Goal: Task Accomplishment & Management: Use online tool/utility

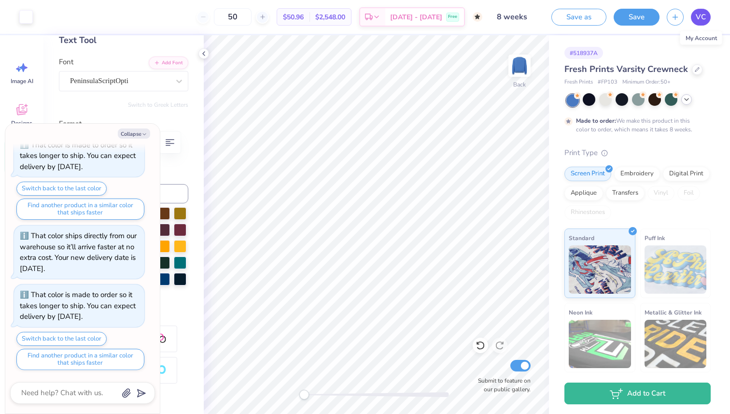
click at [703, 16] on span "VC" at bounding box center [701, 17] width 10 height 11
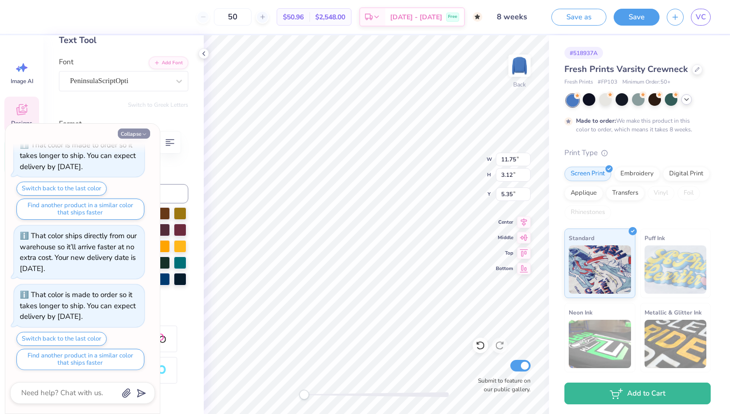
click at [139, 135] on button "Collapse" at bounding box center [134, 133] width 32 height 10
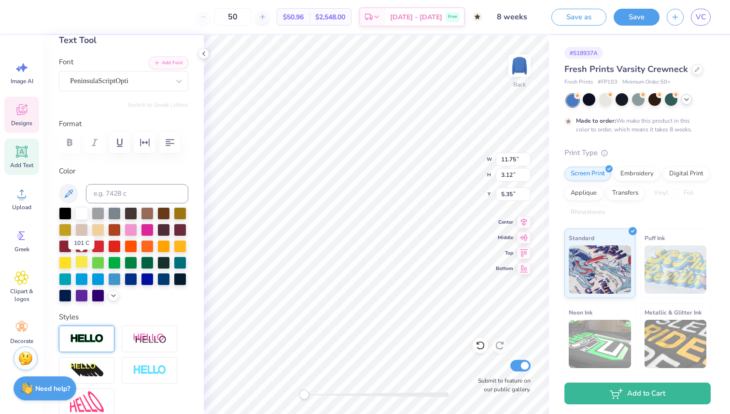
click at [80, 256] on div at bounding box center [81, 261] width 13 height 13
click at [69, 258] on div at bounding box center [65, 261] width 13 height 13
click at [183, 247] on div at bounding box center [180, 245] width 13 height 13
click at [83, 209] on div at bounding box center [81, 212] width 13 height 13
click at [587, 98] on div at bounding box center [589, 99] width 13 height 13
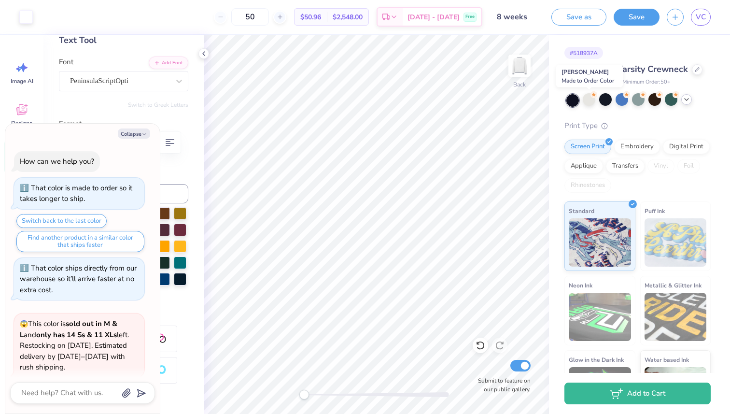
scroll to position [823, 0]
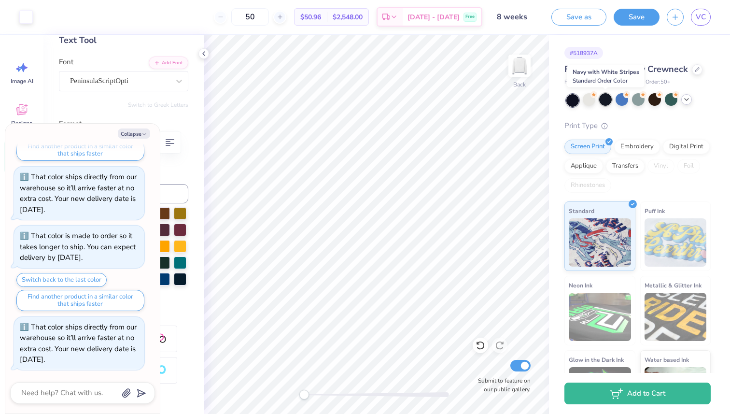
click at [607, 99] on div at bounding box center [605, 99] width 13 height 13
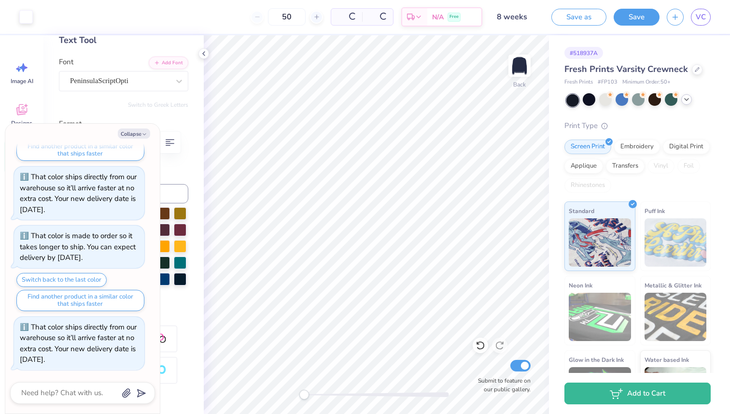
type textarea "x"
click at [269, 15] on input "50" at bounding box center [250, 16] width 38 height 17
type input "5"
type input "30"
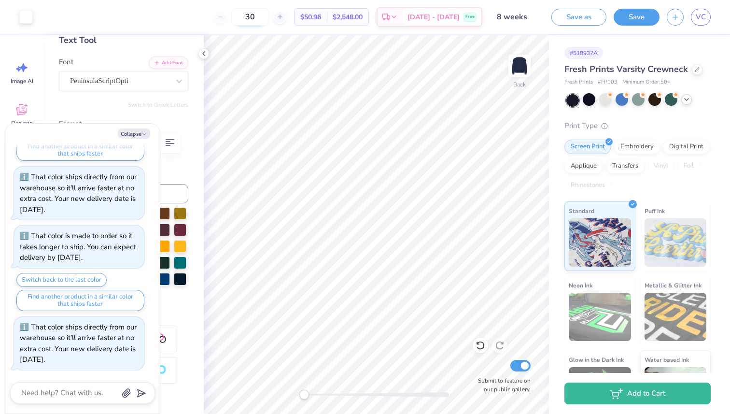
type textarea "x"
type input "50"
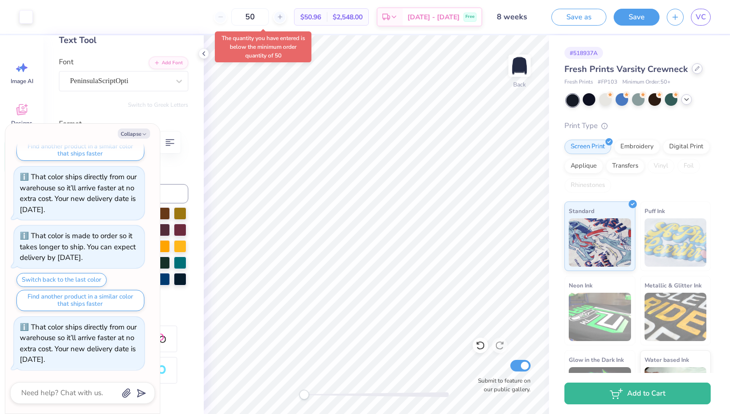
click at [695, 69] on icon at bounding box center [697, 69] width 4 height 4
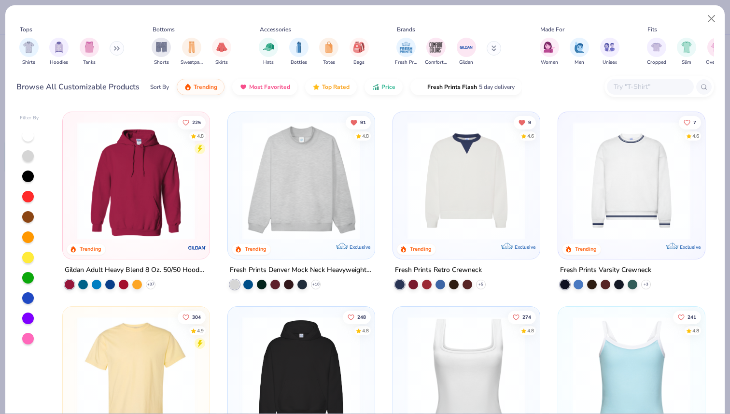
click at [318, 214] on img at bounding box center [300, 181] width 127 height 118
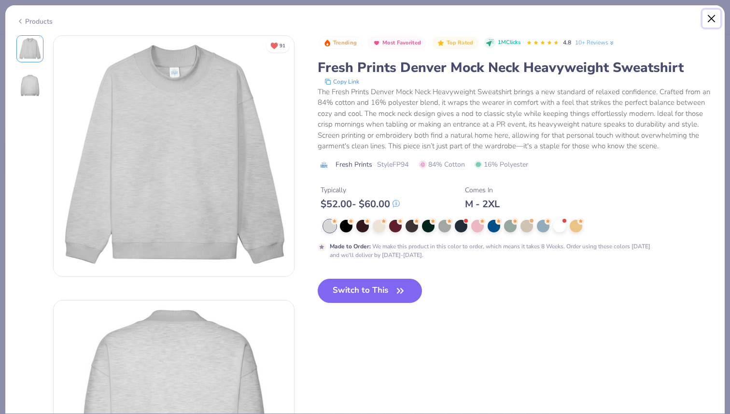
click at [712, 10] on button "Close" at bounding box center [711, 19] width 18 height 18
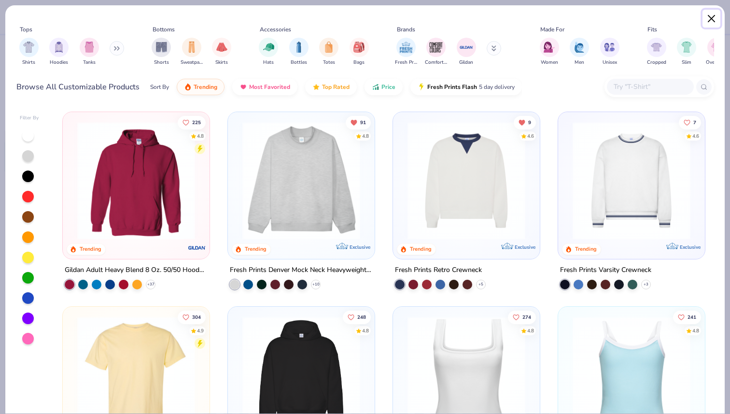
click at [712, 15] on button "Close" at bounding box center [711, 19] width 18 height 18
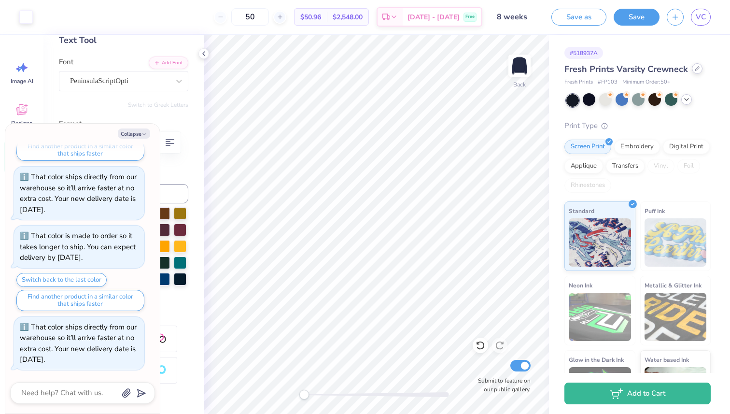
click at [693, 71] on div at bounding box center [697, 68] width 11 height 11
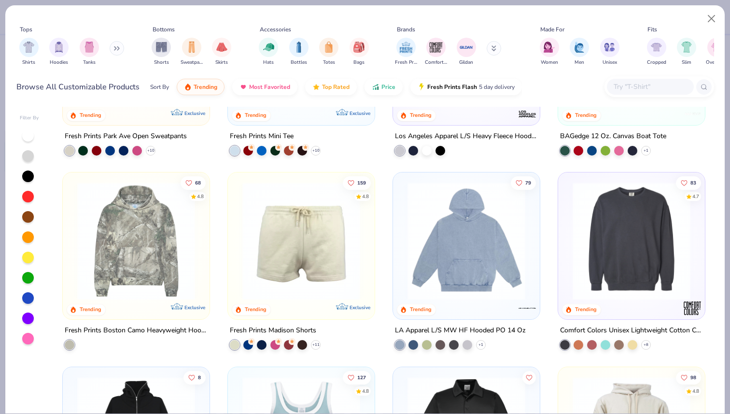
scroll to position [1302, 0]
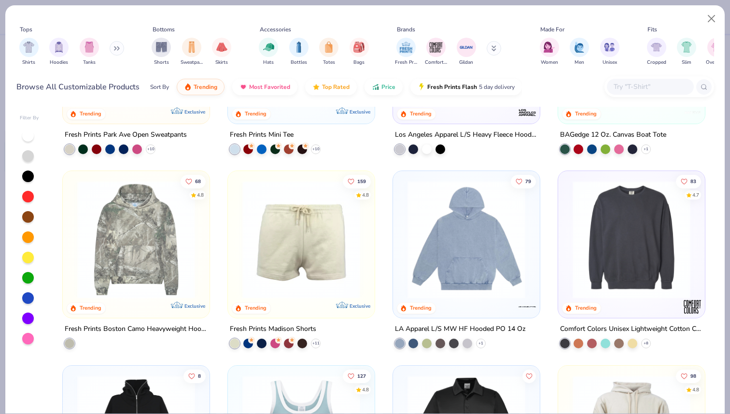
type textarea "x"
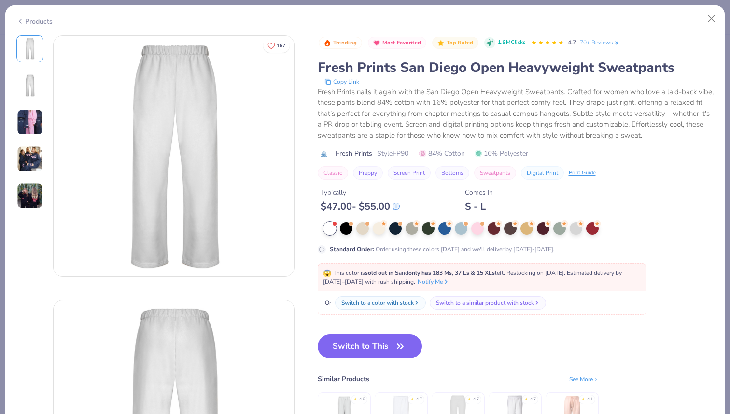
click at [33, 126] on img at bounding box center [30, 122] width 26 height 26
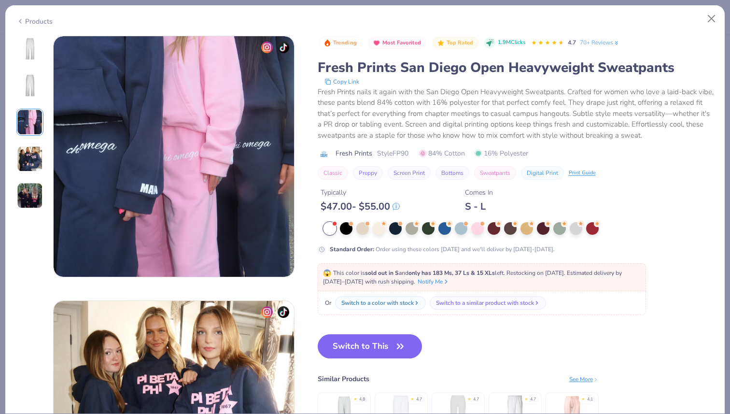
click at [29, 164] on img at bounding box center [30, 159] width 26 height 26
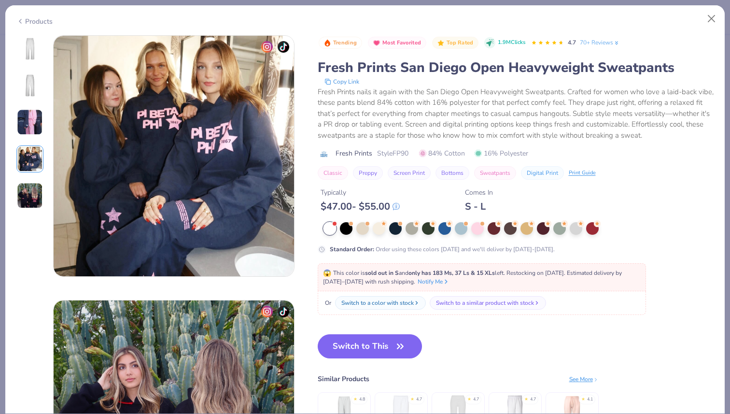
click at [30, 195] on img at bounding box center [30, 195] width 26 height 26
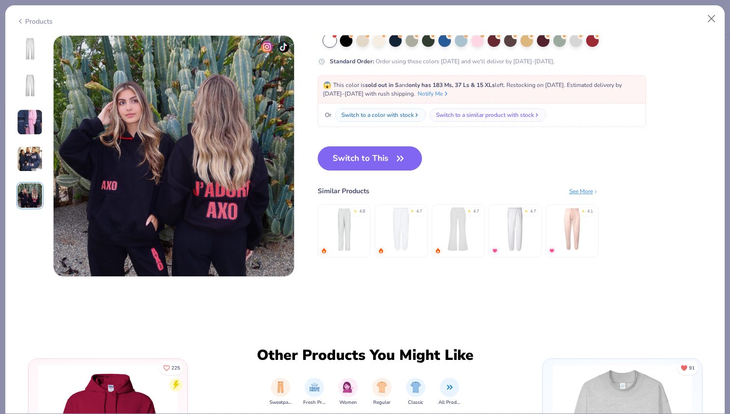
click at [28, 165] on img at bounding box center [30, 159] width 26 height 26
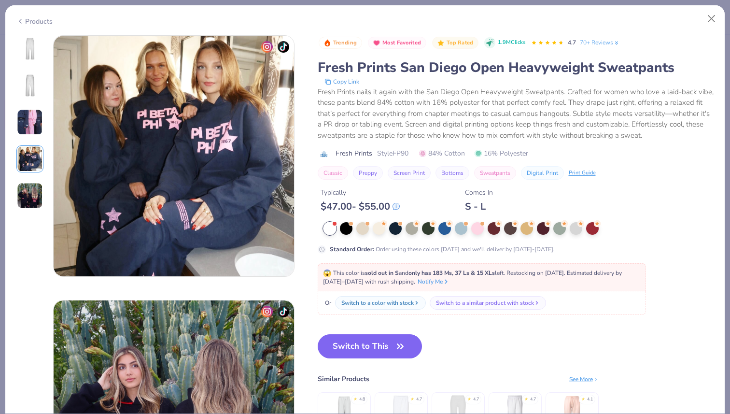
click at [28, 130] on img at bounding box center [30, 122] width 26 height 26
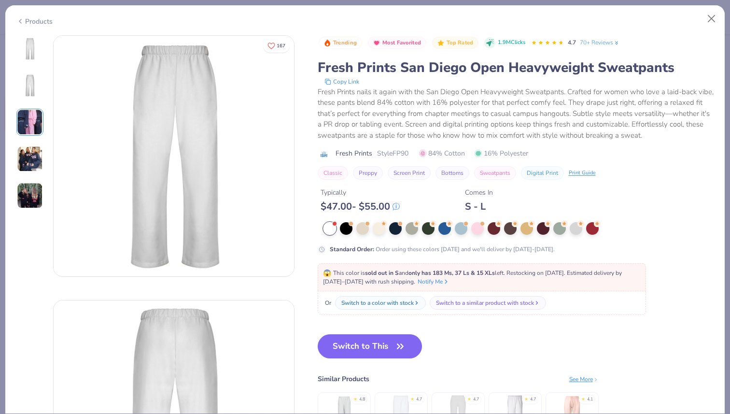
click at [38, 120] on img at bounding box center [30, 122] width 26 height 26
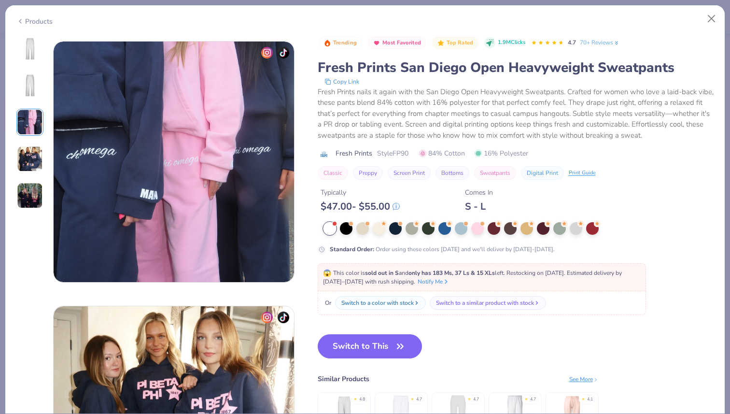
scroll to position [529, 0]
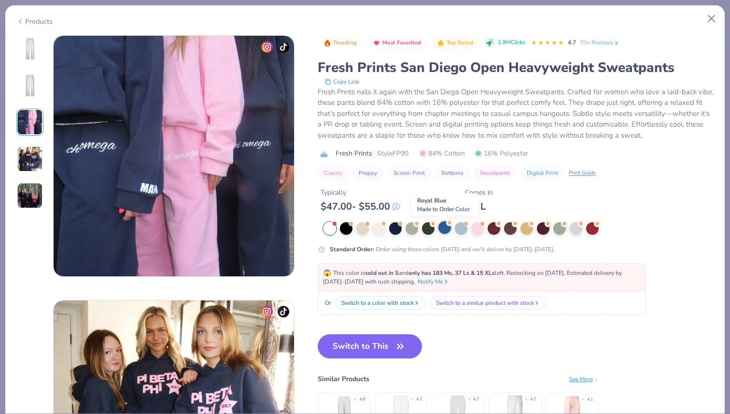
click at [445, 226] on div at bounding box center [444, 227] width 13 height 13
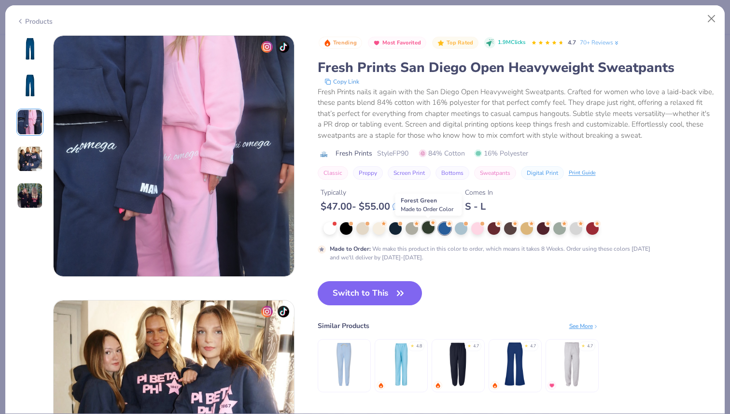
click at [430, 228] on div at bounding box center [428, 227] width 13 height 13
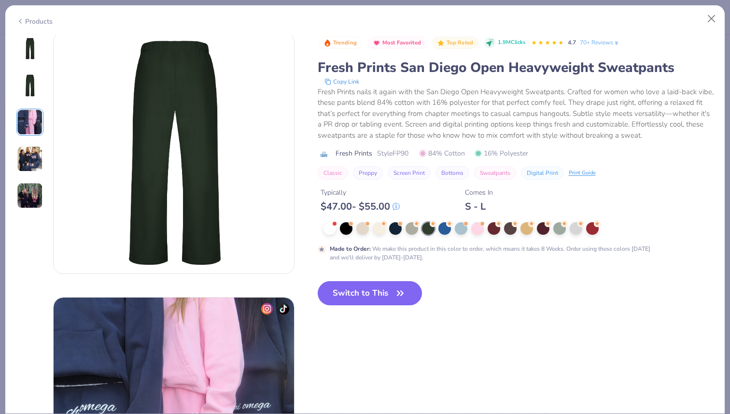
scroll to position [322, 0]
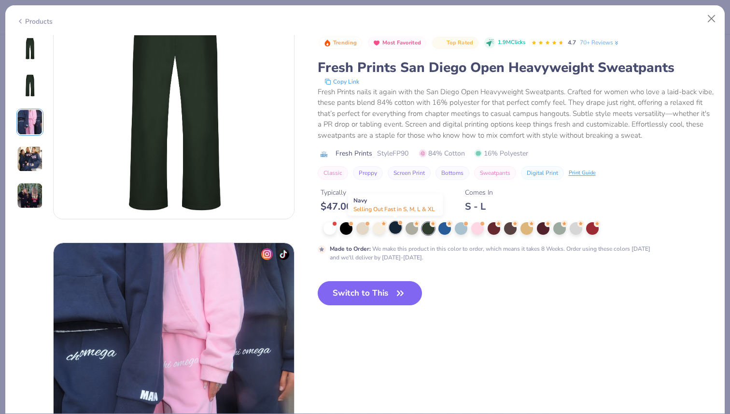
click at [398, 227] on div at bounding box center [395, 227] width 13 height 13
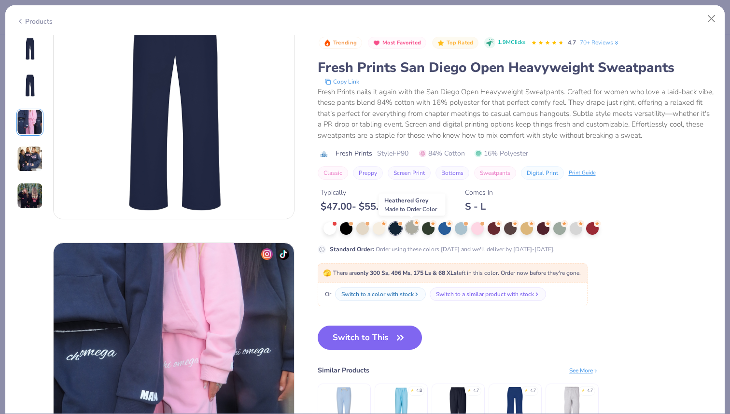
click at [413, 227] on div at bounding box center [411, 227] width 13 height 13
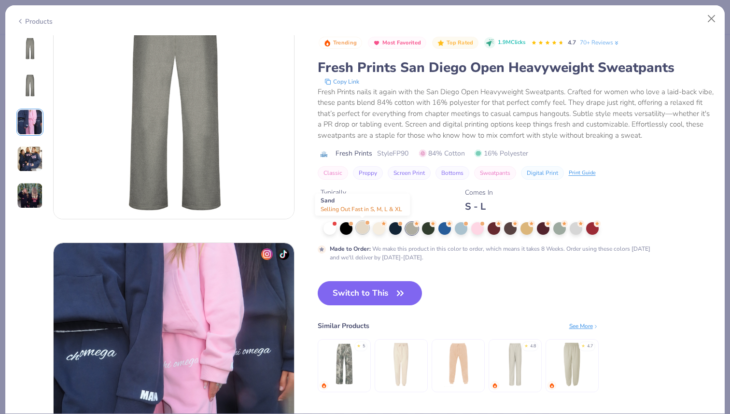
click at [364, 226] on div at bounding box center [362, 227] width 13 height 13
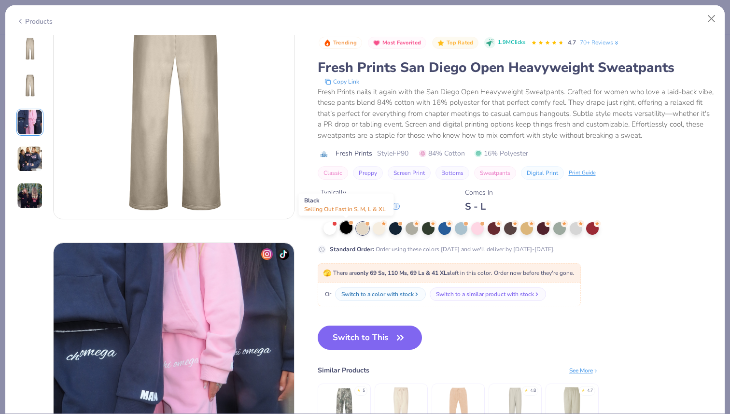
click at [341, 229] on div at bounding box center [346, 227] width 13 height 13
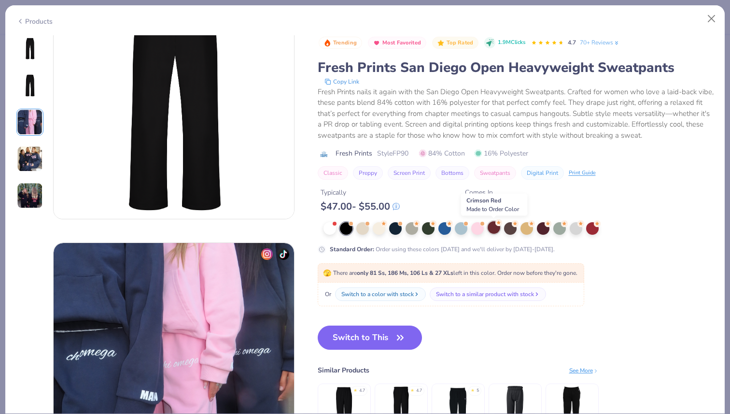
click at [499, 225] on circle at bounding box center [498, 222] width 7 height 7
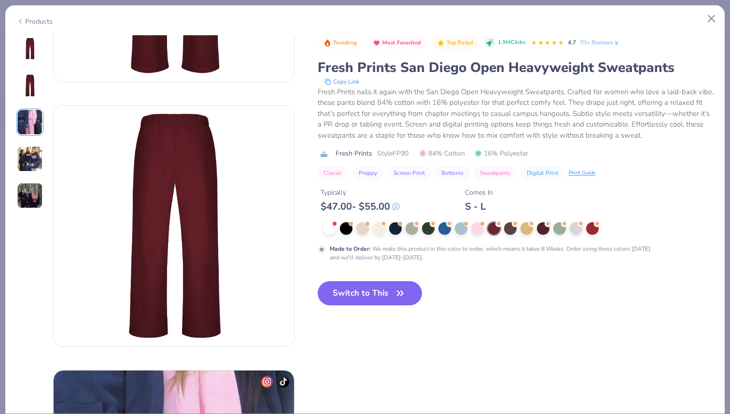
scroll to position [195, 0]
click at [579, 223] on circle at bounding box center [580, 222] width 7 height 7
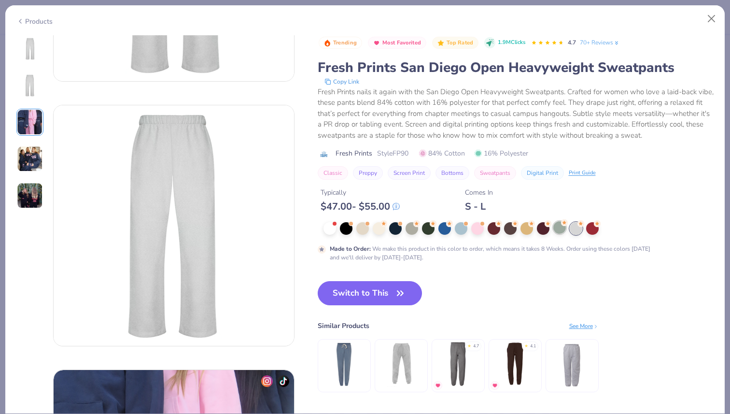
click at [561, 227] on div at bounding box center [559, 227] width 13 height 13
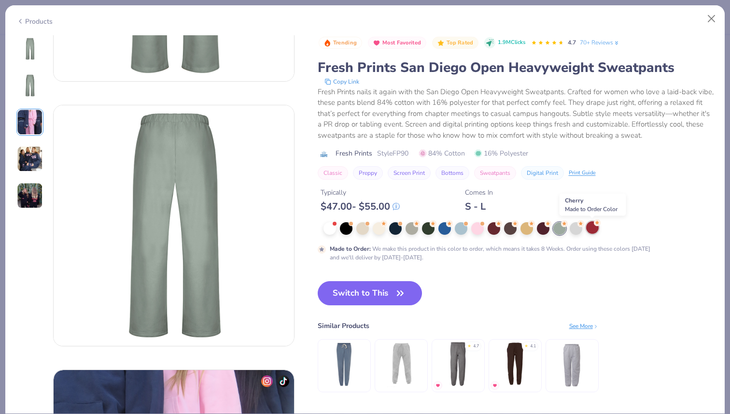
click at [596, 228] on div at bounding box center [592, 227] width 13 height 13
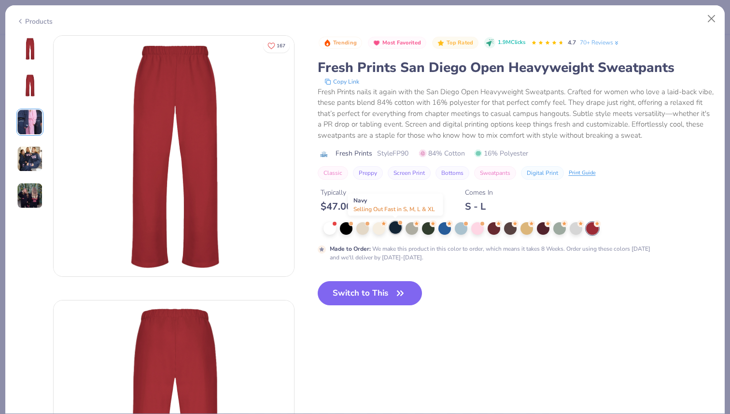
click at [393, 227] on div at bounding box center [395, 227] width 13 height 13
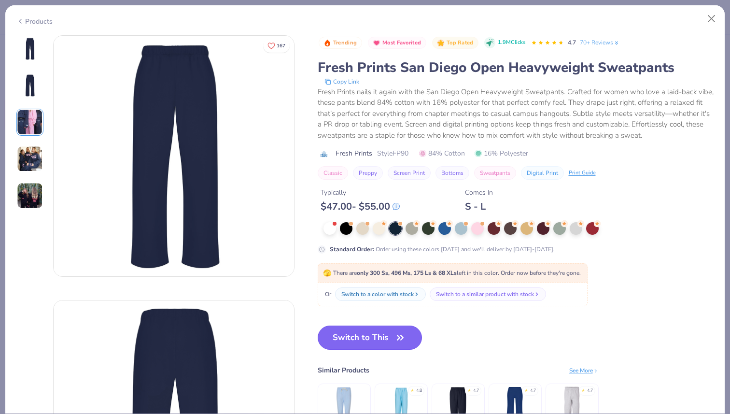
click at [363, 333] on button "Switch to This" at bounding box center [370, 337] width 105 height 24
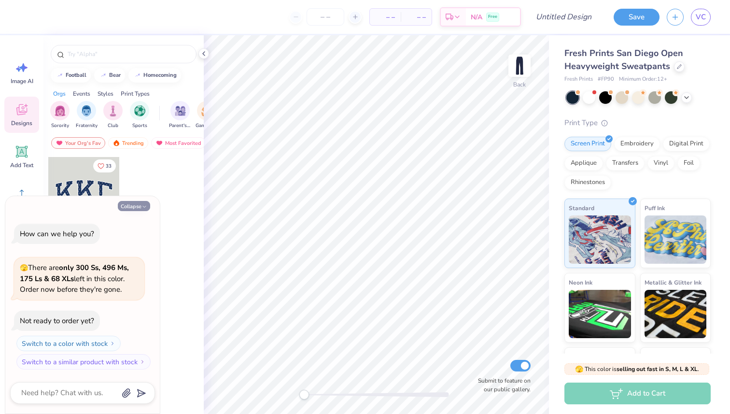
click at [136, 207] on button "Collapse" at bounding box center [134, 206] width 32 height 10
type textarea "x"
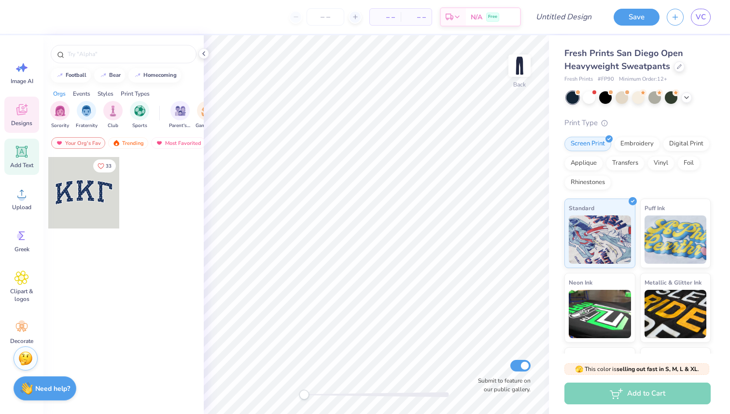
click at [19, 152] on icon at bounding box center [21, 151] width 9 height 9
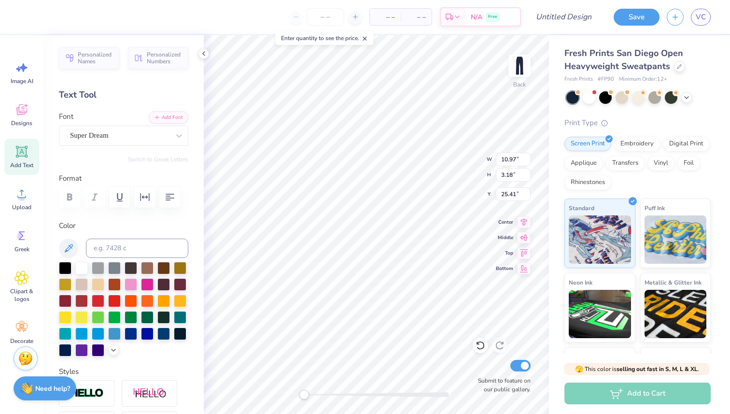
scroll to position [0, 2]
type textarea "Theta Phi Alpha"
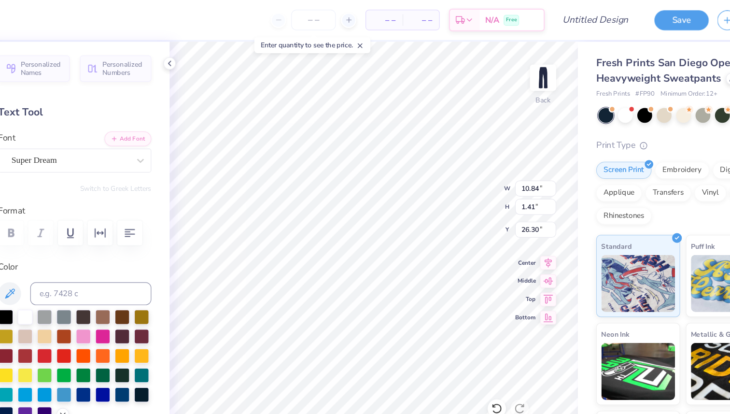
type input "9.74"
type input "7.03"
type input "0.91"
type input "3.72"
type input "8.78"
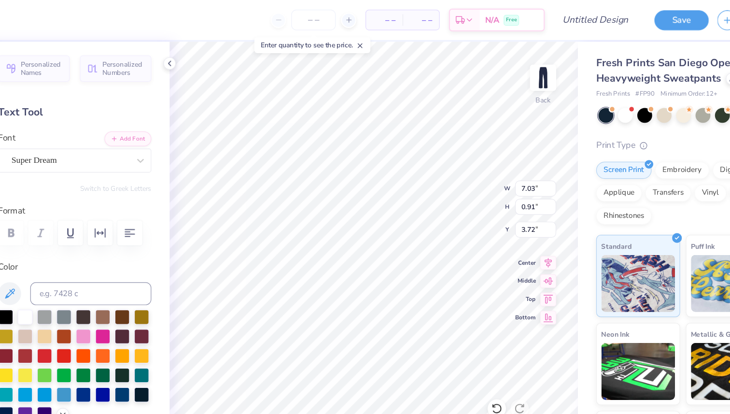
type input "1.14"
type input "3.73"
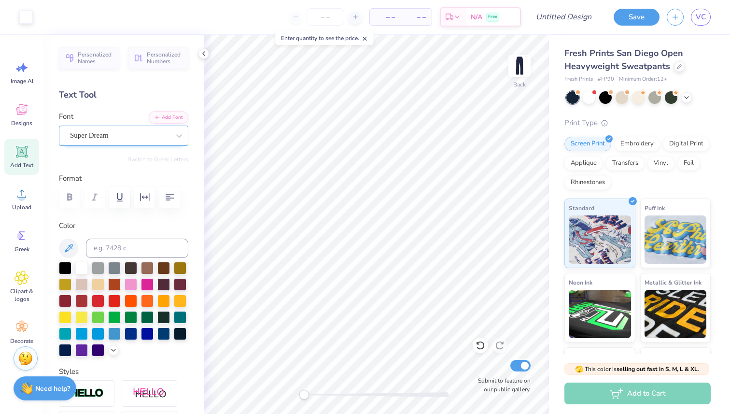
click at [121, 139] on div "Super Dream" at bounding box center [119, 135] width 101 height 15
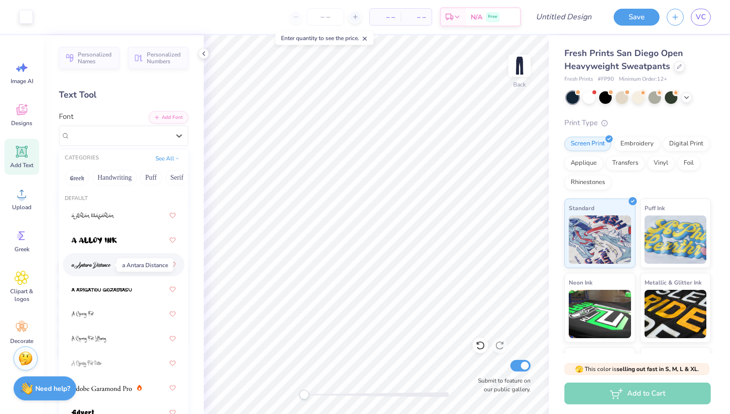
click at [100, 262] on img at bounding box center [91, 265] width 40 height 7
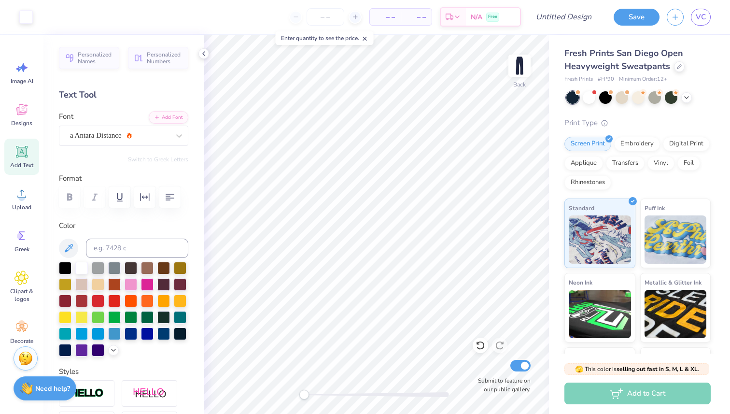
type textarea "x"
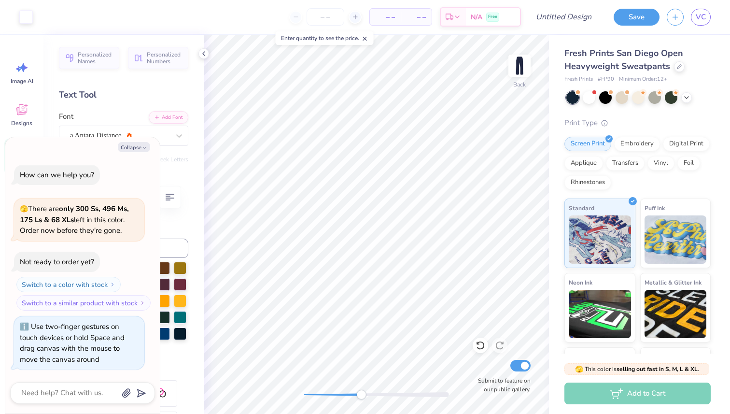
drag, startPoint x: 303, startPoint y: 394, endPoint x: 361, endPoint y: 391, distance: 58.5
click at [361, 391] on div "Accessibility label" at bounding box center [361, 395] width 10 height 10
click at [334, 14] on input "number" at bounding box center [326, 16] width 38 height 17
type input "20"
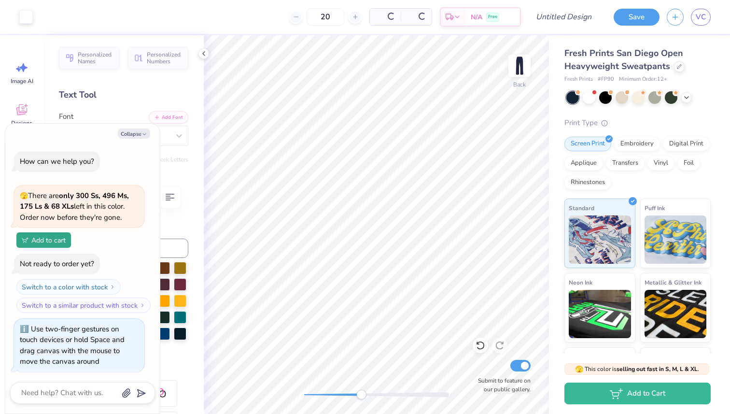
type textarea "x"
type input "20"
click at [136, 131] on button "Collapse" at bounding box center [134, 133] width 32 height 10
type textarea "x"
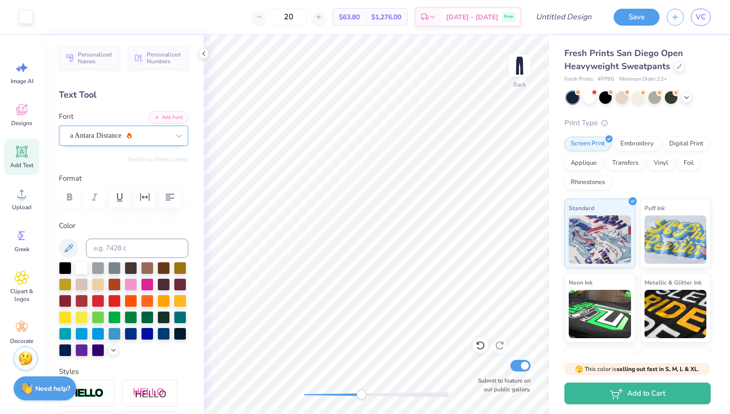
click at [126, 131] on div "a Antara Distance" at bounding box center [119, 135] width 101 height 15
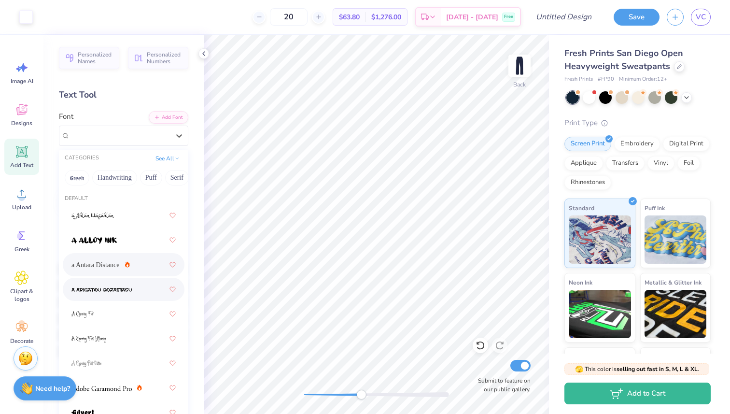
click at [117, 299] on div at bounding box center [124, 289] width 122 height 23
click at [122, 134] on div "a Arigatou Gozaimasu" at bounding box center [119, 135] width 101 height 15
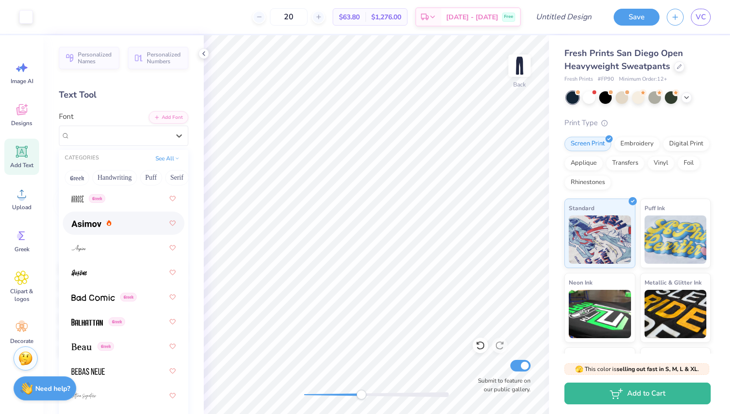
scroll to position [486, 0]
click at [115, 204] on div "Greek" at bounding box center [123, 197] width 104 height 17
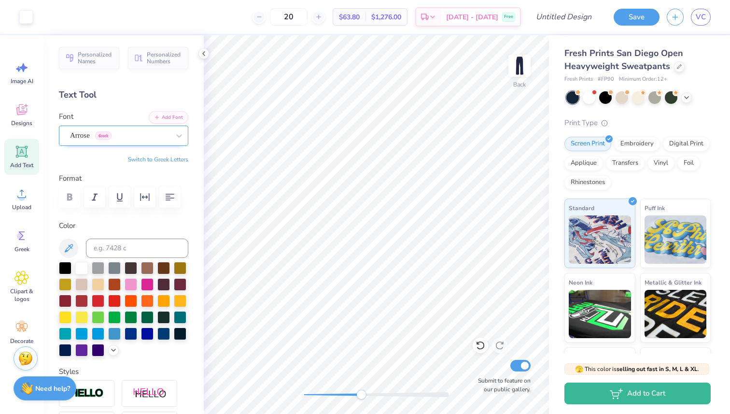
click at [114, 129] on div at bounding box center [119, 135] width 99 height 13
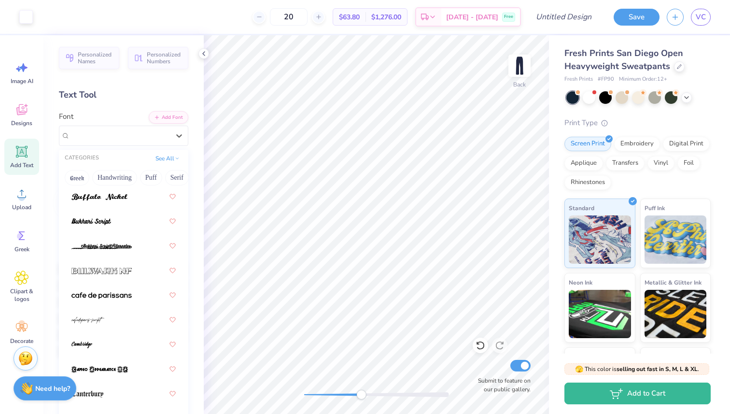
scroll to position [1278, 0]
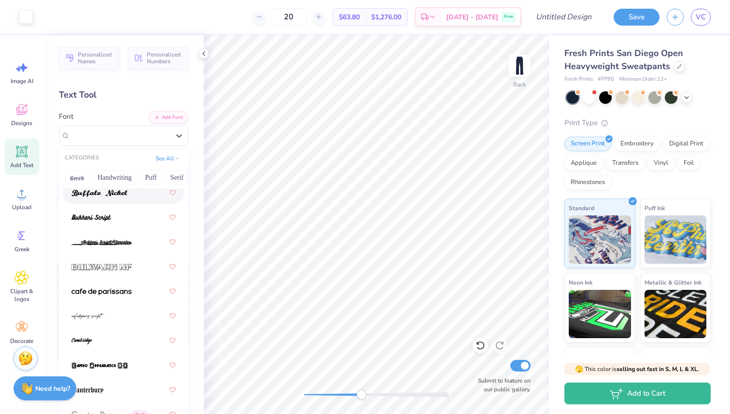
click at [109, 188] on span at bounding box center [99, 193] width 56 height 10
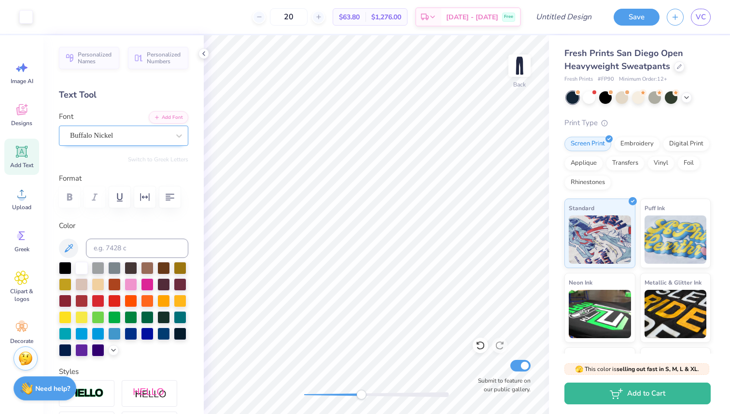
click at [102, 138] on div "Buffalo Nickel" at bounding box center [119, 135] width 101 height 15
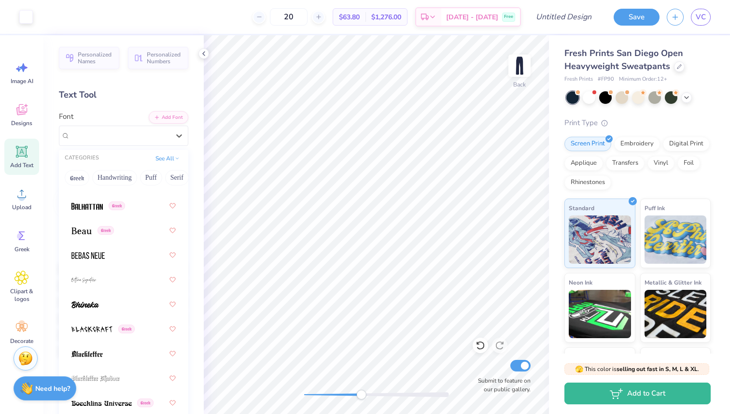
scroll to position [902, 0]
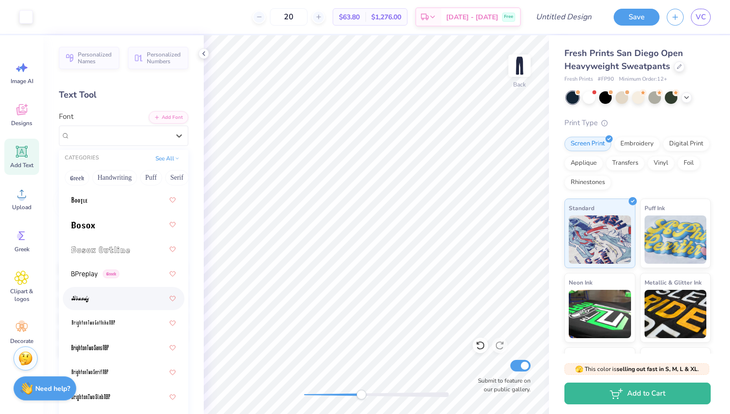
click at [115, 308] on div at bounding box center [124, 298] width 122 height 23
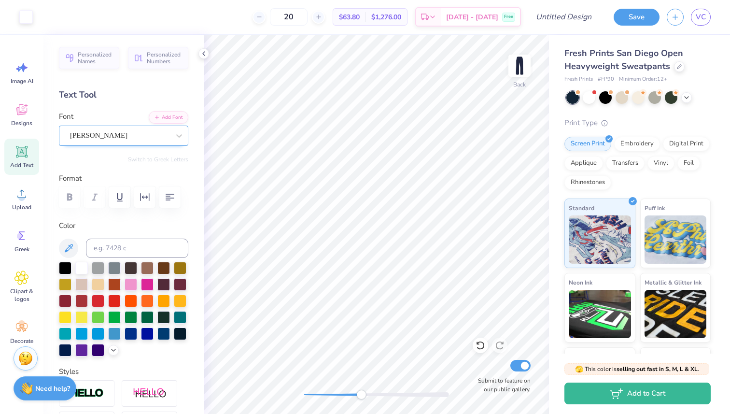
click at [87, 138] on div "Brandy" at bounding box center [119, 135] width 101 height 15
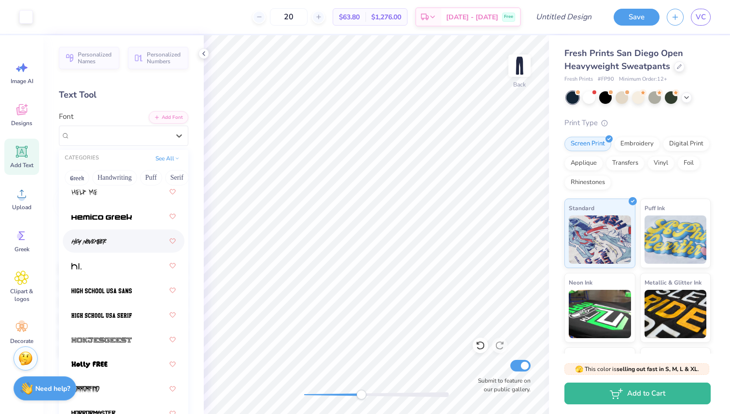
scroll to position [3368, 0]
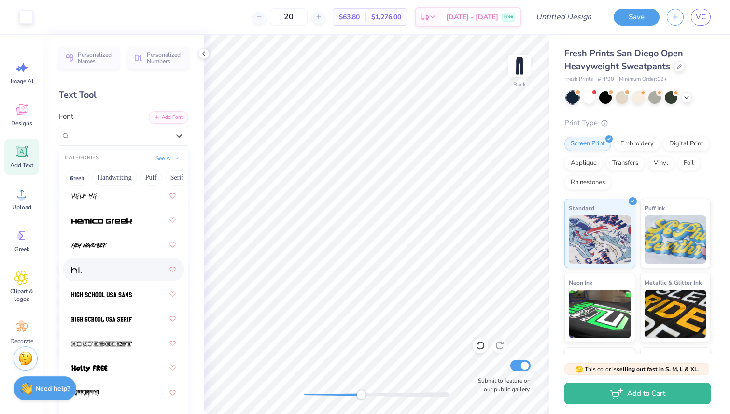
click at [114, 267] on div at bounding box center [123, 269] width 104 height 17
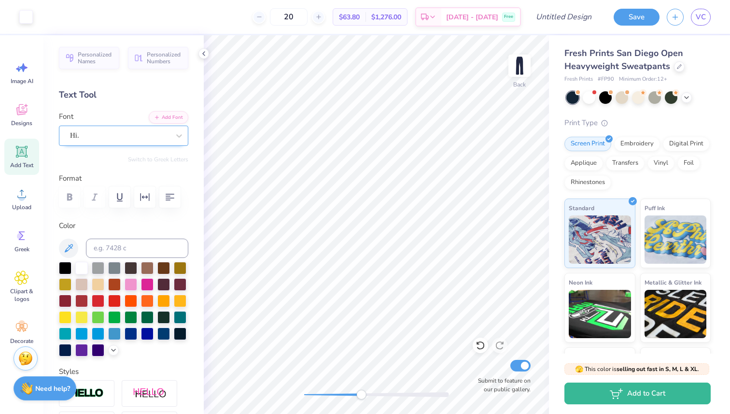
click at [121, 135] on div "Hi." at bounding box center [119, 135] width 101 height 15
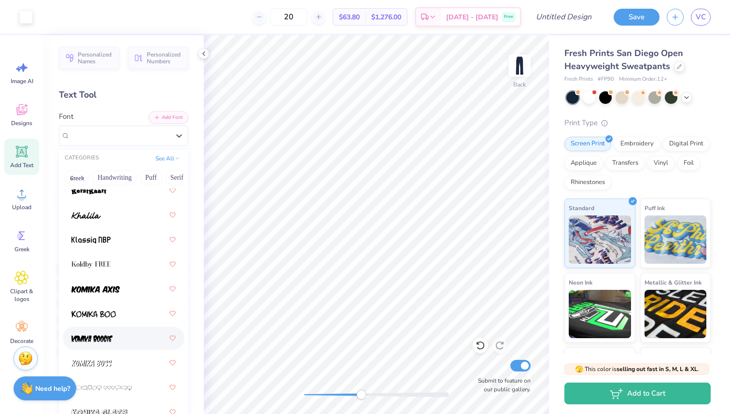
scroll to position [3874, 0]
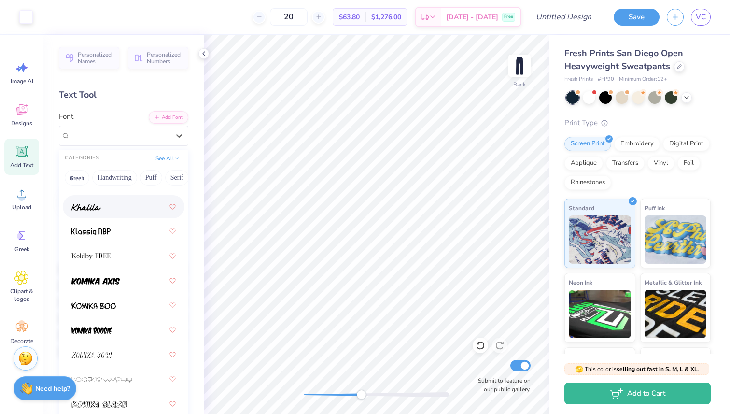
click at [104, 214] on div at bounding box center [123, 206] width 104 height 17
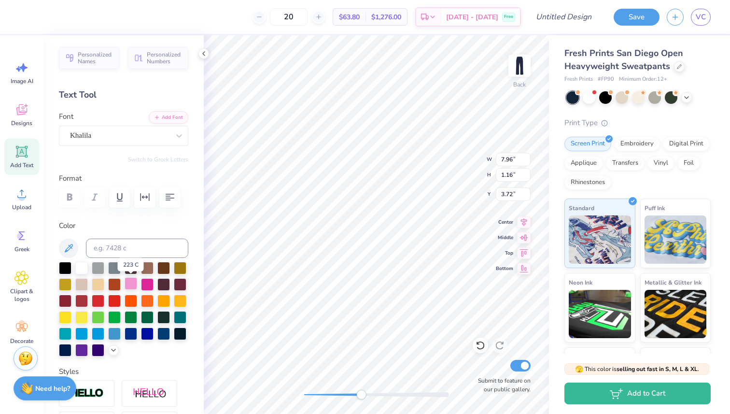
click at [129, 283] on div at bounding box center [131, 283] width 13 height 13
click at [148, 284] on div at bounding box center [147, 283] width 13 height 13
click at [98, 305] on div at bounding box center [98, 299] width 13 height 13
click at [112, 302] on div at bounding box center [114, 299] width 13 height 13
click at [98, 316] on div at bounding box center [98, 316] width 13 height 13
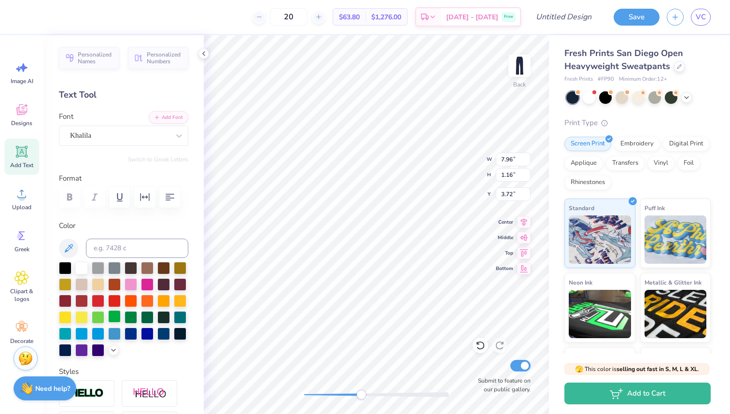
click at [109, 316] on div at bounding box center [114, 316] width 13 height 13
click at [128, 336] on div at bounding box center [131, 332] width 13 height 13
click at [82, 333] on div at bounding box center [81, 332] width 13 height 13
click at [99, 286] on div at bounding box center [98, 283] width 13 height 13
drag, startPoint x: 360, startPoint y: 393, endPoint x: 341, endPoint y: 391, distance: 19.4
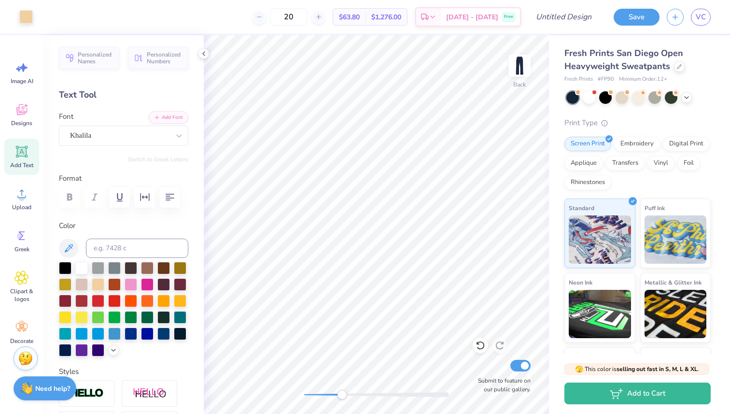
click at [341, 391] on div "Accessibility label" at bounding box center [342, 395] width 10 height 10
click at [332, 386] on div "Back Submit to feature on our public gallery." at bounding box center [376, 224] width 345 height 378
drag, startPoint x: 332, startPoint y: 399, endPoint x: 353, endPoint y: 395, distance: 21.6
click at [353, 395] on div "Accessibility label" at bounding box center [353, 395] width 10 height 10
click at [92, 134] on div "Khalila" at bounding box center [119, 135] width 101 height 15
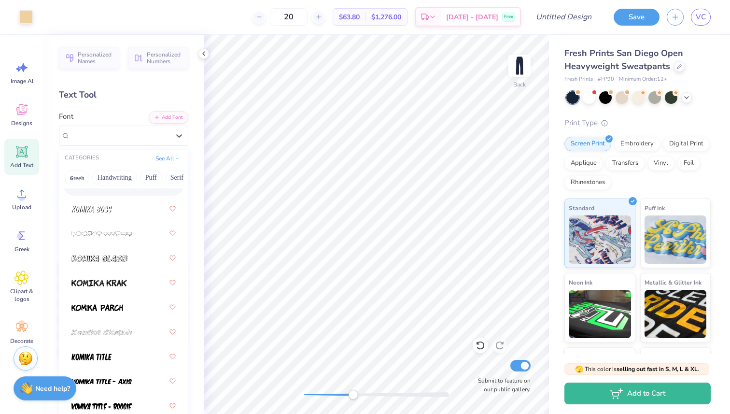
scroll to position [4021, 0]
click at [114, 309] on span at bounding box center [97, 306] width 52 height 10
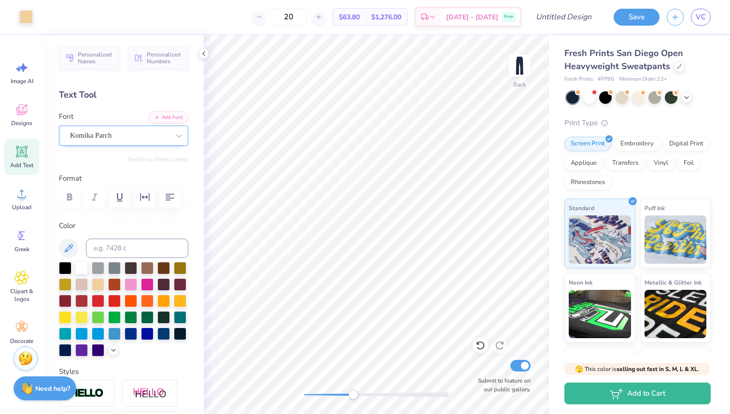
click at [115, 138] on div "Komika Parch" at bounding box center [119, 135] width 101 height 15
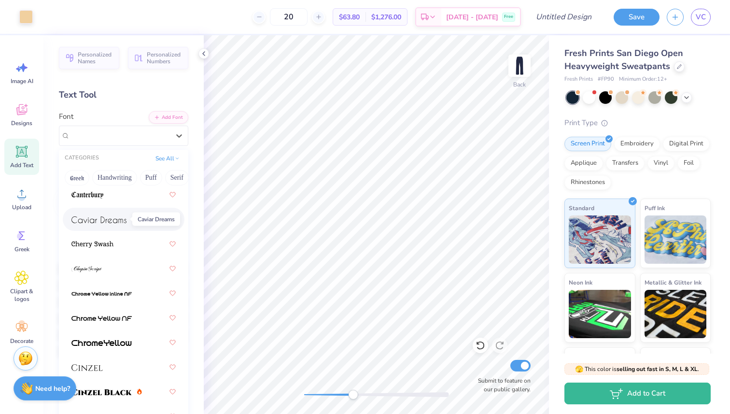
scroll to position [1474, 0]
click at [122, 241] on div at bounding box center [123, 243] width 104 height 17
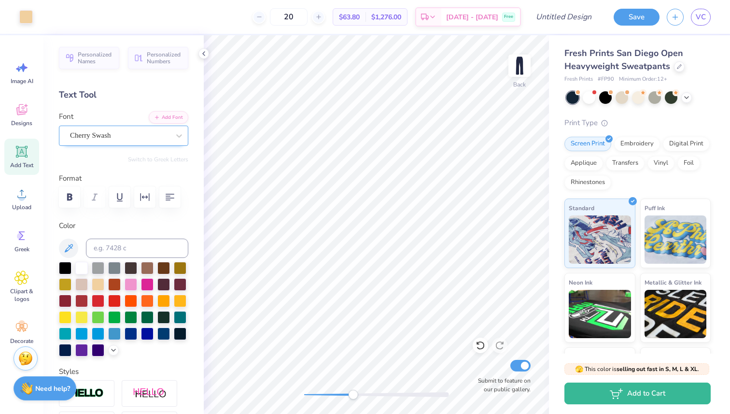
click at [126, 134] on div "Cherry Swash" at bounding box center [119, 135] width 101 height 15
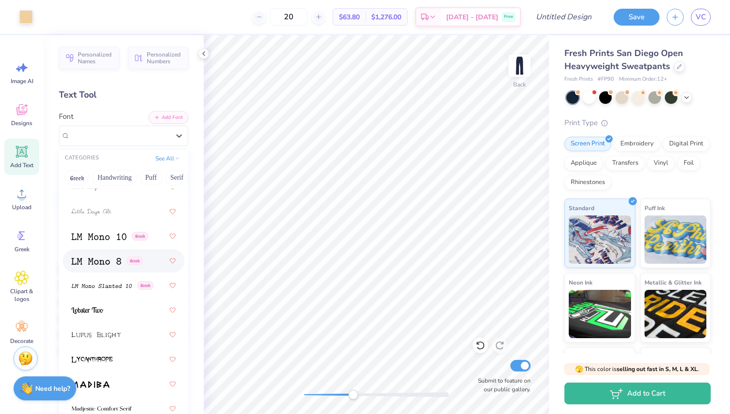
scroll to position [4618, 0]
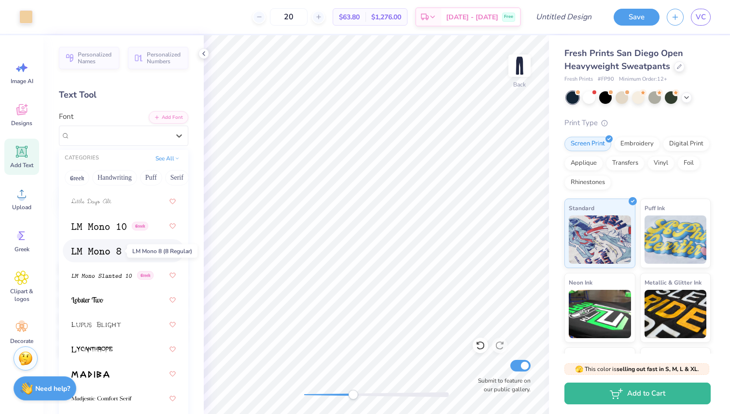
click at [110, 248] on img at bounding box center [96, 251] width 50 height 7
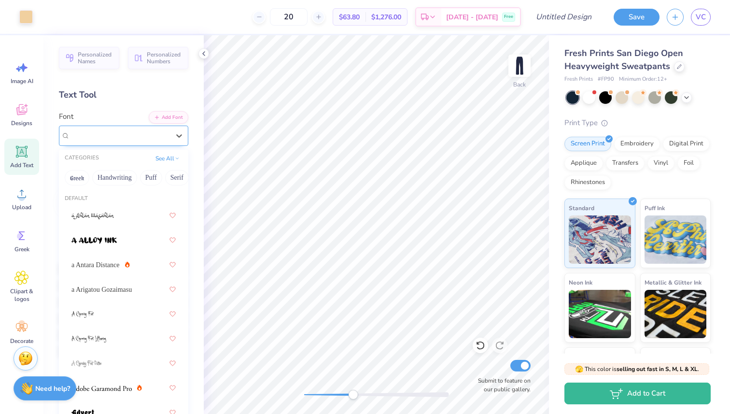
click at [130, 138] on div "LM Mono 8 (8 Regular) Greek" at bounding box center [119, 135] width 101 height 15
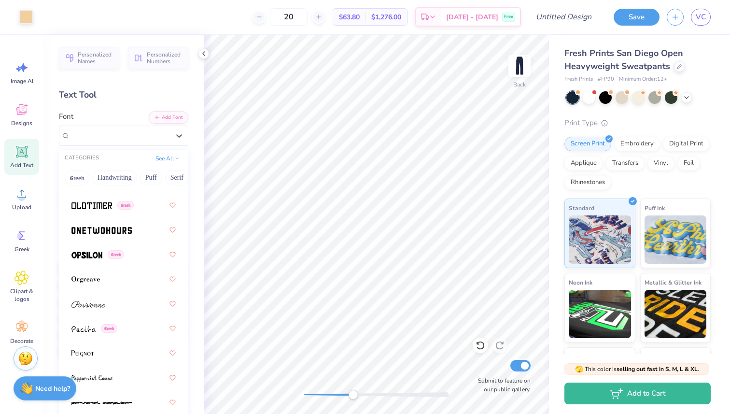
scroll to position [5499, 0]
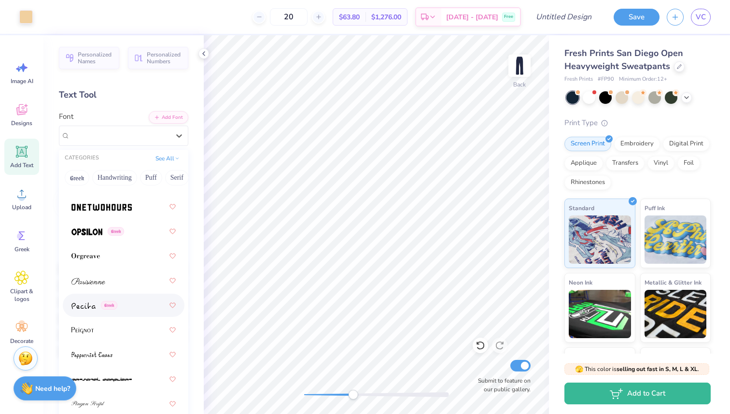
click at [121, 302] on div "Greek" at bounding box center [123, 304] width 104 height 17
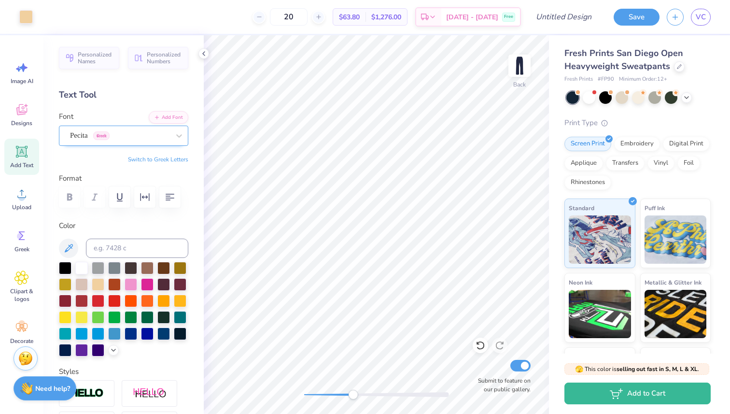
click at [124, 133] on div "Pecita Greek" at bounding box center [119, 135] width 101 height 15
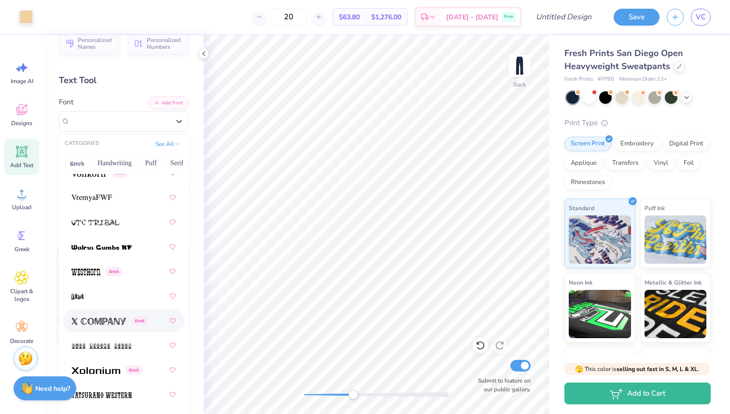
scroll to position [12, 0]
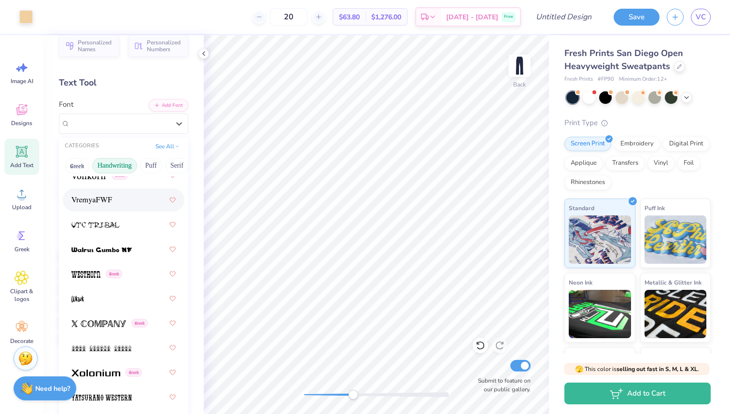
click at [122, 171] on button "Handwriting" at bounding box center [114, 165] width 45 height 15
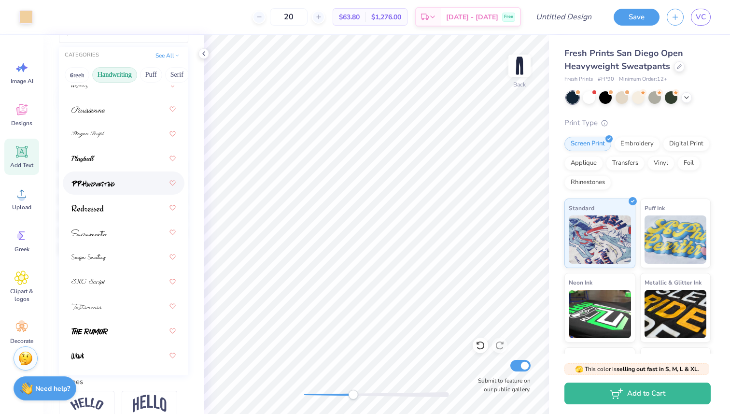
scroll to position [103, 0]
click at [118, 351] on div at bounding box center [123, 354] width 104 height 17
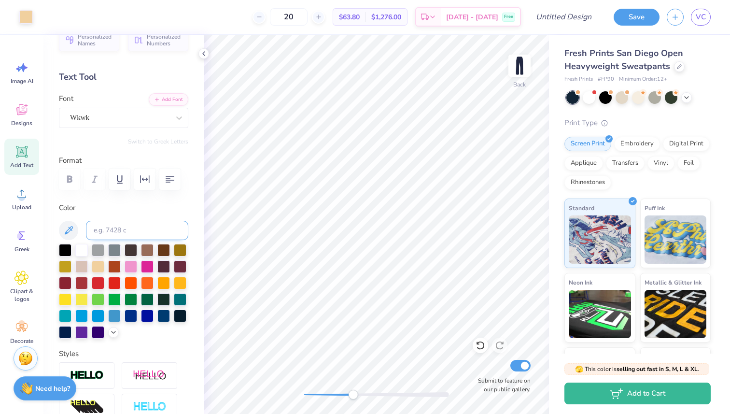
scroll to position [0, 0]
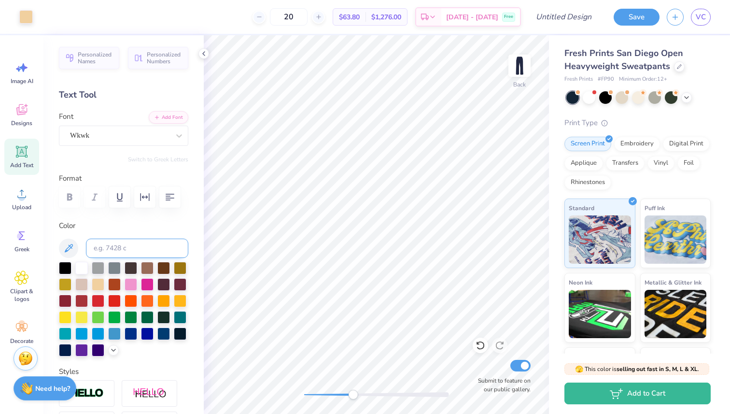
click at [121, 141] on div at bounding box center [119, 135] width 99 height 13
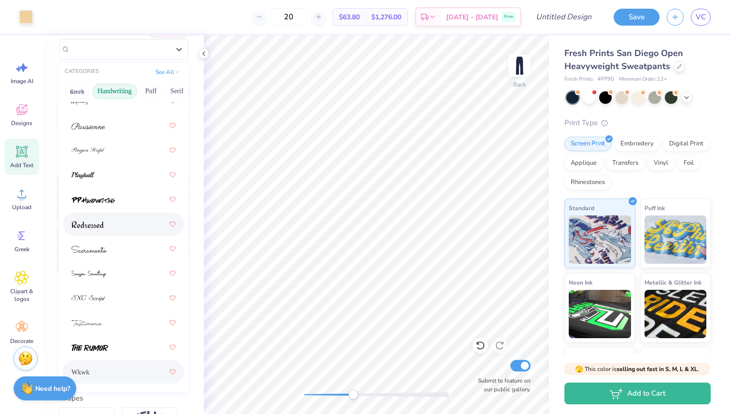
scroll to position [85, 0]
click at [120, 195] on div at bounding box center [123, 200] width 104 height 17
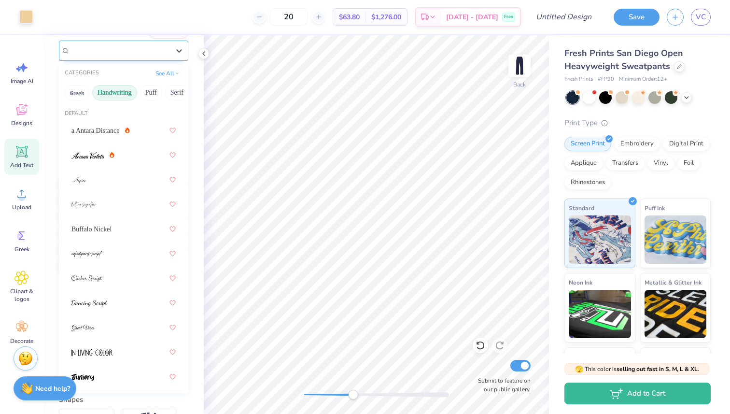
click at [112, 55] on div "PP Handwriting" at bounding box center [119, 50] width 101 height 15
click at [96, 321] on div at bounding box center [123, 327] width 104 height 17
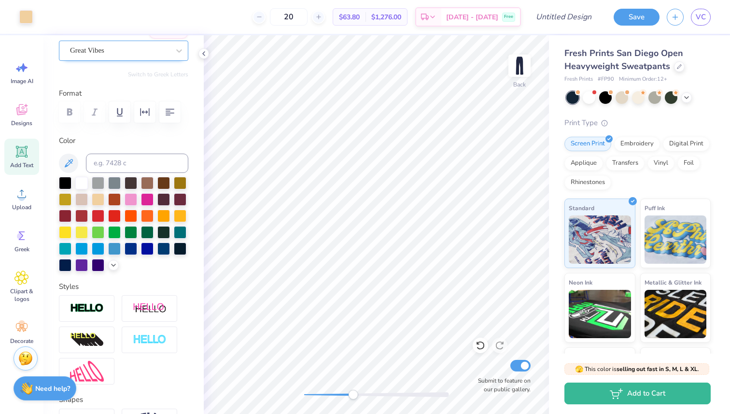
click at [116, 54] on div "Great Vibes" at bounding box center [119, 50] width 101 height 15
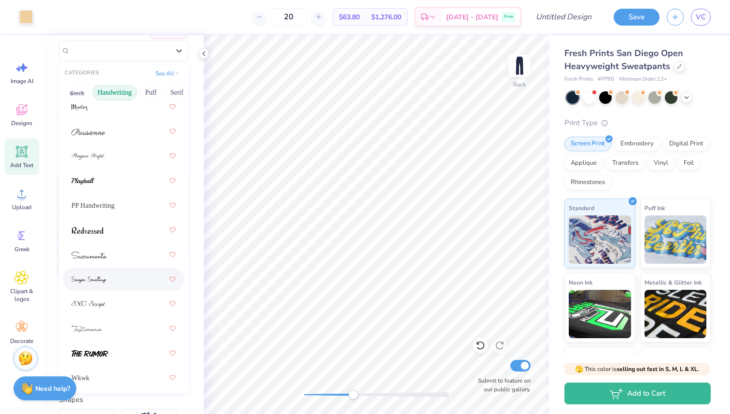
scroll to position [422, 0]
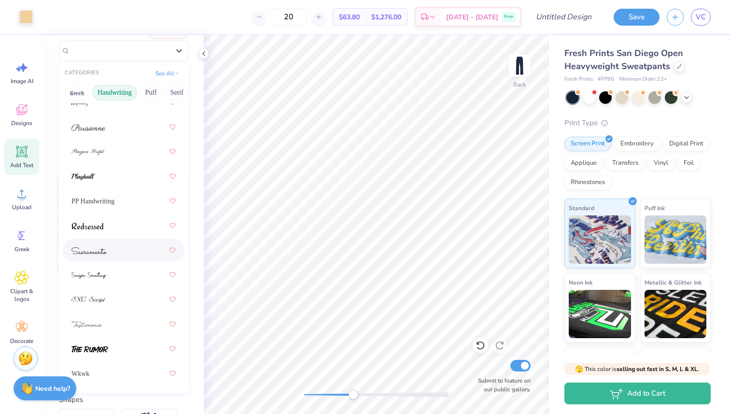
click at [93, 254] on span at bounding box center [88, 250] width 35 height 10
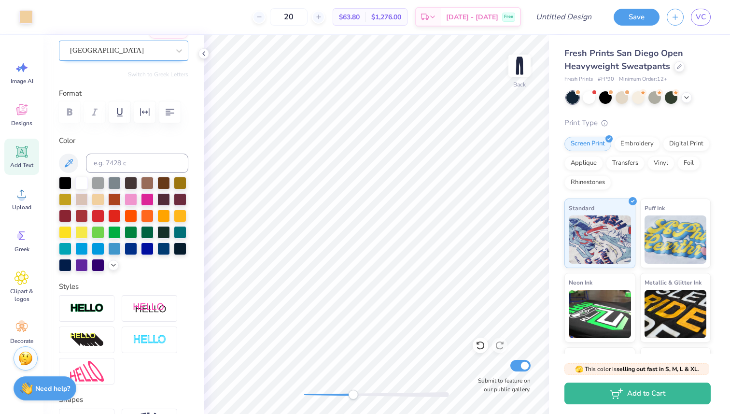
click at [131, 50] on div "Sacramento" at bounding box center [119, 50] width 101 height 15
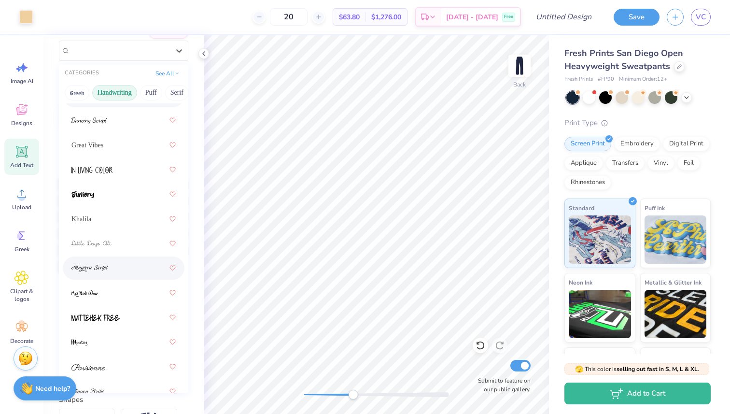
scroll to position [217, 0]
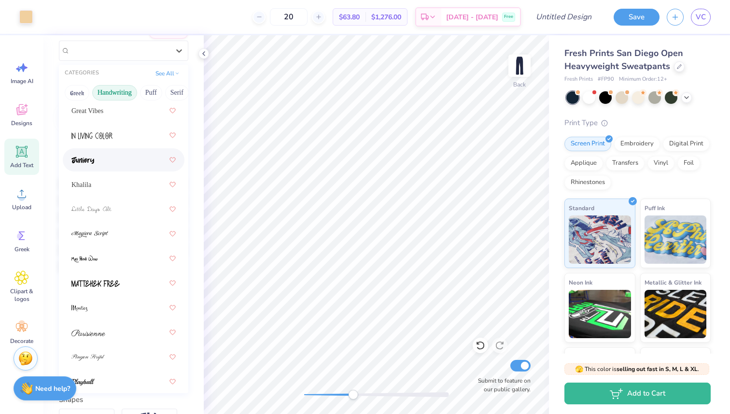
click at [117, 161] on div at bounding box center [123, 159] width 104 height 17
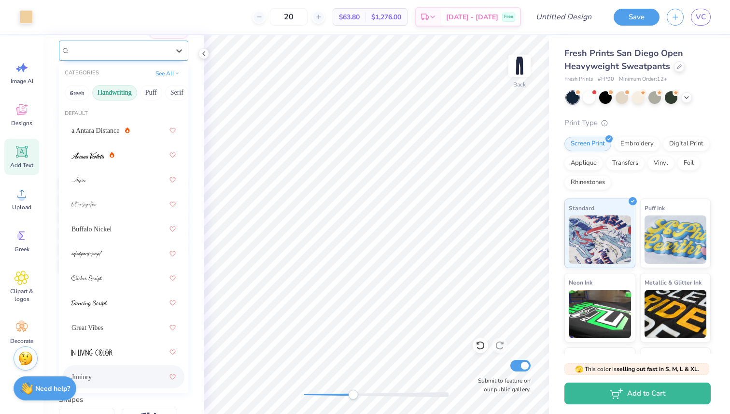
click at [132, 55] on div "Juniory" at bounding box center [119, 50] width 101 height 15
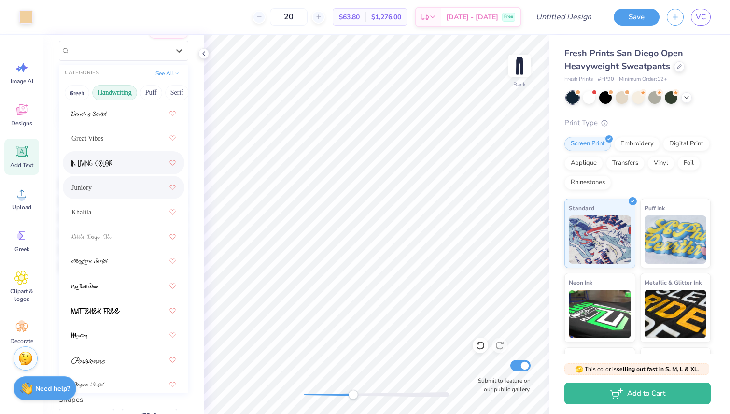
scroll to position [193, 0]
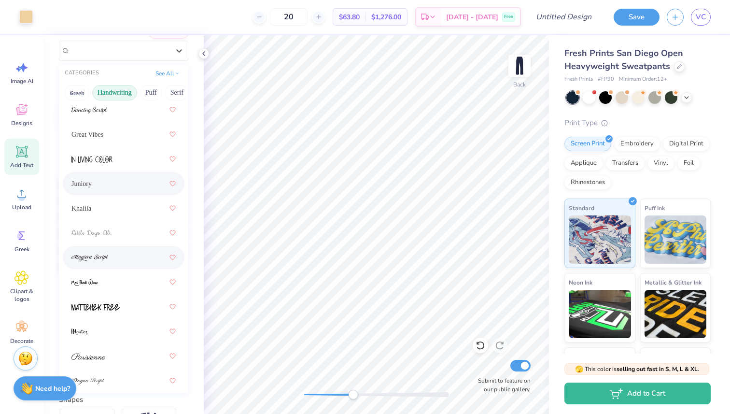
click at [112, 253] on div at bounding box center [123, 257] width 104 height 17
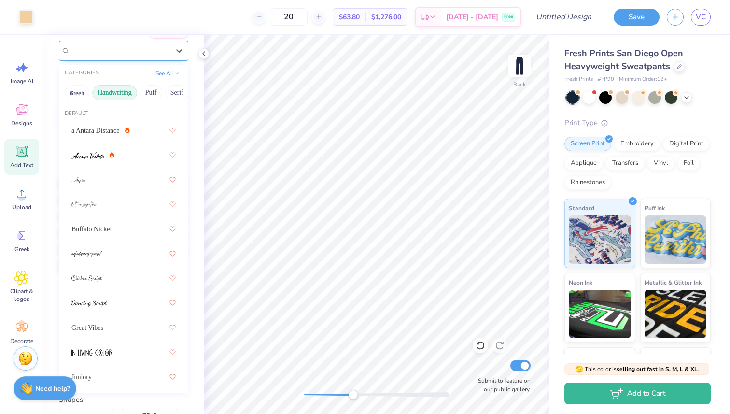
click at [106, 53] on div "Magiera Script" at bounding box center [119, 50] width 101 height 15
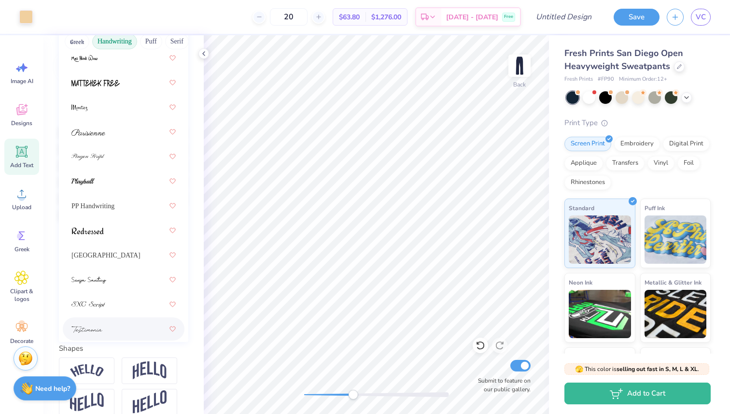
scroll to position [364, 0]
click at [115, 187] on div at bounding box center [123, 182] width 104 height 17
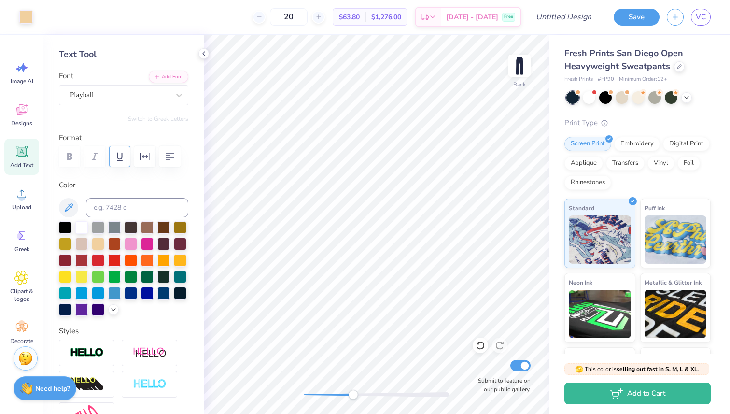
scroll to position [40, 0]
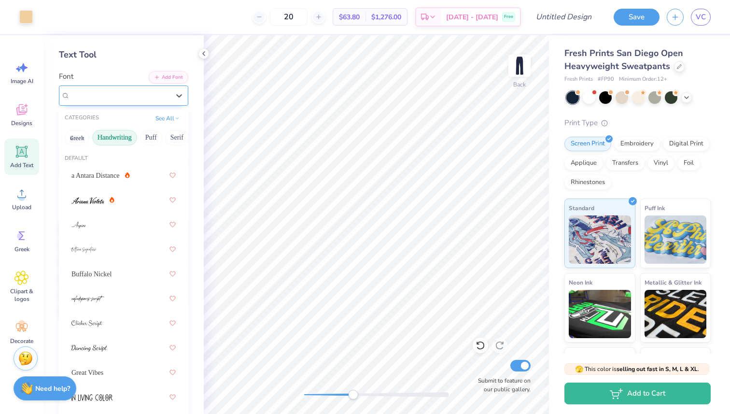
click at [124, 93] on div "Playball" at bounding box center [119, 95] width 101 height 15
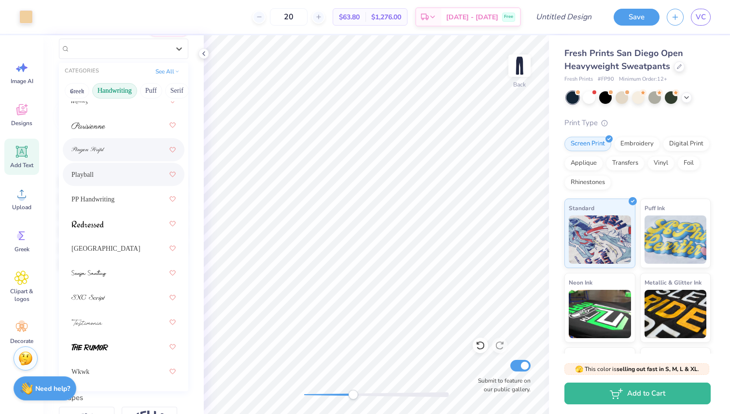
scroll to position [385, 0]
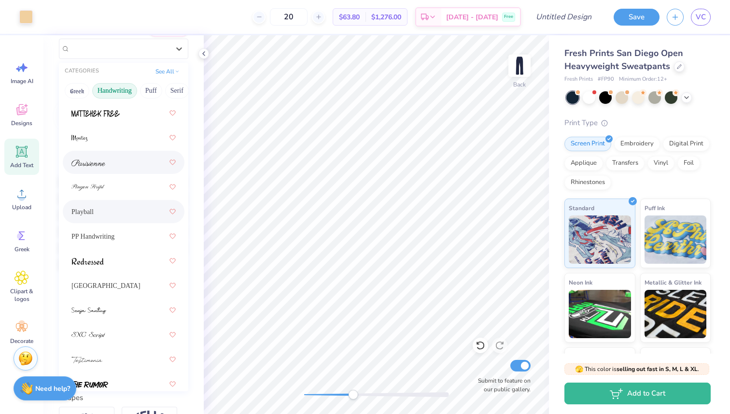
click at [113, 166] on div at bounding box center [123, 162] width 104 height 17
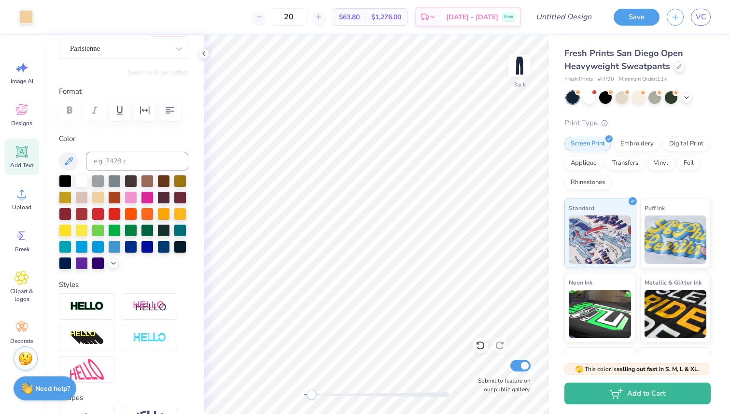
click at [311, 387] on div "Back Submit to feature on our public gallery." at bounding box center [376, 224] width 345 height 378
click at [173, 50] on div at bounding box center [178, 48] width 17 height 17
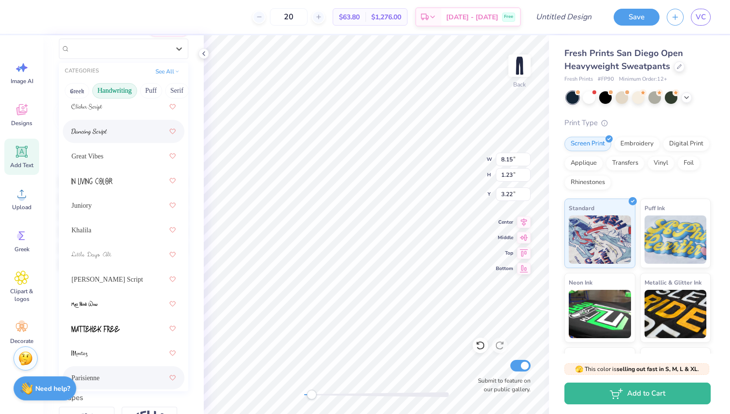
scroll to position [168, 0]
click at [173, 228] on icon at bounding box center [172, 230] width 6 height 5
click at [133, 236] on div "Khalila" at bounding box center [123, 230] width 104 height 17
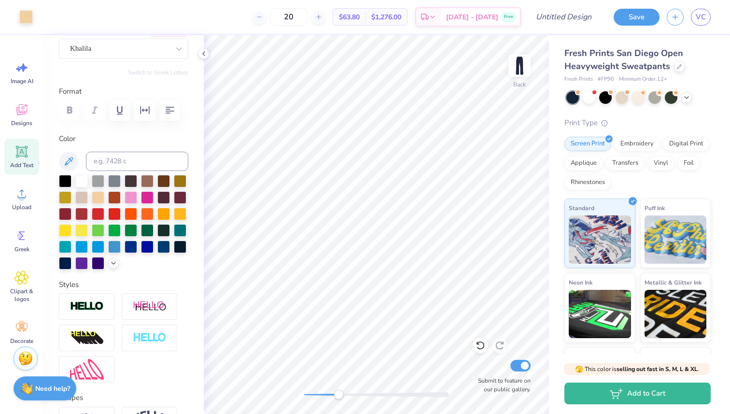
click at [338, 389] on div "Back Submit to feature on our public gallery." at bounding box center [376, 224] width 345 height 378
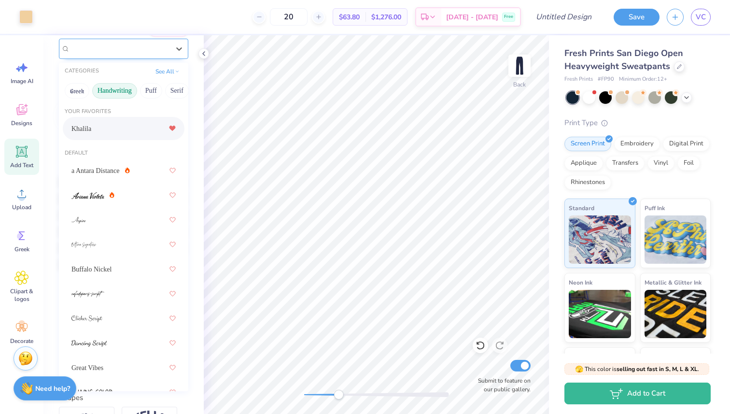
click at [150, 52] on div "Khalila" at bounding box center [119, 48] width 101 height 15
click at [132, 93] on button "Puff" at bounding box center [124, 90] width 22 height 15
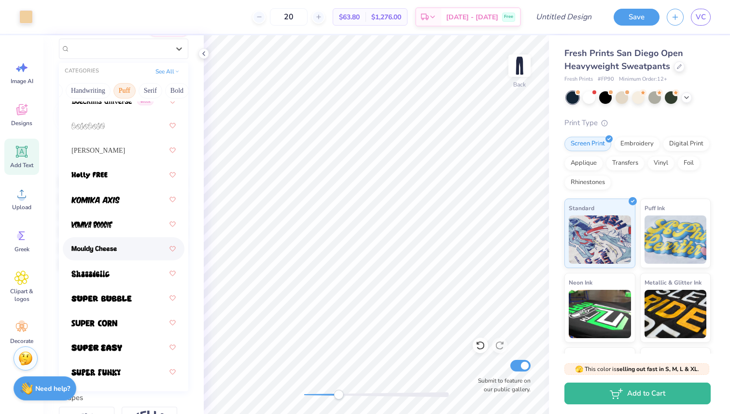
scroll to position [102, 0]
click at [125, 325] on div at bounding box center [123, 321] width 104 height 17
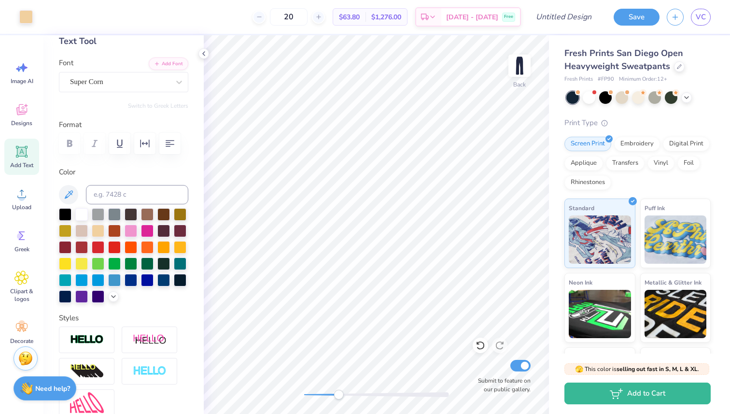
scroll to position [53, 0]
click at [179, 80] on icon at bounding box center [179, 83] width 10 height 10
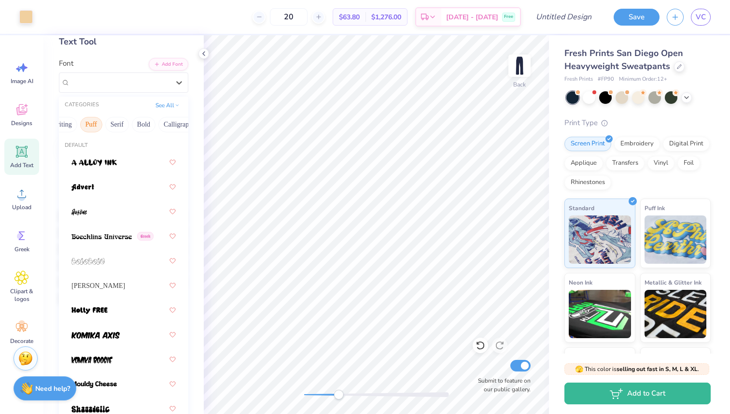
scroll to position [0, 64]
click at [117, 125] on button "Serif" at bounding box center [113, 124] width 24 height 15
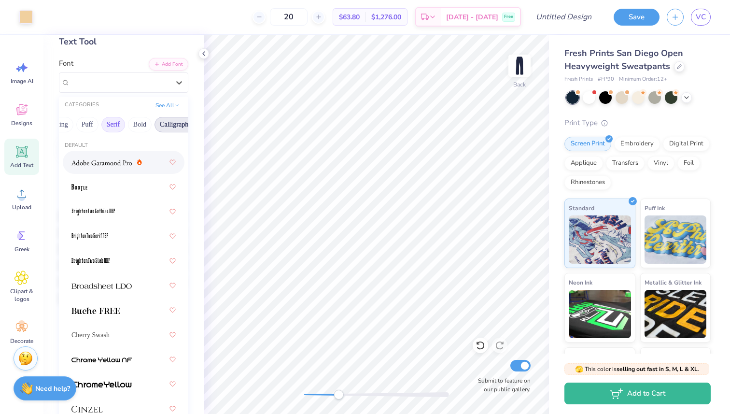
click at [169, 126] on button "Calligraphy" at bounding box center [175, 124] width 42 height 15
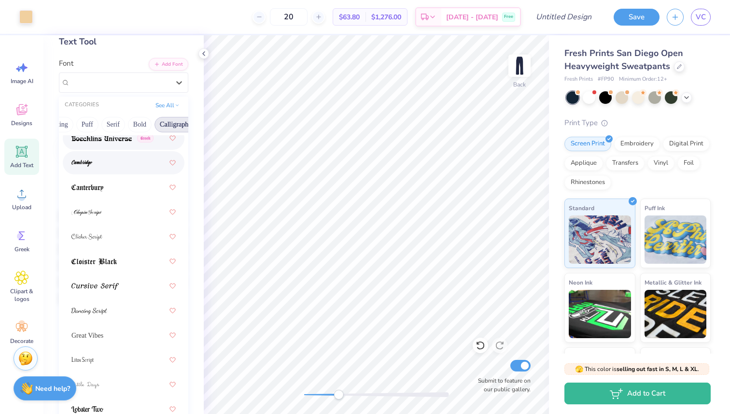
scroll to position [219, 0]
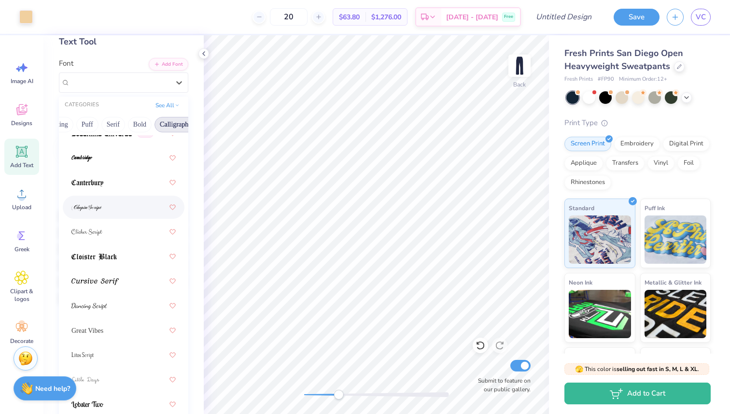
click at [106, 210] on div at bounding box center [123, 206] width 104 height 17
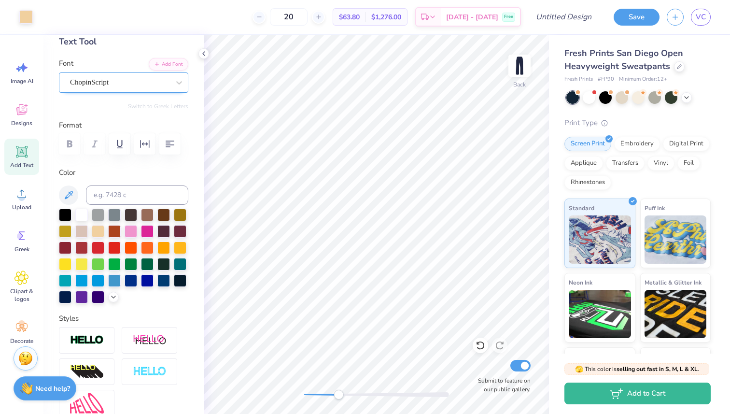
click at [131, 87] on div "ChopinScript" at bounding box center [119, 82] width 101 height 15
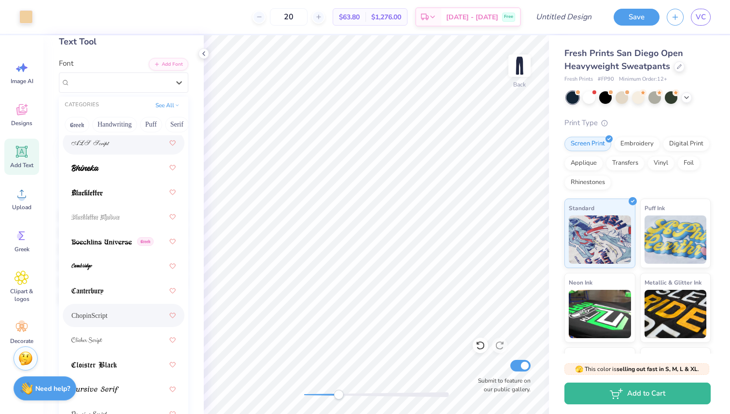
scroll to position [123, 0]
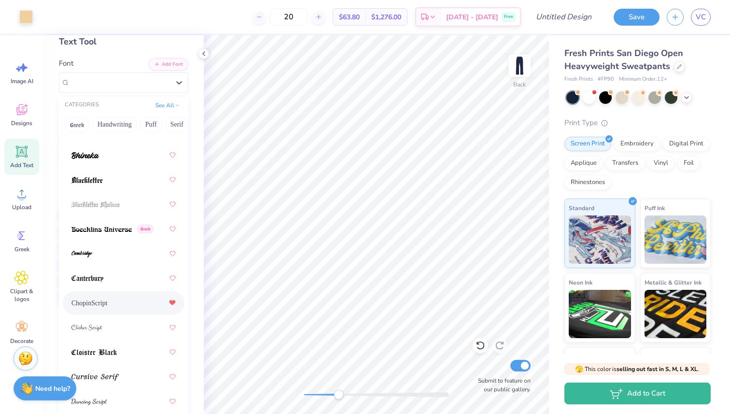
click at [172, 304] on icon at bounding box center [172, 302] width 6 height 5
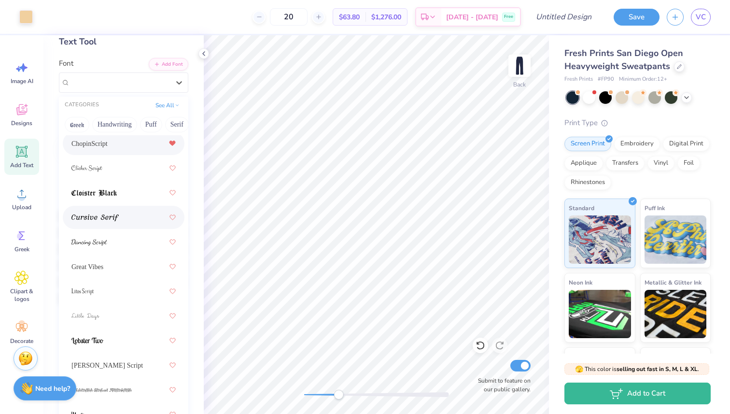
scroll to position [283, 0]
click at [130, 221] on div at bounding box center [123, 216] width 104 height 17
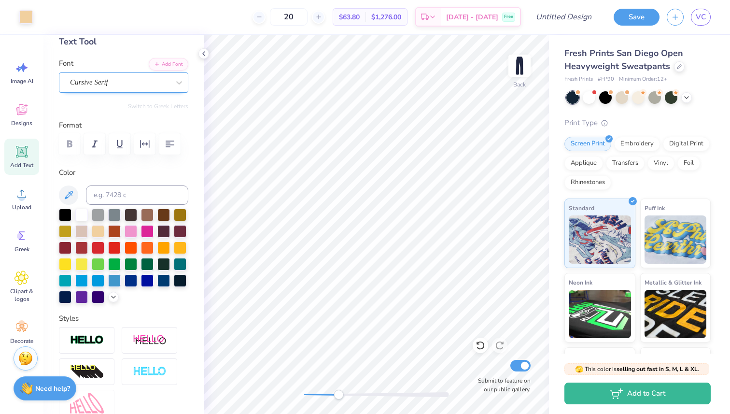
click at [124, 77] on div "Cursive Serif" at bounding box center [119, 82] width 101 height 15
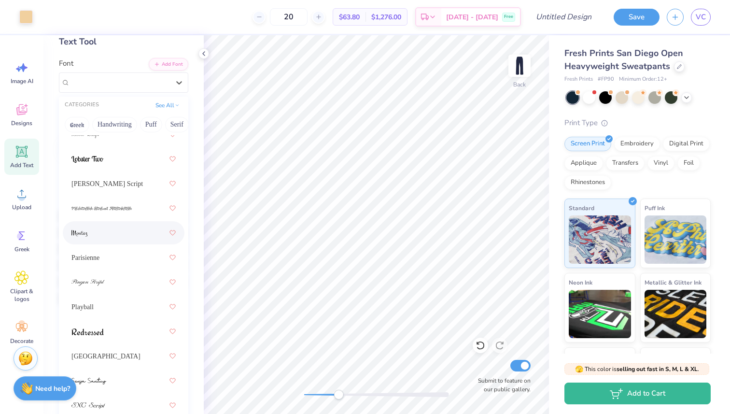
scroll to position [74, 0]
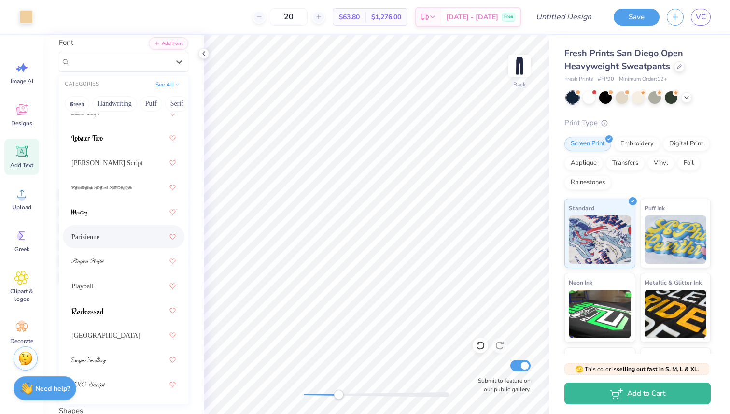
click at [120, 241] on div "Parisienne" at bounding box center [123, 236] width 104 height 17
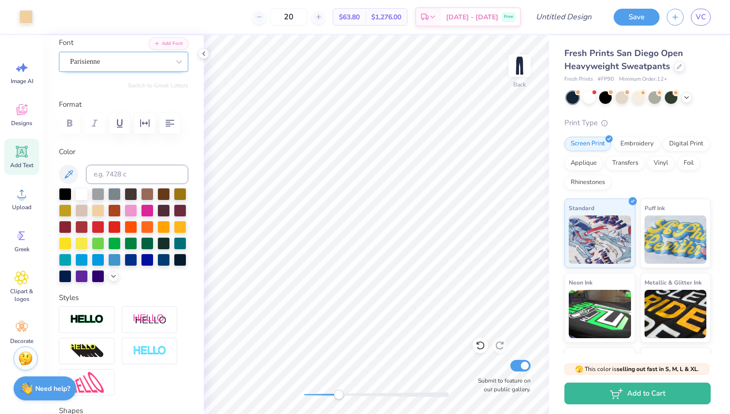
click at [123, 63] on div "Parisienne" at bounding box center [119, 61] width 101 height 15
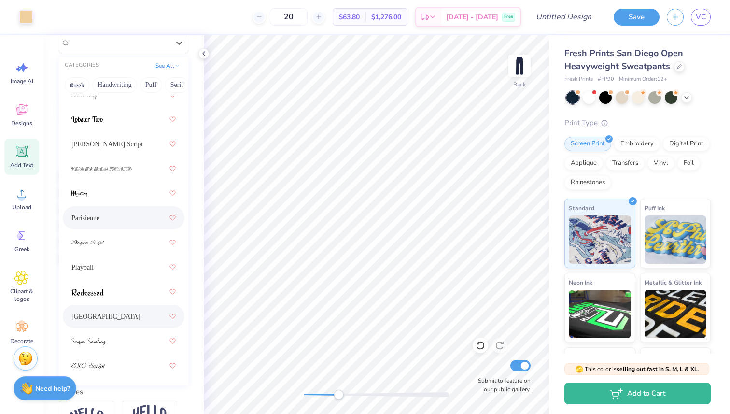
scroll to position [106, 0]
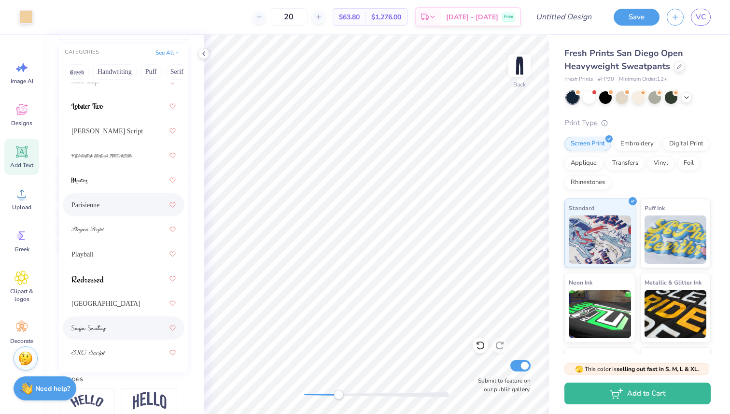
click at [123, 328] on div at bounding box center [123, 327] width 104 height 17
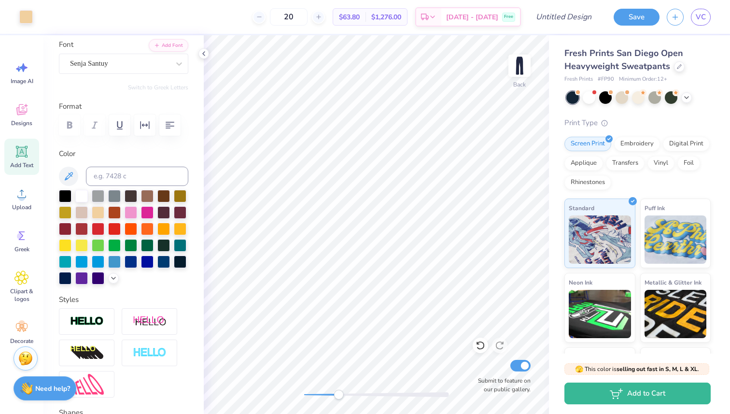
scroll to position [71, 0]
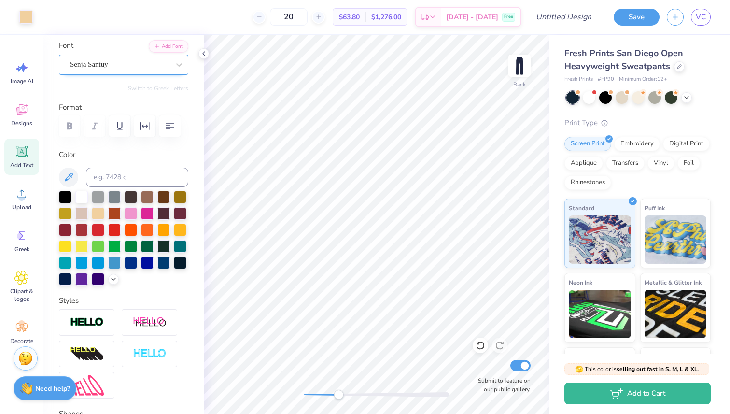
click at [124, 66] on div "Senja Santuy" at bounding box center [119, 64] width 101 height 15
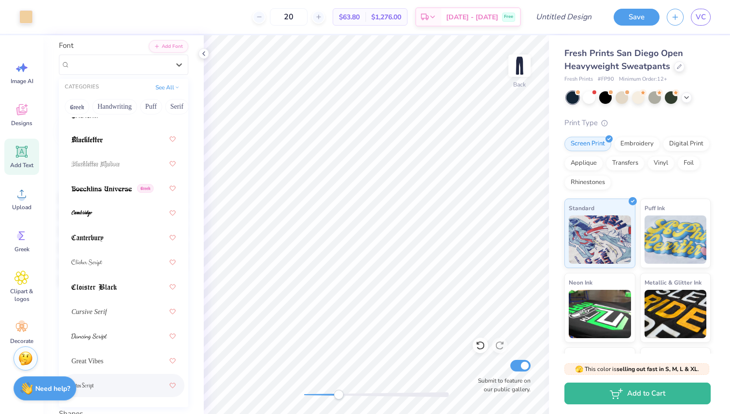
scroll to position [165, 0]
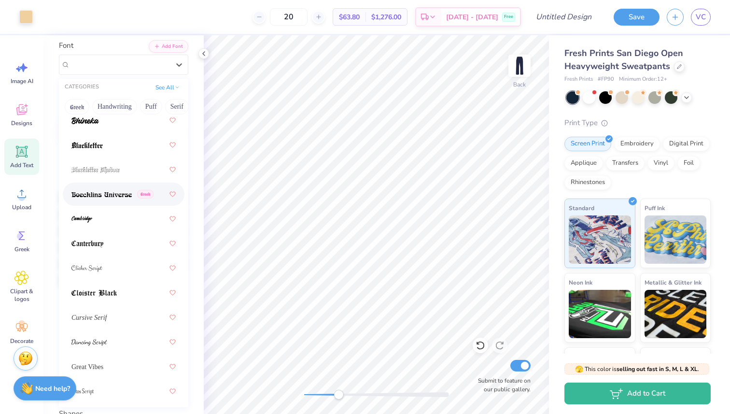
click at [123, 191] on span at bounding box center [101, 194] width 60 height 10
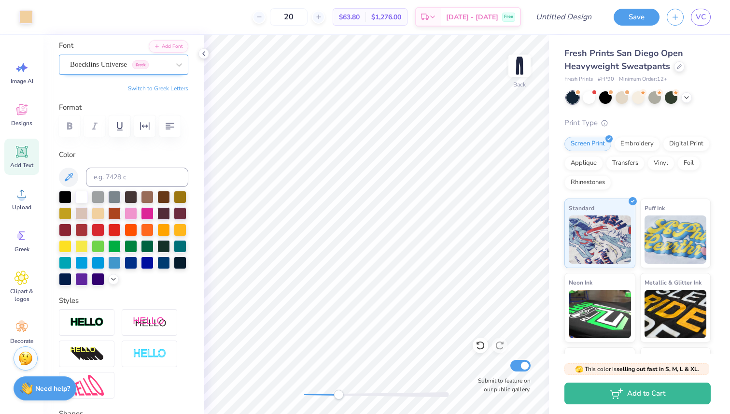
click at [126, 67] on div "Boecklins Universe Greek" at bounding box center [119, 64] width 101 height 15
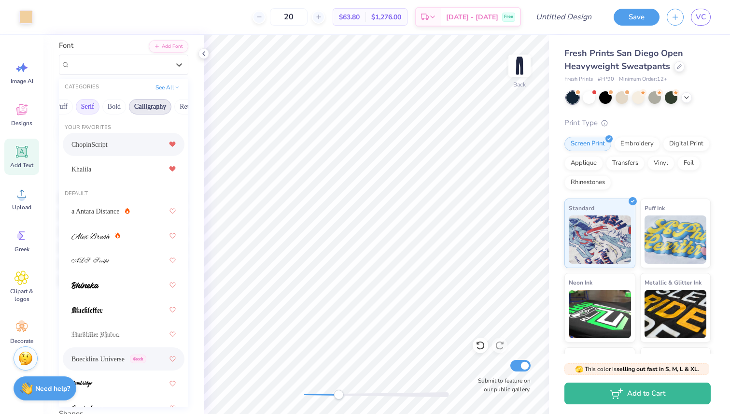
scroll to position [0, 97]
click at [112, 100] on button "Bold" at bounding box center [107, 106] width 24 height 15
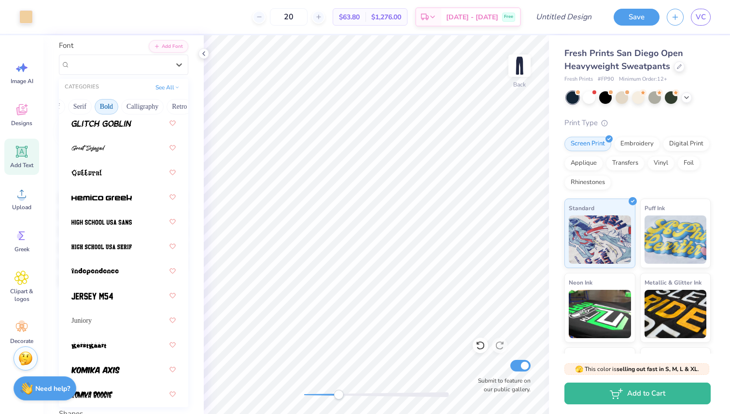
scroll to position [670, 0]
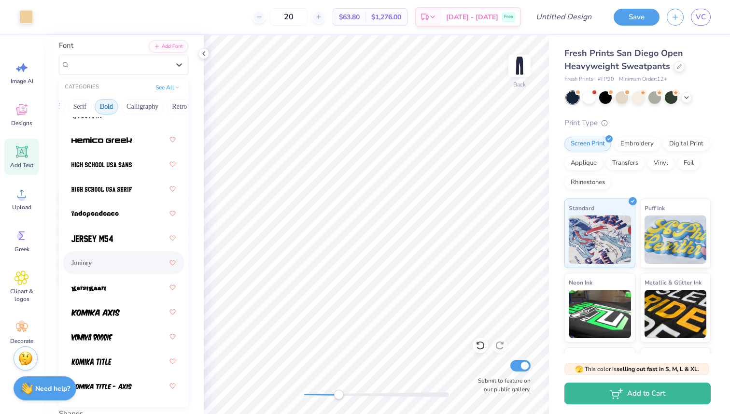
click at [111, 266] on div "Juniory" at bounding box center [123, 262] width 104 height 17
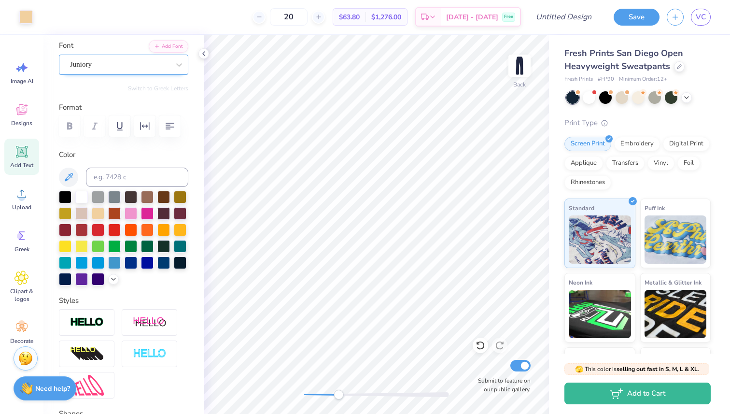
click at [142, 67] on div "Juniory" at bounding box center [119, 64] width 101 height 15
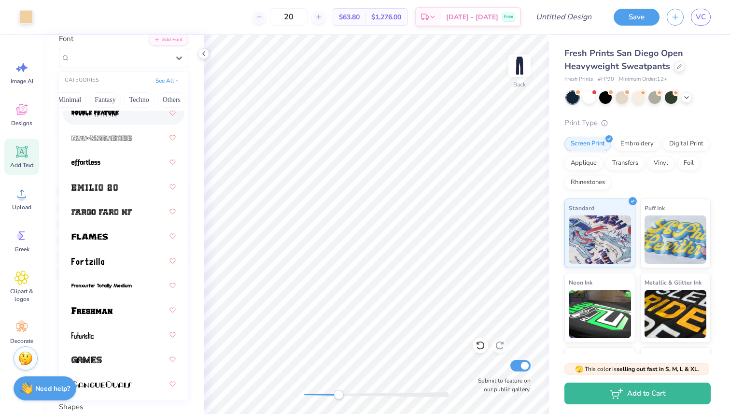
scroll to position [0, 287]
click at [111, 97] on button "Fantasy" at bounding box center [103, 99] width 32 height 15
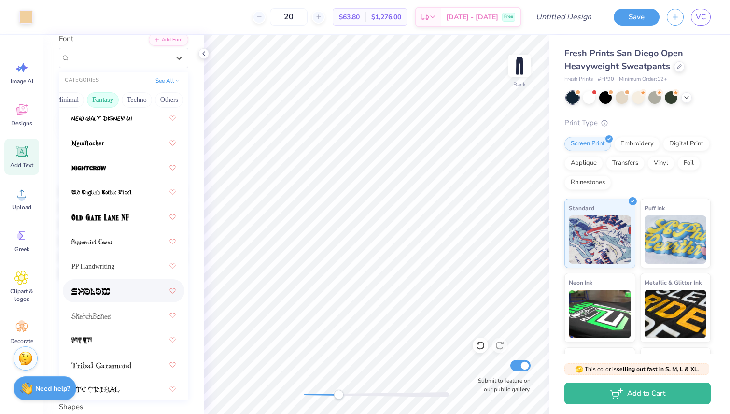
scroll to position [415, 0]
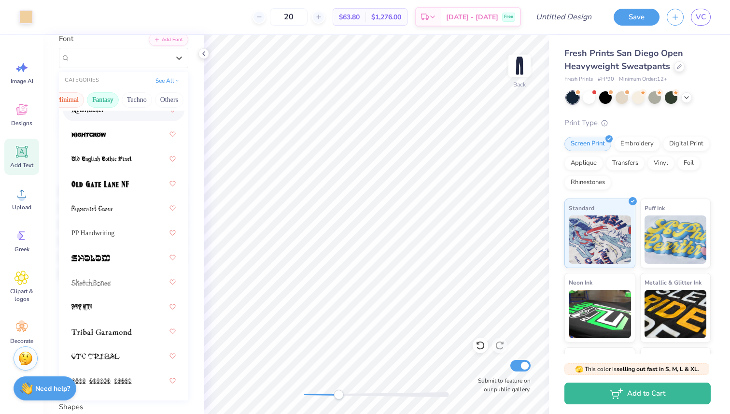
click at [73, 98] on button "Minimal" at bounding box center [67, 99] width 34 height 15
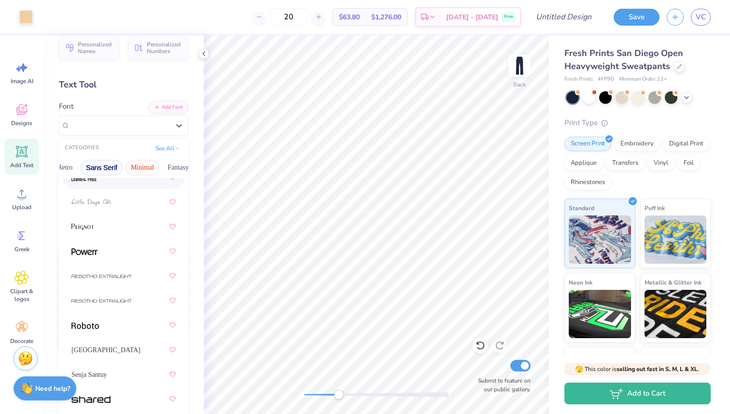
scroll to position [0, 184]
click at [122, 164] on button "Sans Serif" at bounding box center [129, 167] width 42 height 15
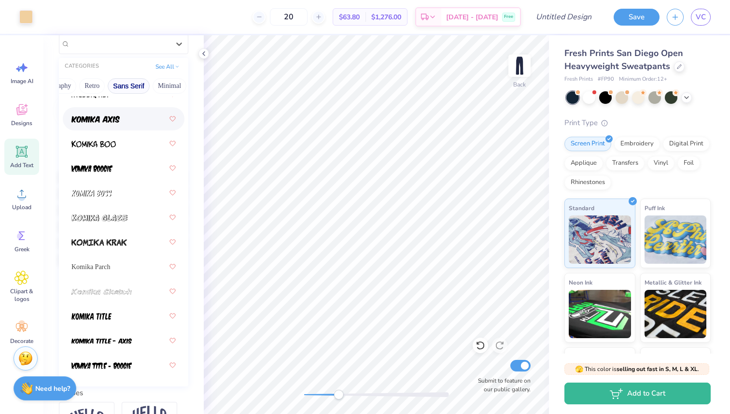
scroll to position [0, 0]
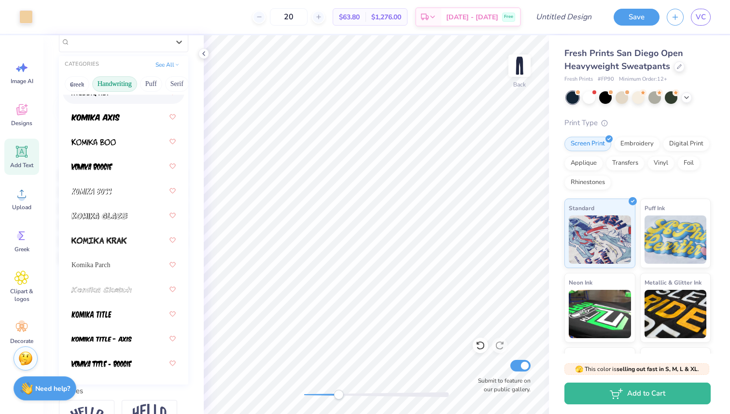
click at [113, 83] on button "Handwriting" at bounding box center [114, 83] width 45 height 15
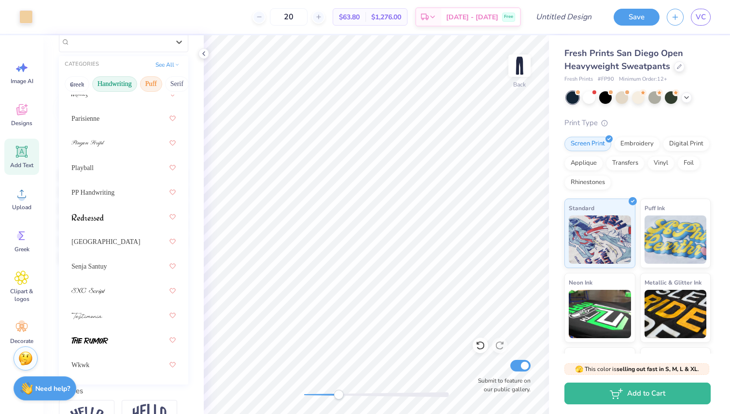
click at [152, 84] on button "Puff" at bounding box center [151, 83] width 22 height 15
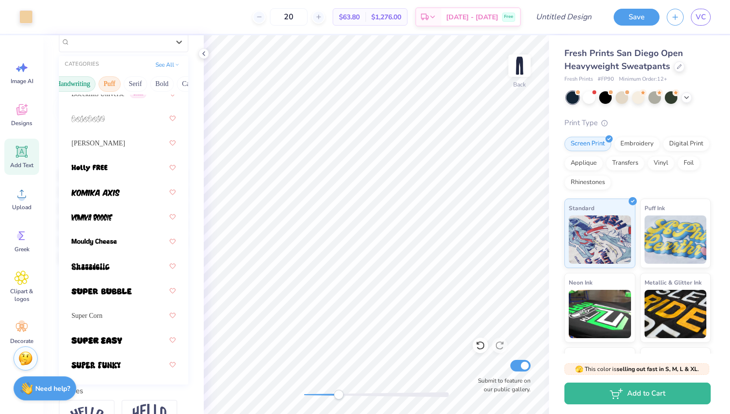
scroll to position [0, 43]
click at [133, 82] on button "Serif" at bounding box center [134, 83] width 24 height 15
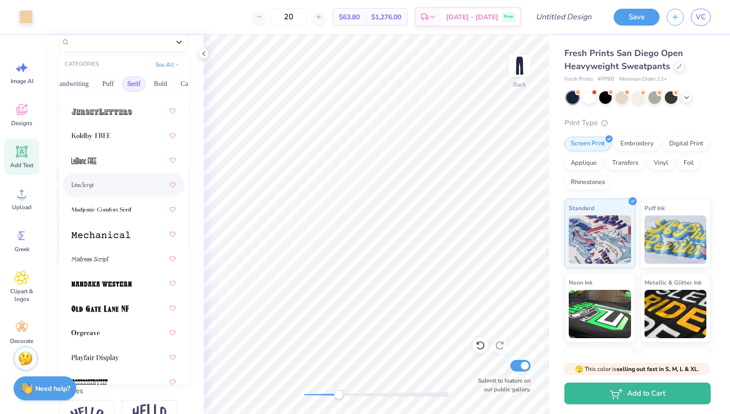
scroll to position [1290, 0]
click at [118, 217] on div at bounding box center [123, 210] width 104 height 17
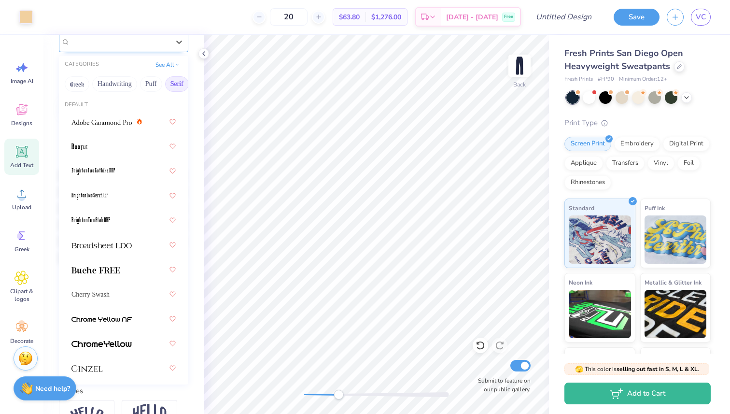
click at [116, 43] on div "Madjestic Comfort Serif" at bounding box center [119, 41] width 101 height 15
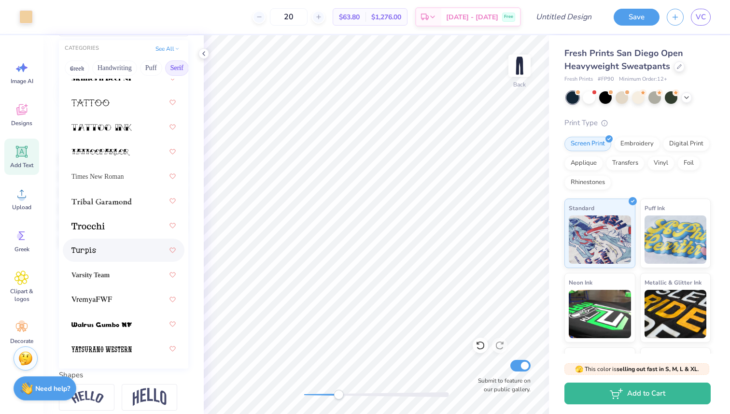
scroll to position [110, 0]
click at [98, 206] on div at bounding box center [123, 200] width 104 height 17
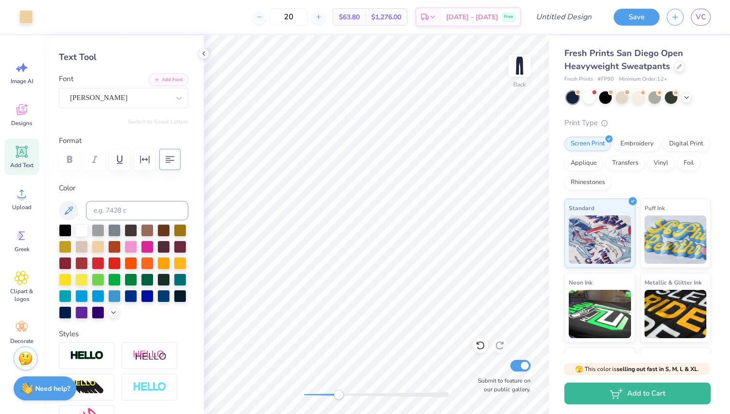
scroll to position [27, 0]
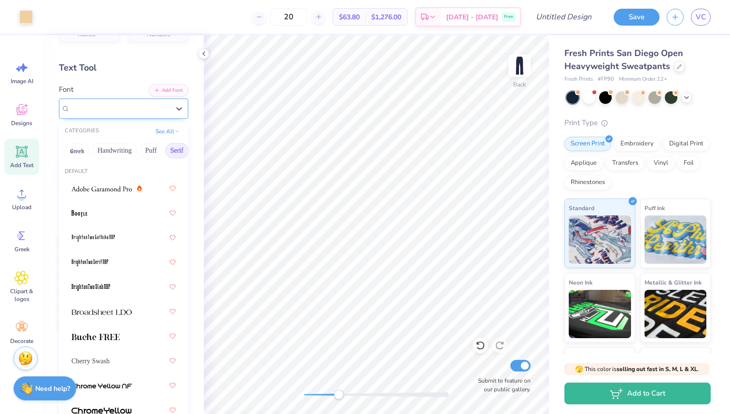
click at [142, 106] on div "Tribal Garamond" at bounding box center [119, 108] width 101 height 15
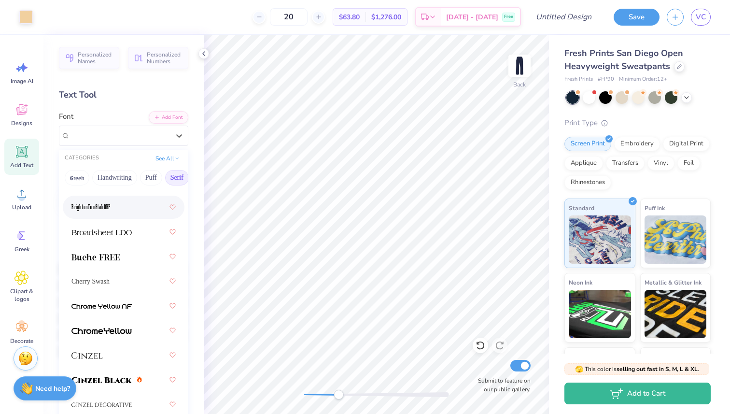
scroll to position [0, 0]
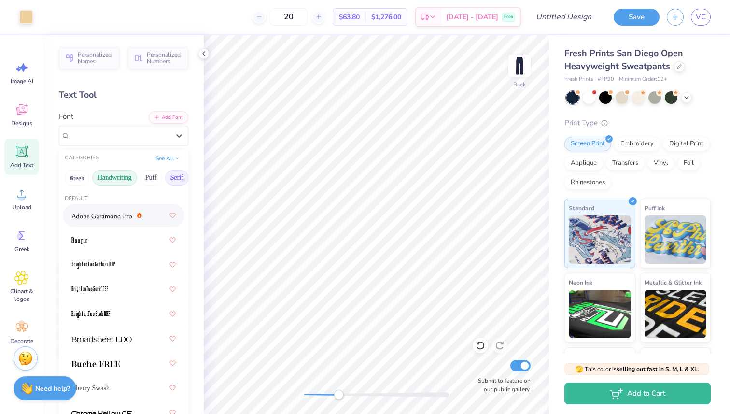
click at [115, 177] on button "Handwriting" at bounding box center [114, 177] width 45 height 15
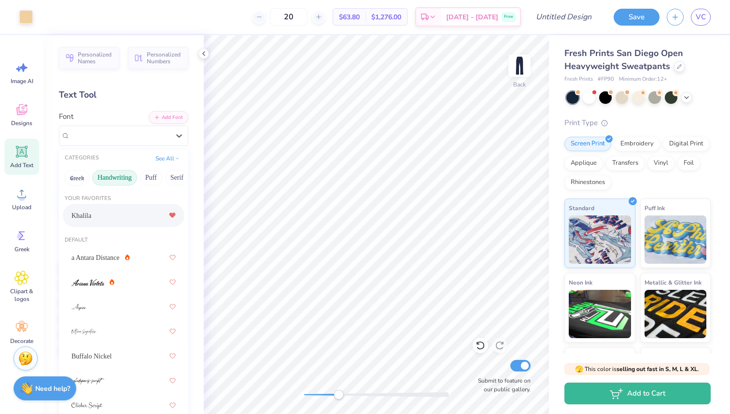
click at [134, 220] on div "Khalila" at bounding box center [123, 215] width 104 height 17
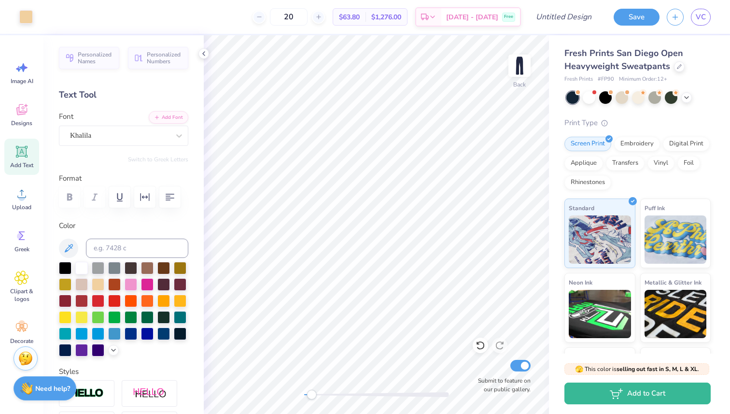
drag, startPoint x: 336, startPoint y: 398, endPoint x: 311, endPoint y: 391, distance: 25.5
click at [311, 391] on div "Accessibility label" at bounding box center [312, 395] width 10 height 10
type input "8.10"
type input "1.18"
type input "3.22"
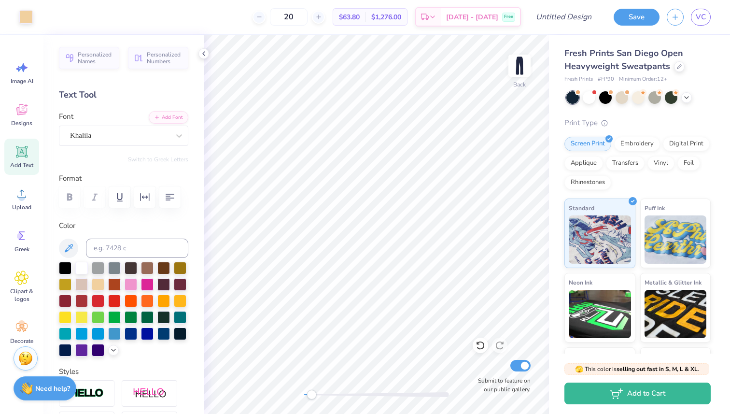
click at [684, 65] on div "Fresh Prints San Diego Open Heavyweight Sweatpants" at bounding box center [637, 60] width 146 height 26
click at [680, 65] on icon at bounding box center [679, 66] width 4 height 4
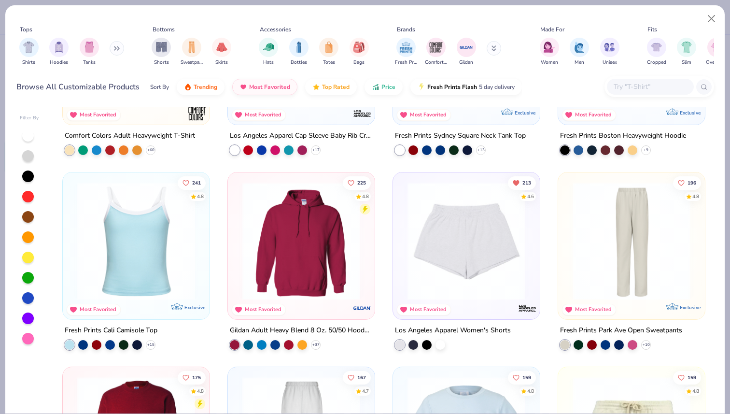
scroll to position [140, 0]
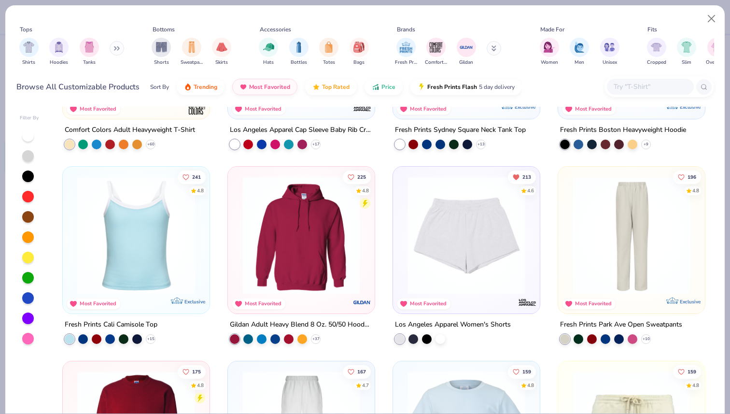
click at [606, 277] on img at bounding box center [631, 235] width 127 height 118
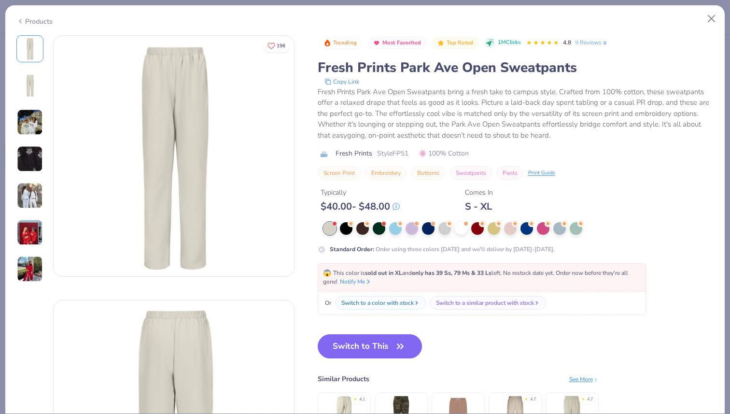
click at [28, 129] on img at bounding box center [30, 122] width 26 height 26
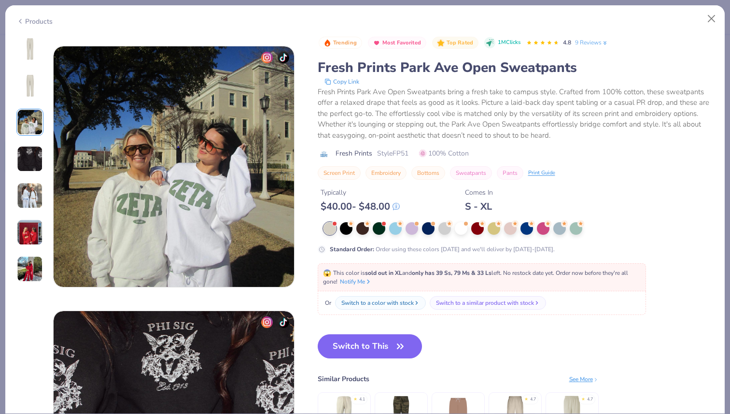
click at [30, 149] on img at bounding box center [30, 159] width 26 height 26
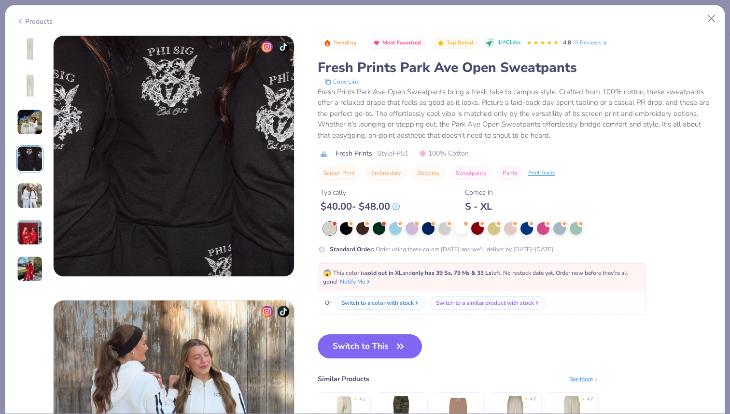
click at [31, 187] on img at bounding box center [30, 195] width 26 height 26
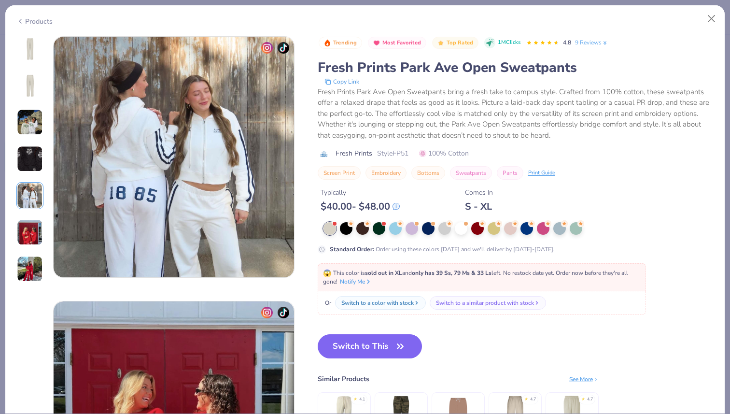
scroll to position [1058, 0]
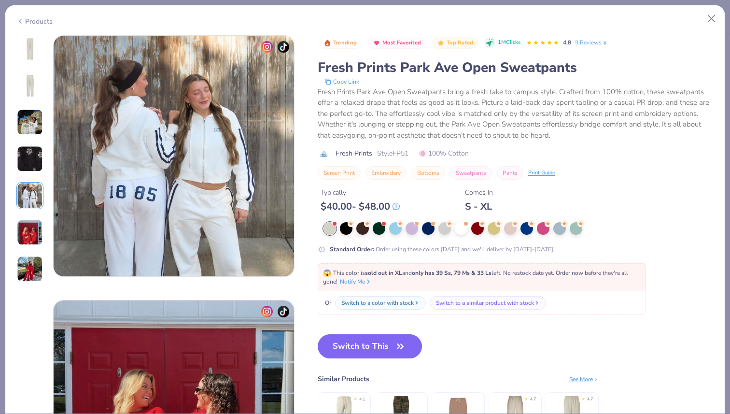
click at [37, 156] on img at bounding box center [30, 159] width 26 height 26
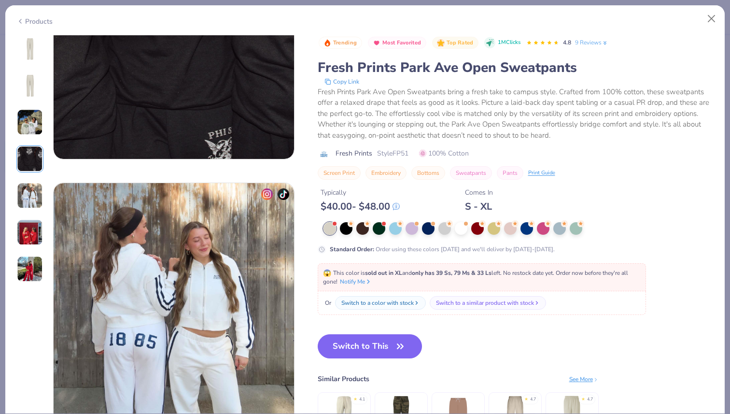
scroll to position [933, 0]
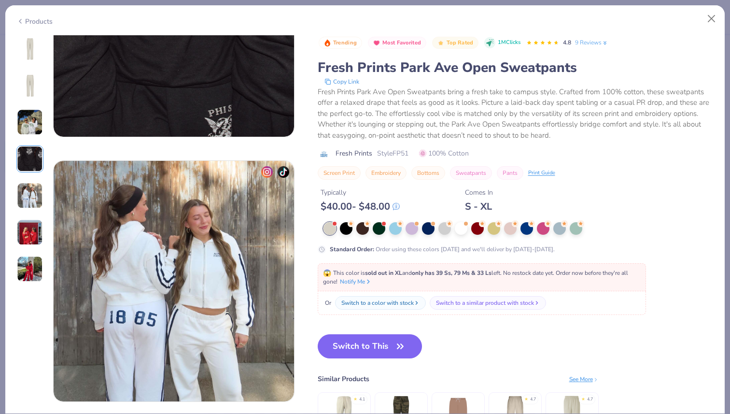
click at [31, 237] on img at bounding box center [30, 232] width 26 height 26
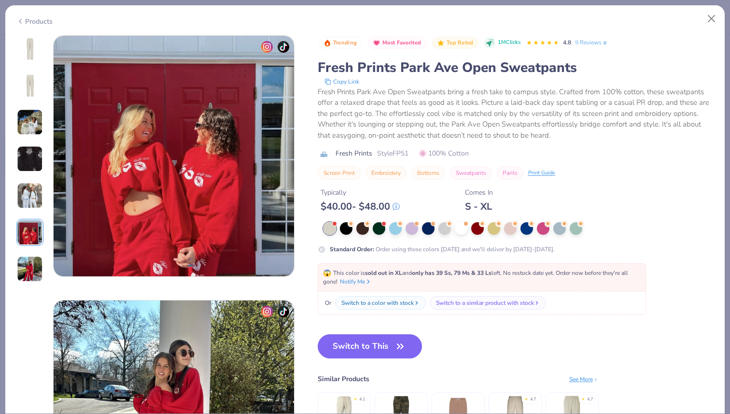
click at [32, 267] on img at bounding box center [30, 269] width 26 height 26
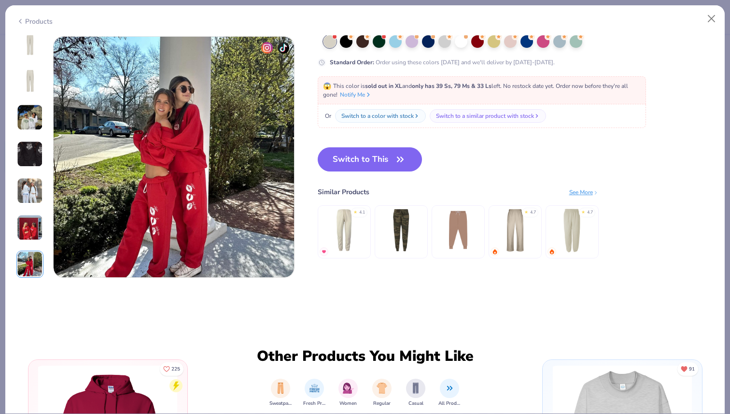
scroll to position [1587, 0]
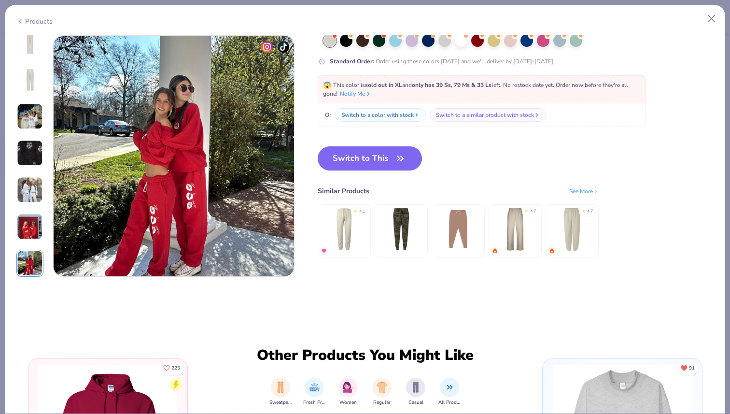
click at [29, 121] on img at bounding box center [30, 116] width 26 height 26
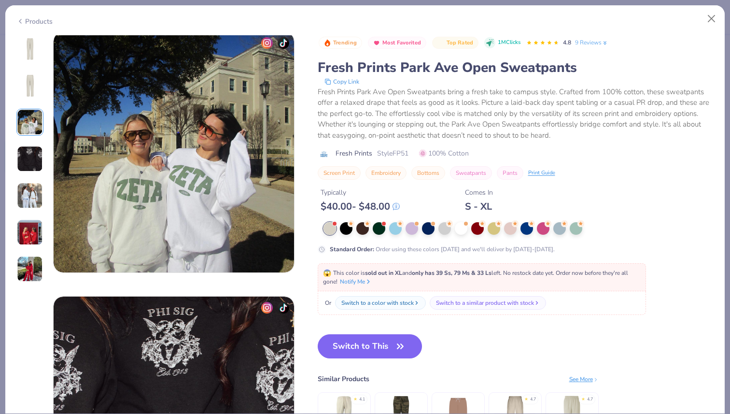
scroll to position [529, 0]
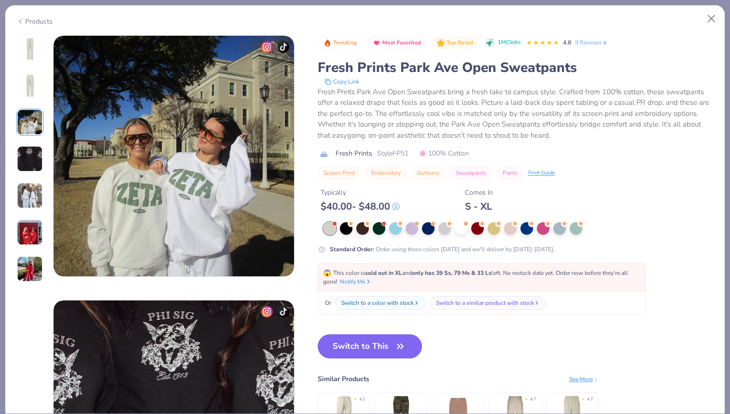
click at [32, 92] on img at bounding box center [29, 85] width 23 height 23
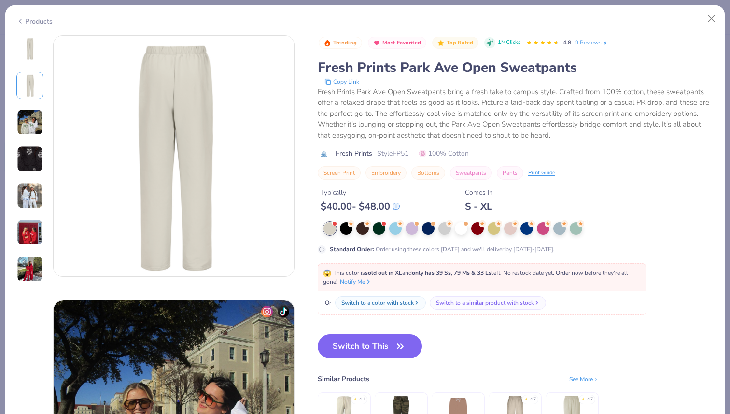
click at [28, 53] on img at bounding box center [29, 48] width 23 height 23
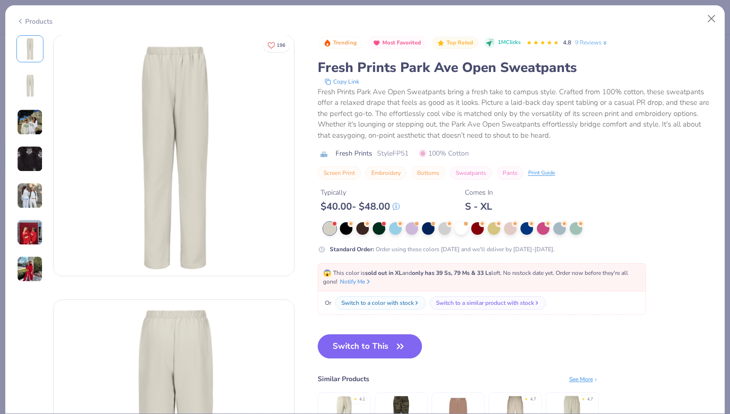
scroll to position [0, 0]
click at [34, 132] on img at bounding box center [30, 122] width 26 height 26
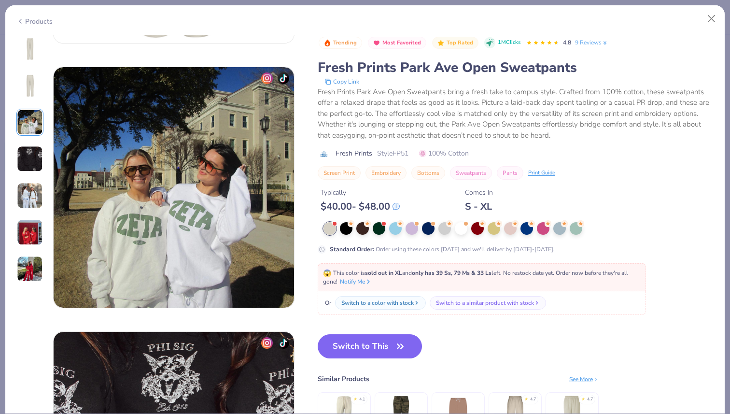
click at [31, 161] on img at bounding box center [30, 159] width 26 height 26
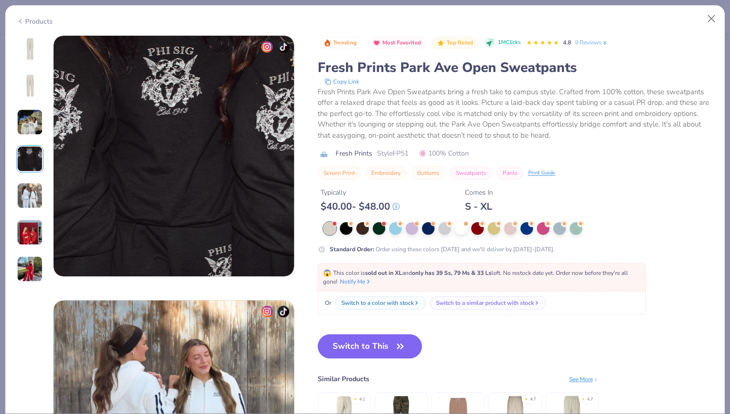
click at [31, 185] on img at bounding box center [30, 195] width 26 height 26
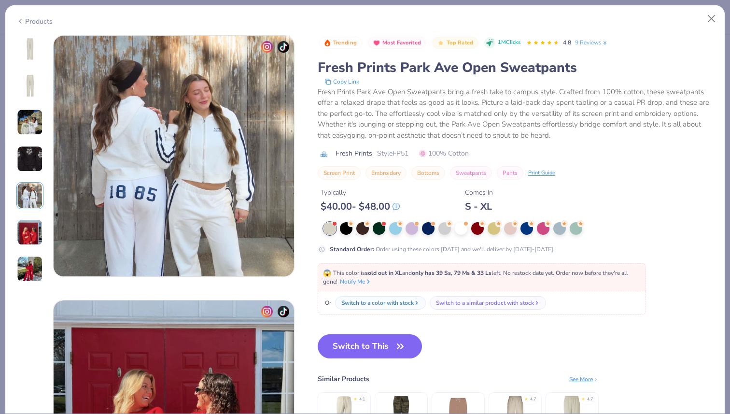
click at [32, 226] on img at bounding box center [30, 232] width 26 height 26
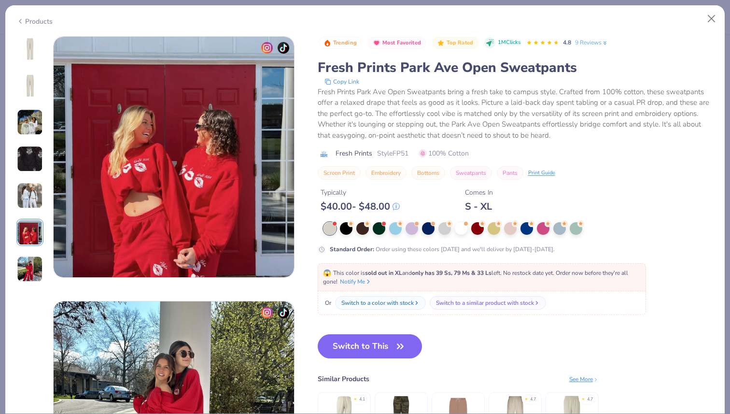
scroll to position [1323, 0]
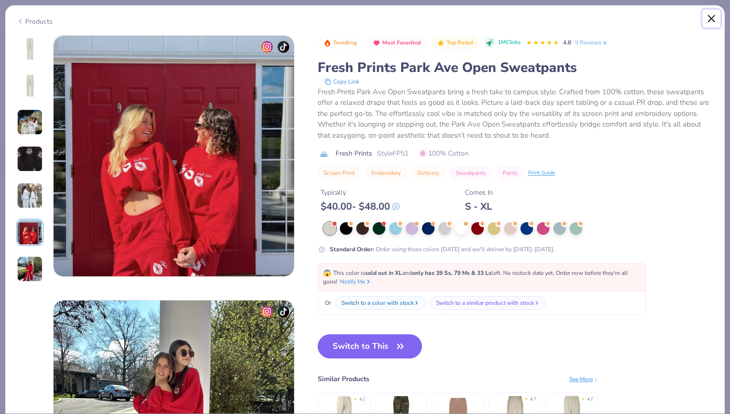
click at [706, 15] on button "Close" at bounding box center [711, 19] width 18 height 18
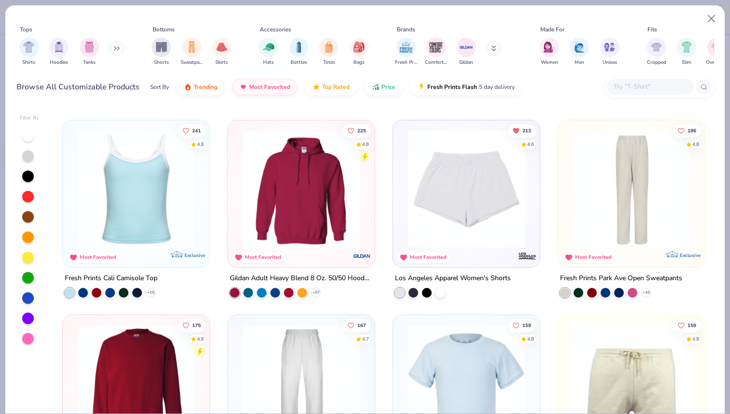
scroll to position [187, 0]
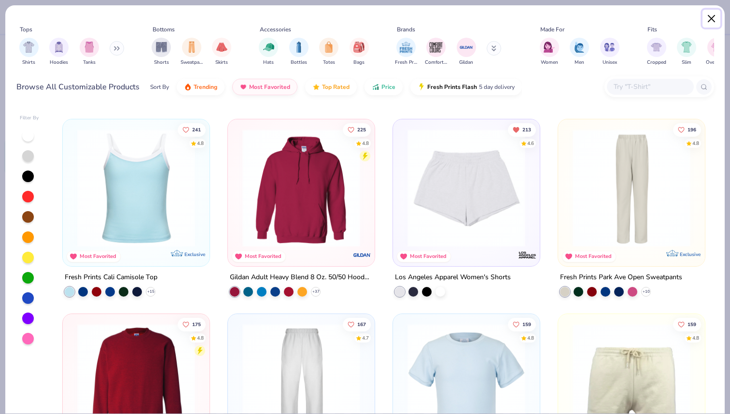
click at [712, 17] on button "Close" at bounding box center [711, 19] width 18 height 18
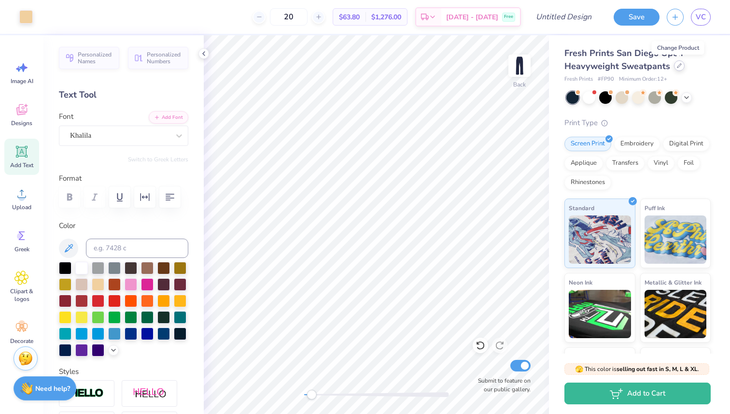
click at [677, 68] on icon at bounding box center [679, 65] width 5 height 5
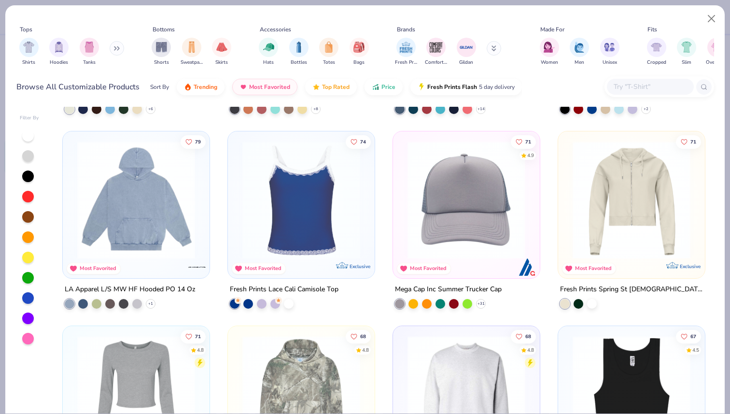
scroll to position [1538, 0]
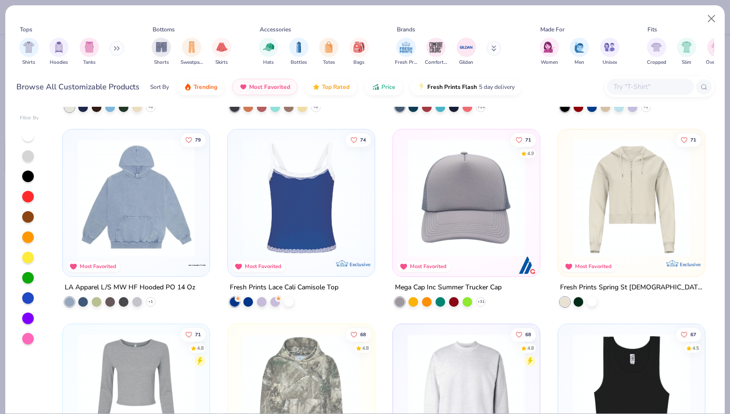
click at [319, 237] on div at bounding box center [301, 198] width 382 height 118
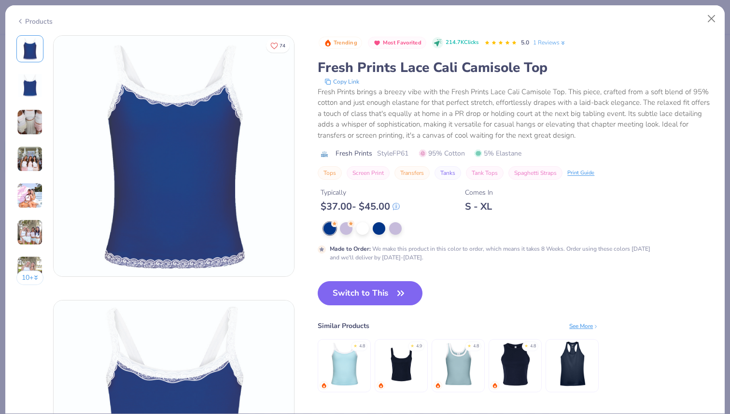
click at [31, 123] on img at bounding box center [30, 122] width 26 height 26
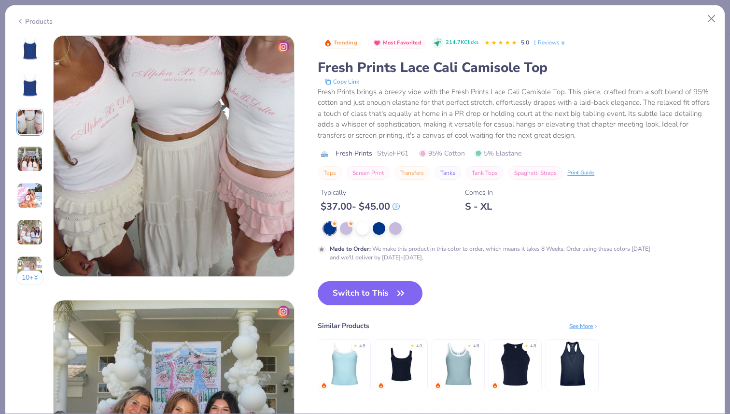
click at [29, 146] on img at bounding box center [30, 159] width 26 height 26
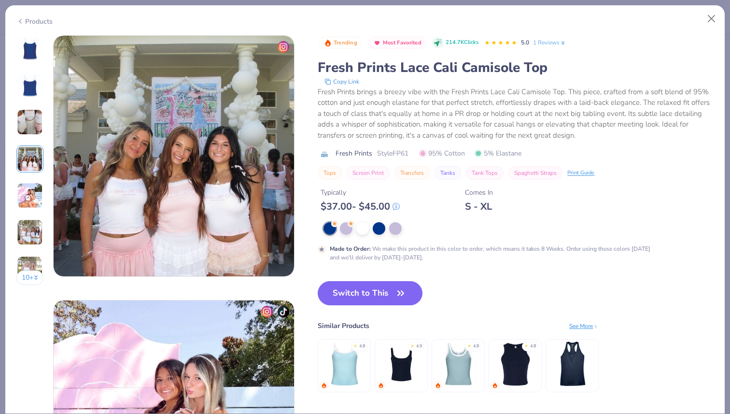
click at [30, 189] on img at bounding box center [30, 195] width 26 height 26
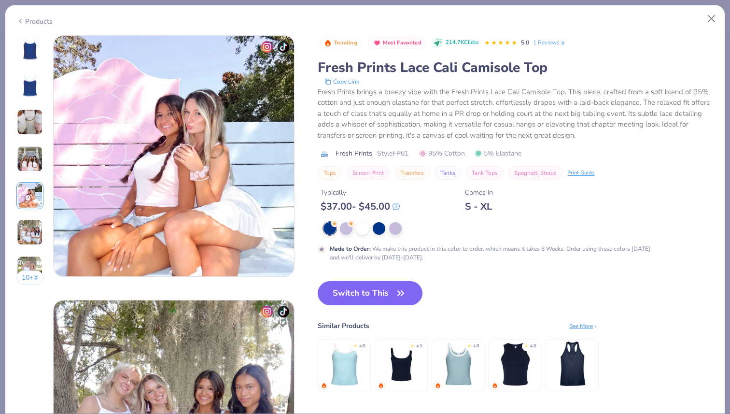
click at [34, 224] on img at bounding box center [30, 232] width 26 height 26
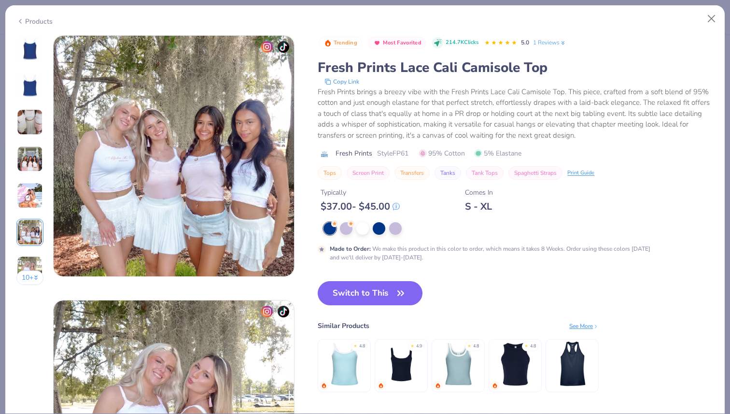
click at [31, 264] on img at bounding box center [30, 269] width 26 height 26
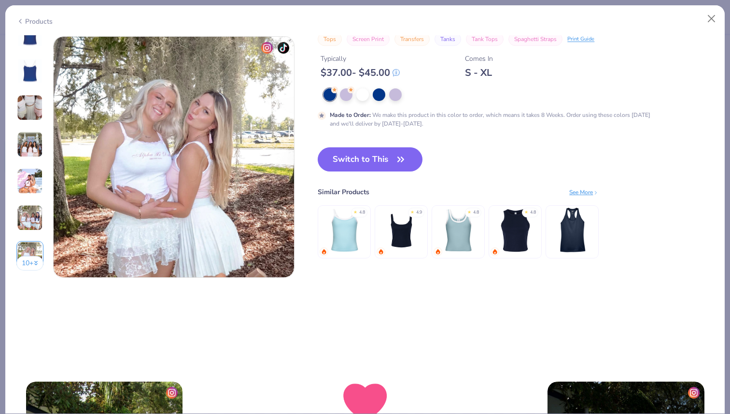
scroll to position [1587, 0]
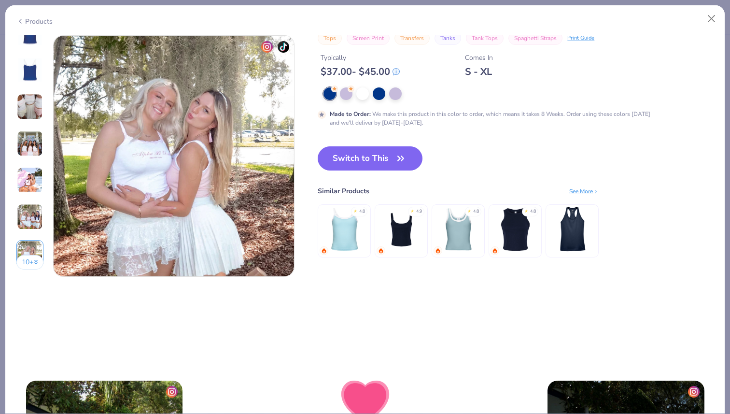
click at [23, 80] on img at bounding box center [29, 69] width 23 height 23
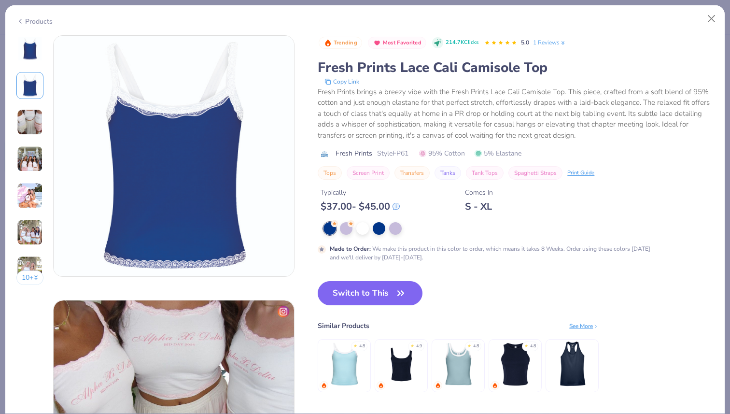
click at [32, 60] on img at bounding box center [29, 48] width 23 height 23
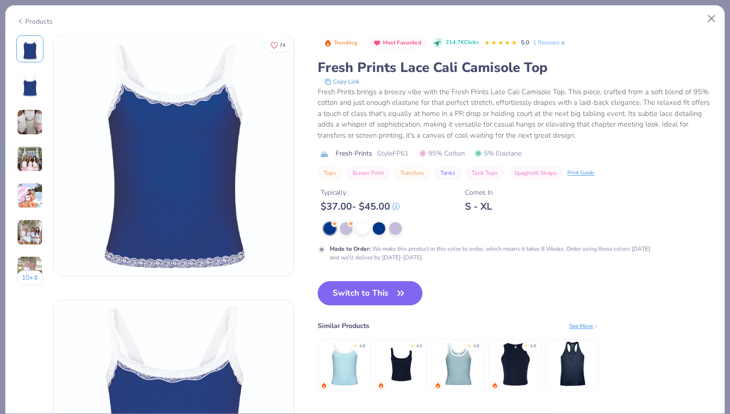
scroll to position [0, 0]
click at [27, 124] on img at bounding box center [30, 122] width 26 height 26
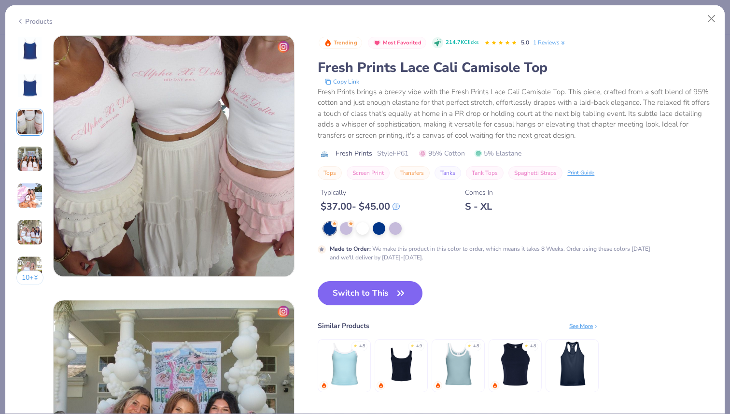
click at [24, 158] on img at bounding box center [30, 159] width 26 height 26
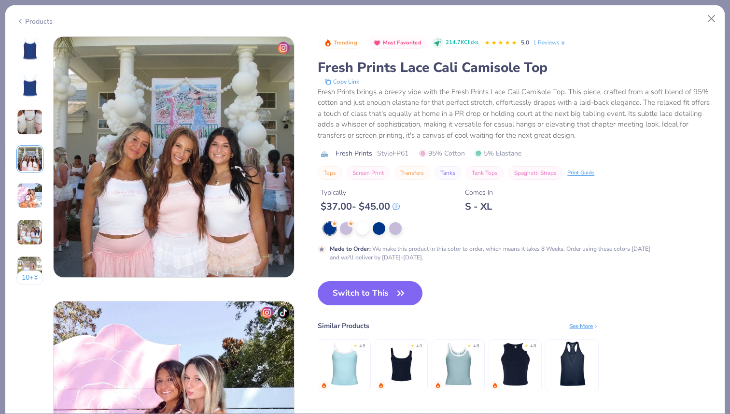
scroll to position [794, 0]
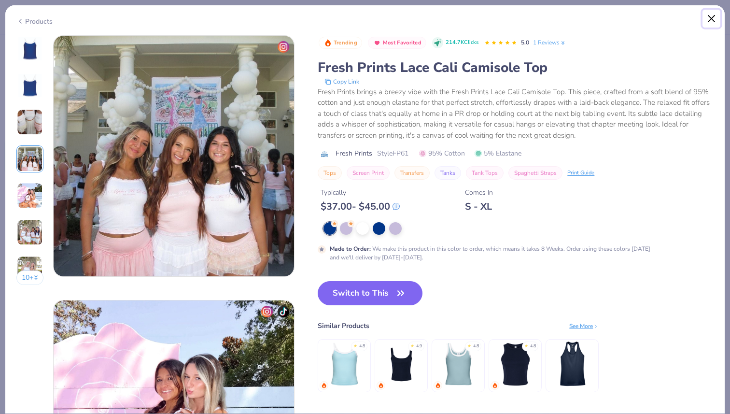
click at [711, 17] on button "Close" at bounding box center [711, 19] width 18 height 18
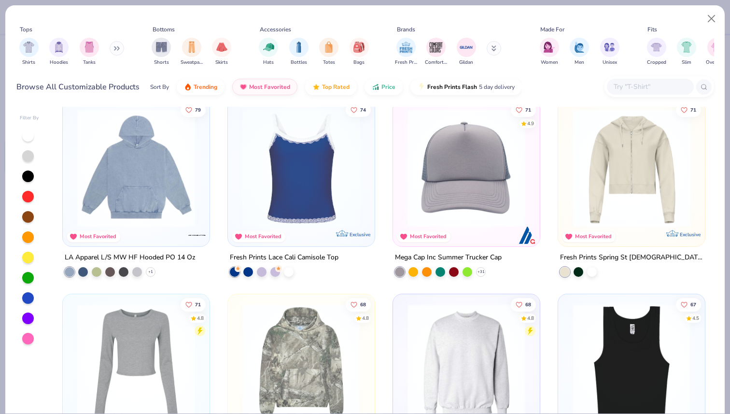
scroll to position [1566, 0]
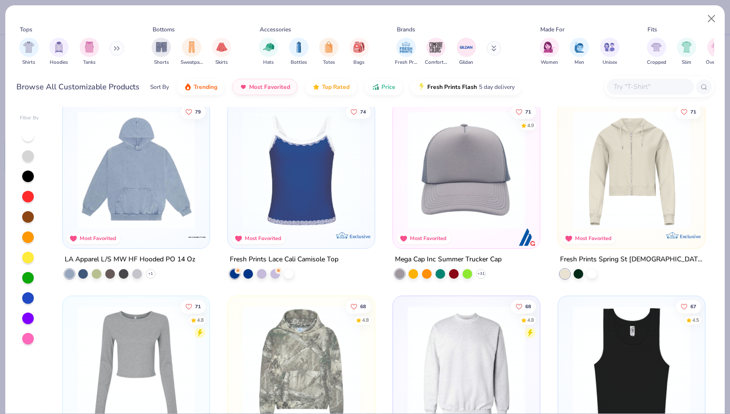
click at [137, 195] on img at bounding box center [135, 170] width 127 height 118
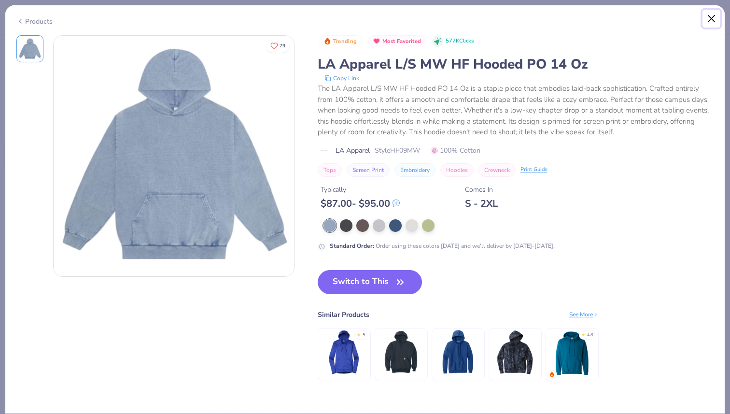
click at [708, 20] on button "Close" at bounding box center [711, 19] width 18 height 18
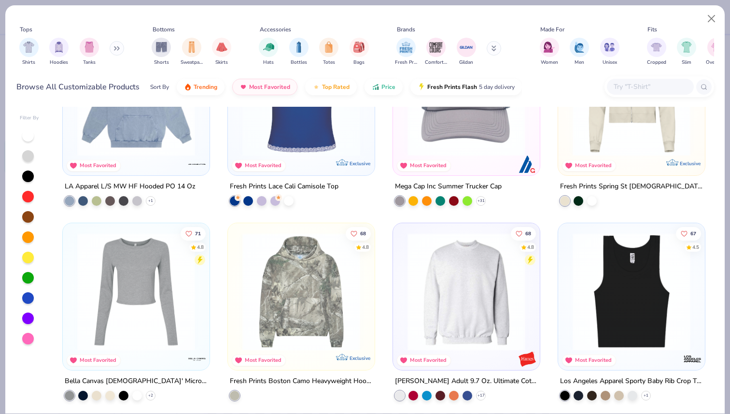
scroll to position [1648, 0]
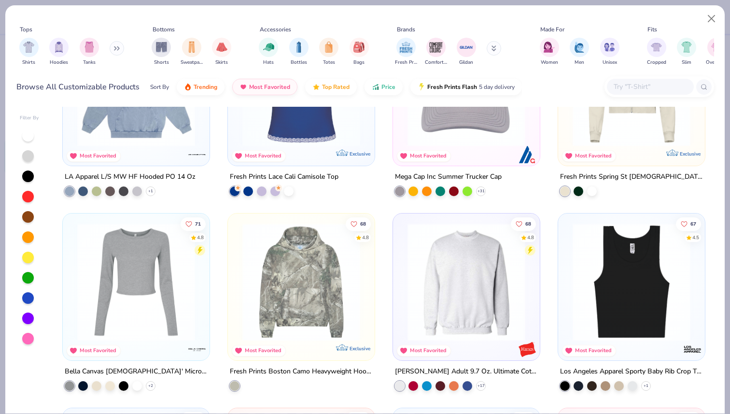
click at [329, 135] on img at bounding box center [300, 87] width 127 height 118
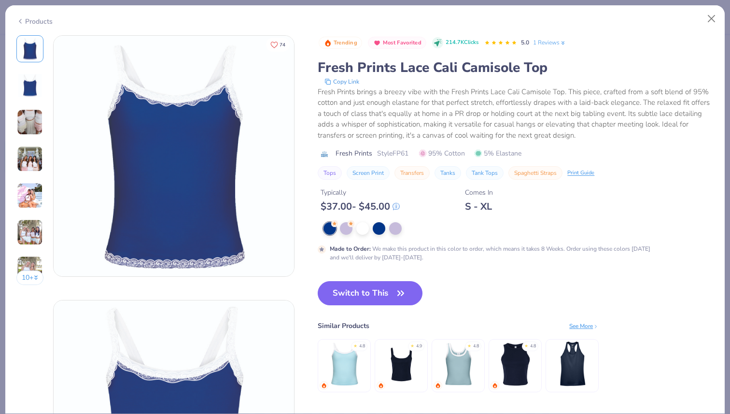
click at [281, 49] on button "74" at bounding box center [278, 45] width 24 height 14
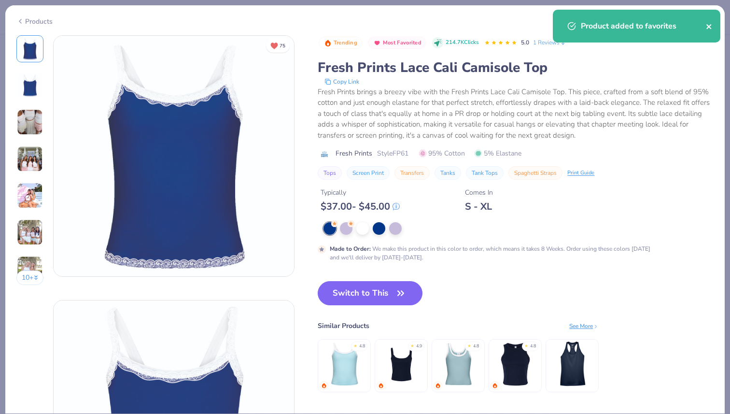
click at [707, 28] on icon "close" at bounding box center [709, 27] width 7 height 8
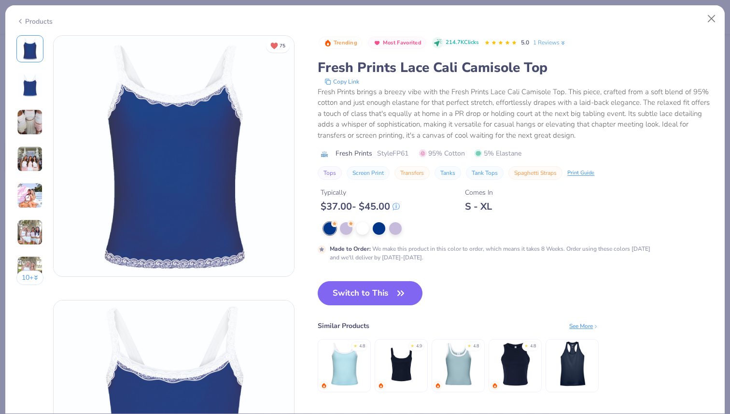
click at [710, 24] on div "Product added to favorites" at bounding box center [636, 30] width 171 height 44
click at [712, 15] on button "Close" at bounding box center [711, 19] width 18 height 18
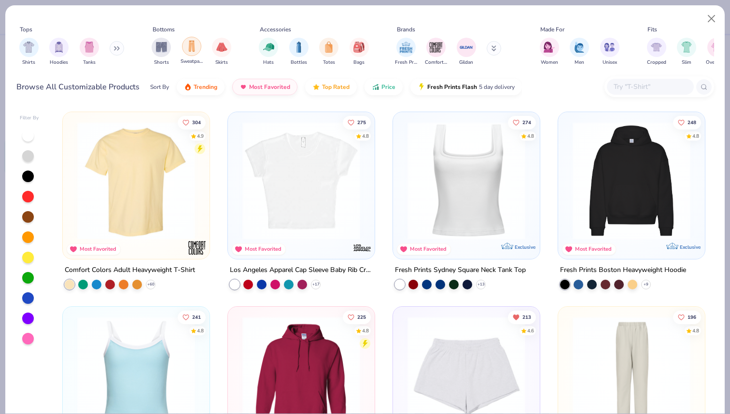
click at [194, 53] on div "filter for Sweatpants" at bounding box center [191, 46] width 19 height 19
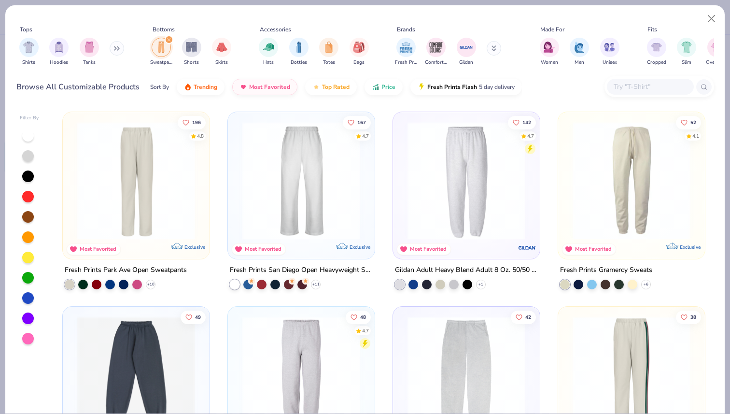
click at [296, 226] on img at bounding box center [300, 181] width 127 height 118
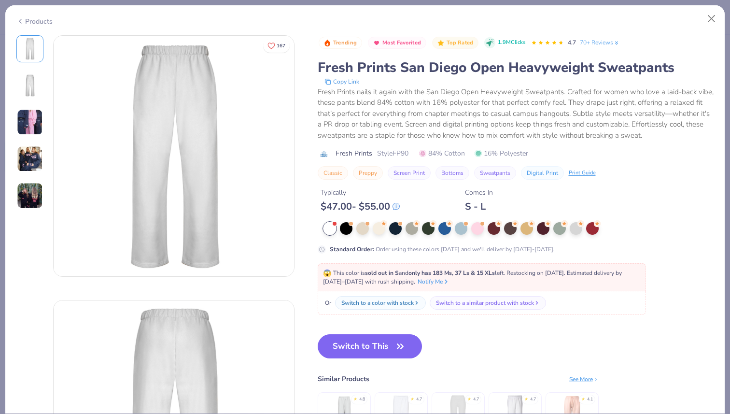
click at [31, 122] on img at bounding box center [30, 122] width 26 height 26
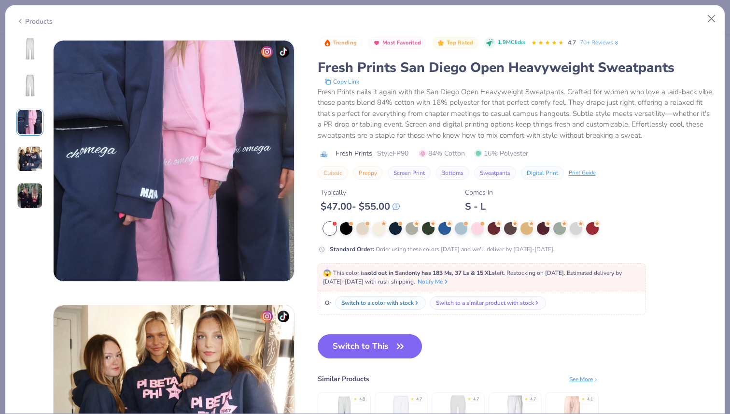
scroll to position [529, 0]
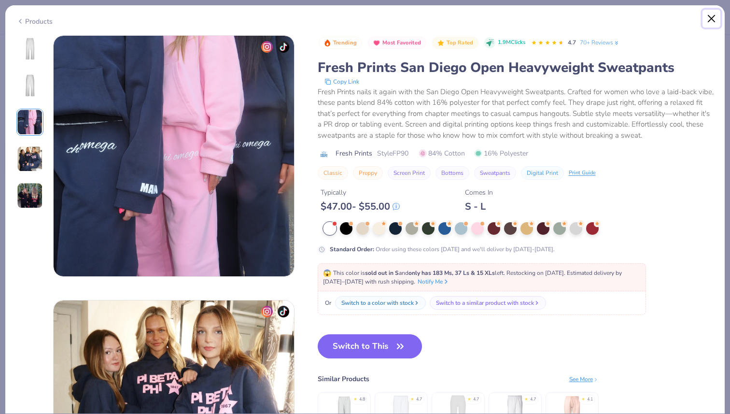
click at [708, 22] on button "Close" at bounding box center [711, 19] width 18 height 18
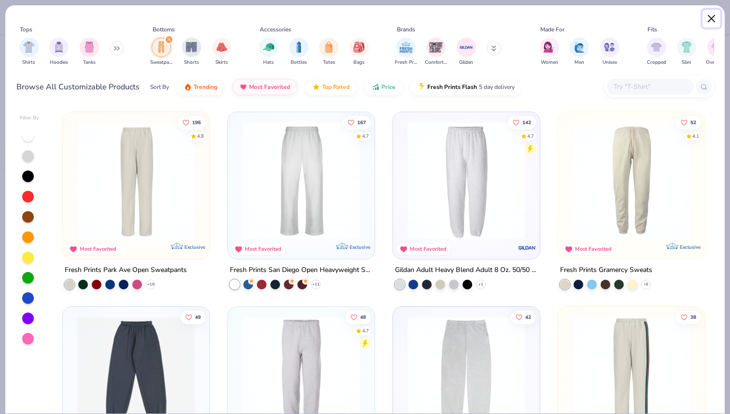
click at [707, 19] on button "Close" at bounding box center [711, 19] width 18 height 18
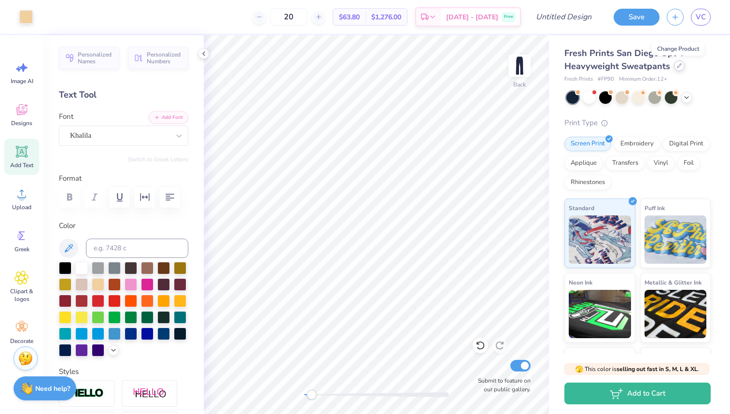
click at [683, 64] on div at bounding box center [679, 65] width 11 height 11
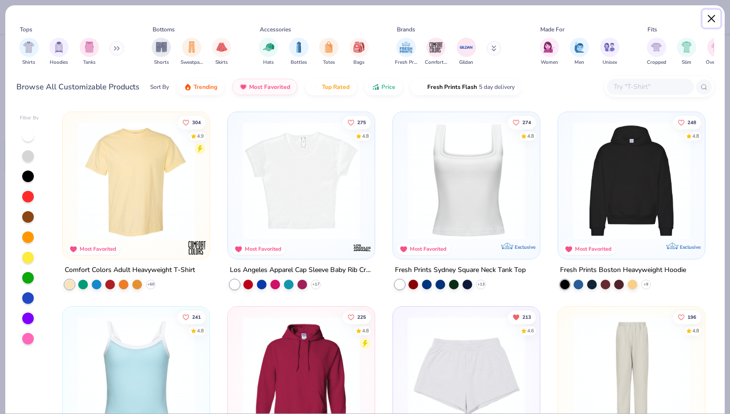
click at [718, 16] on button "Close" at bounding box center [711, 19] width 18 height 18
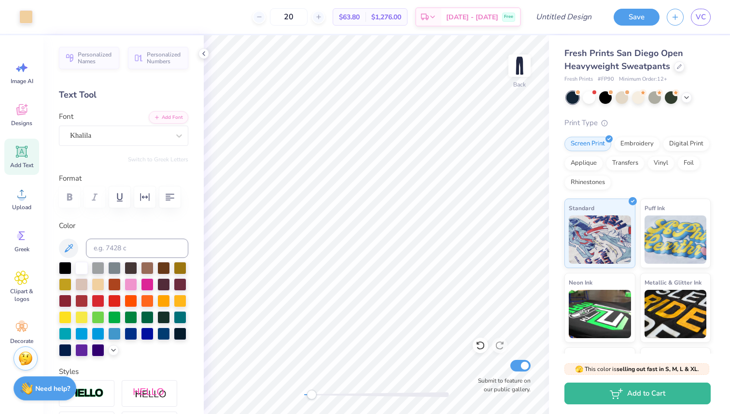
click at [633, 64] on span "Fresh Prints San Diego Open Heavyweight Sweatpants" at bounding box center [623, 59] width 119 height 25
click at [671, 68] on div "Fresh Prints San Diego Open Heavyweight Sweatpants" at bounding box center [637, 60] width 146 height 26
click at [675, 68] on div at bounding box center [679, 65] width 11 height 11
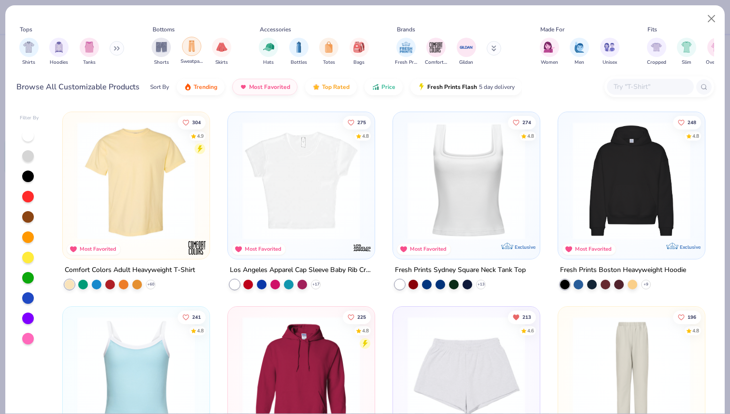
click at [190, 51] on img "filter for Sweatpants" at bounding box center [191, 46] width 11 height 11
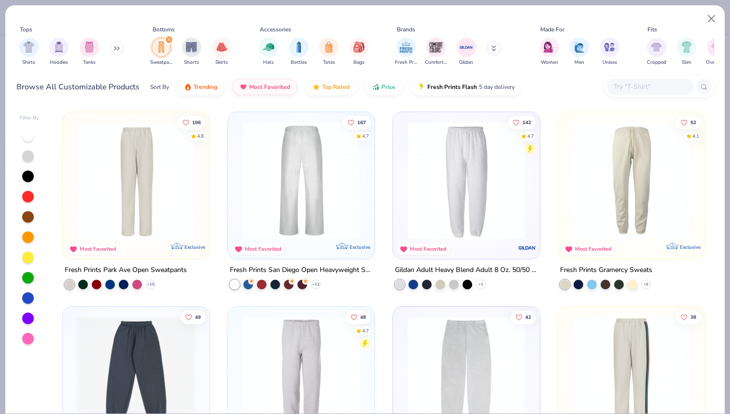
click at [310, 198] on div at bounding box center [301, 181] width 382 height 118
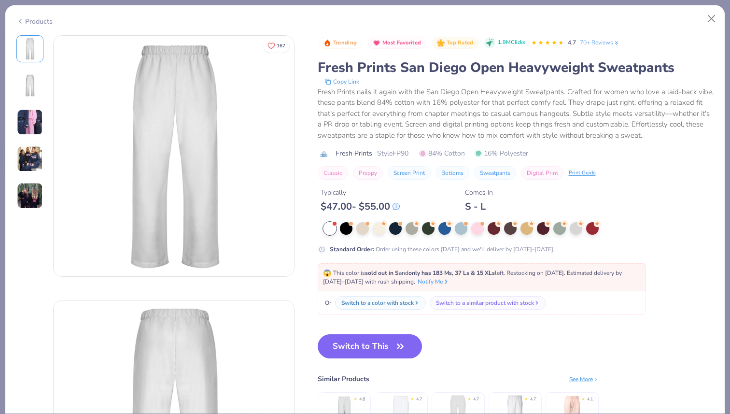
click at [33, 128] on img at bounding box center [30, 122] width 26 height 26
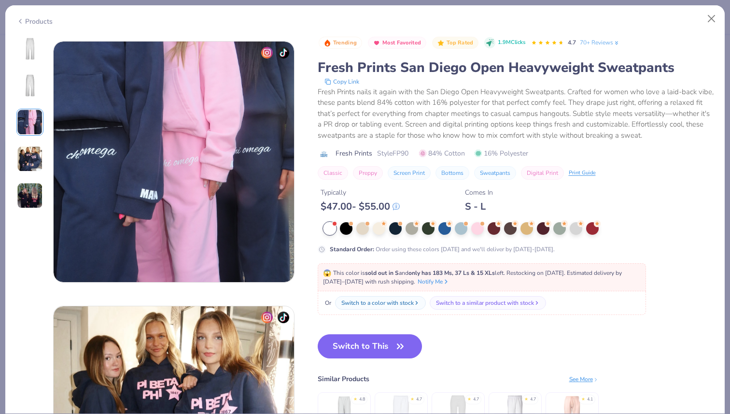
scroll to position [529, 0]
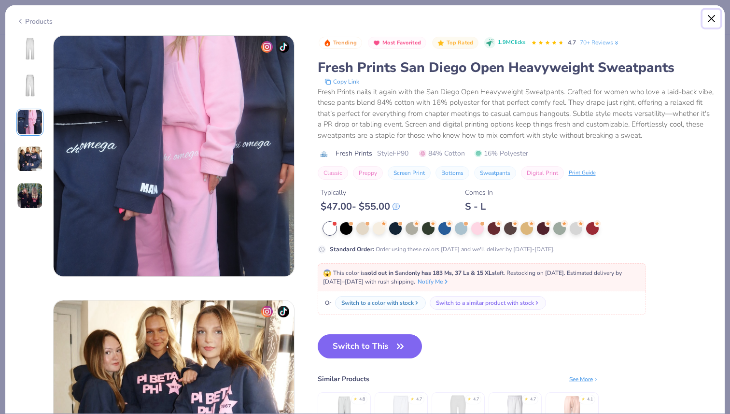
click at [710, 22] on button "Close" at bounding box center [711, 19] width 18 height 18
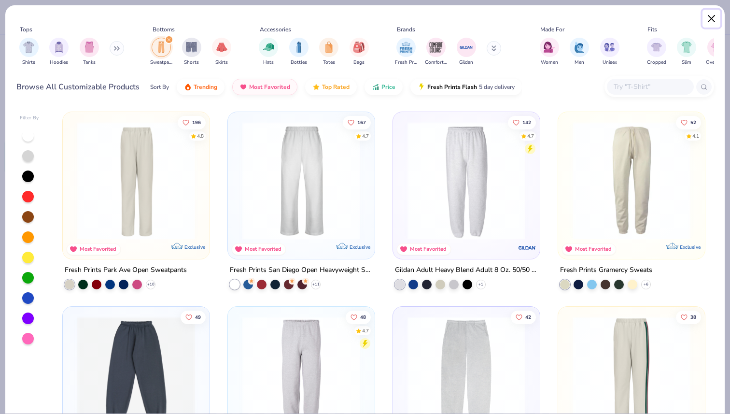
click at [719, 16] on button "Close" at bounding box center [711, 19] width 18 height 18
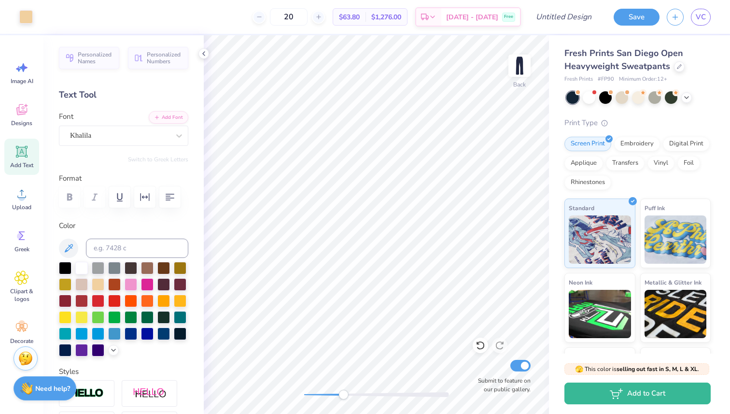
drag, startPoint x: 315, startPoint y: 393, endPoint x: 345, endPoint y: 393, distance: 29.9
click at [345, 393] on div "Accessibility label" at bounding box center [343, 395] width 10 height 10
drag, startPoint x: 345, startPoint y: 396, endPoint x: 310, endPoint y: 395, distance: 34.8
click at [340, 395] on div "Accessibility label" at bounding box center [345, 395] width 10 height 10
click at [558, 11] on input "Design Title" at bounding box center [575, 16] width 47 height 19
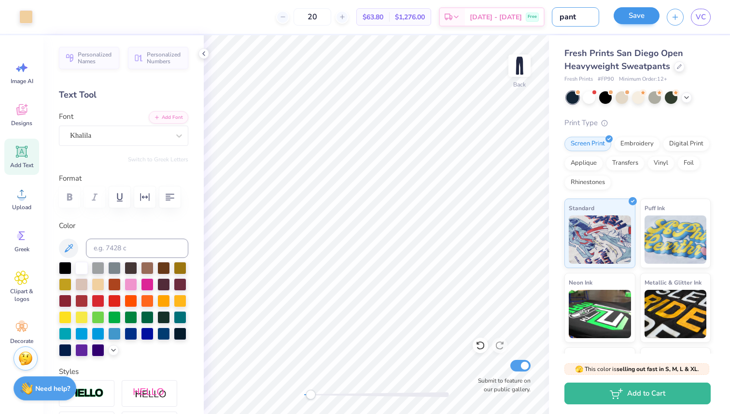
type input "pant"
click at [647, 16] on button "Save" at bounding box center [637, 15] width 46 height 17
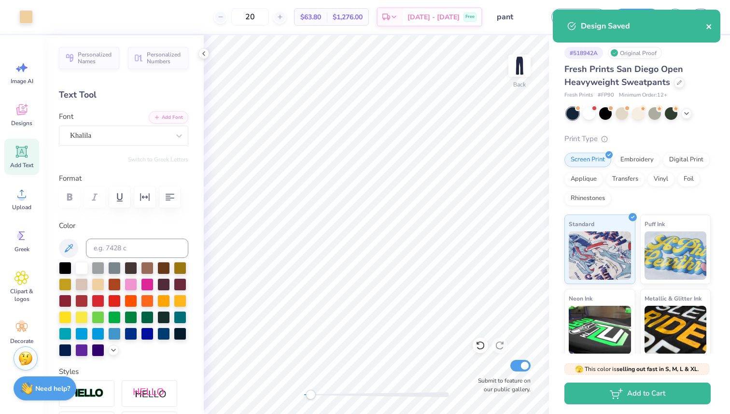
click at [709, 25] on icon "close" at bounding box center [709, 27] width 7 height 8
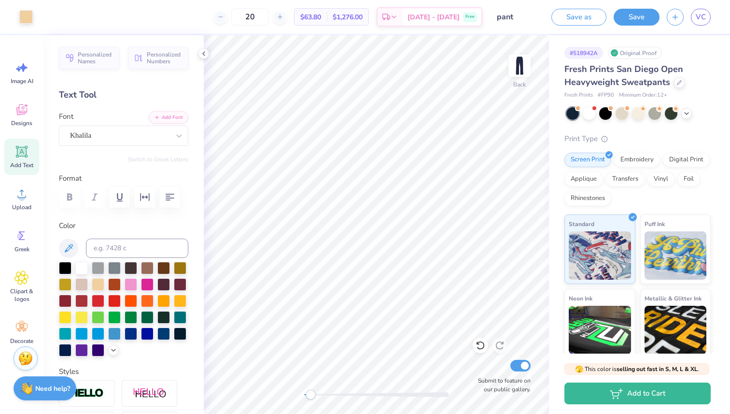
click at [706, 15] on div "Design Saved" at bounding box center [636, 30] width 171 height 44
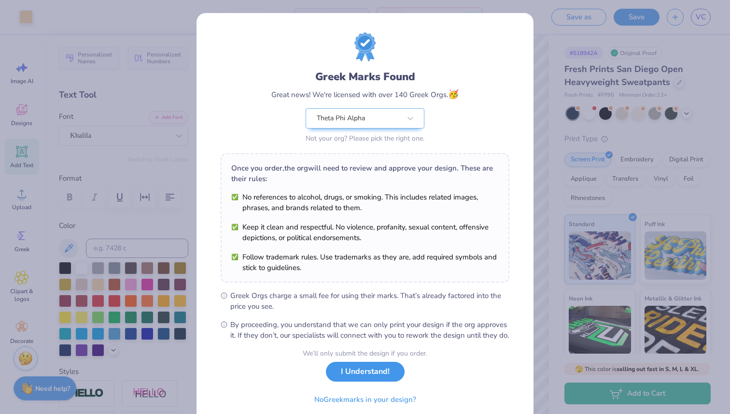
click at [371, 381] on button "I Understand!" at bounding box center [365, 372] width 79 height 20
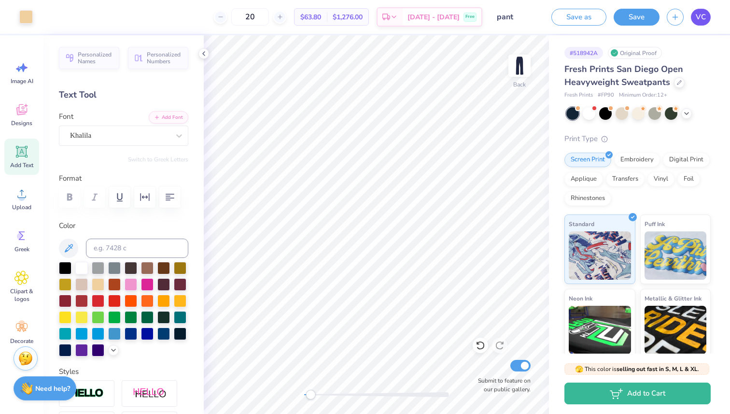
click at [701, 17] on span "VC" at bounding box center [701, 17] width 10 height 11
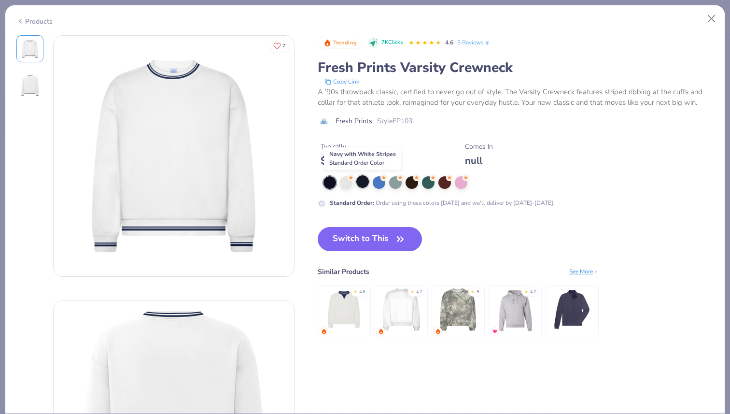
click at [361, 180] on div at bounding box center [362, 181] width 13 height 13
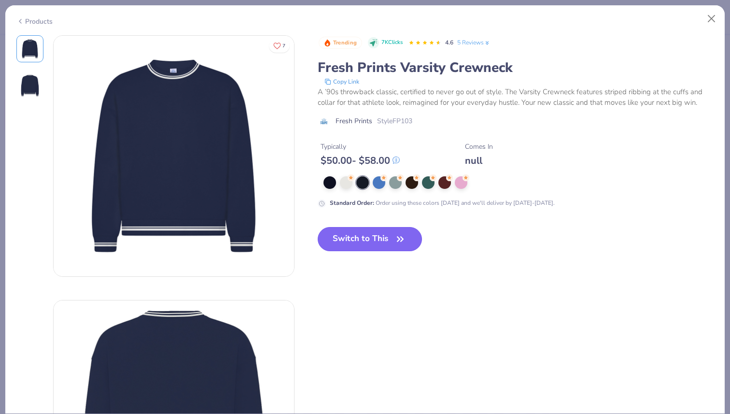
click at [371, 239] on button "Switch to This" at bounding box center [370, 239] width 105 height 24
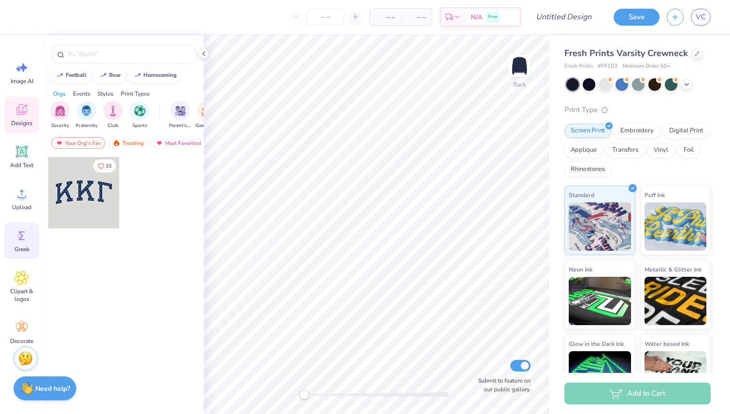
click at [28, 237] on icon at bounding box center [21, 235] width 14 height 14
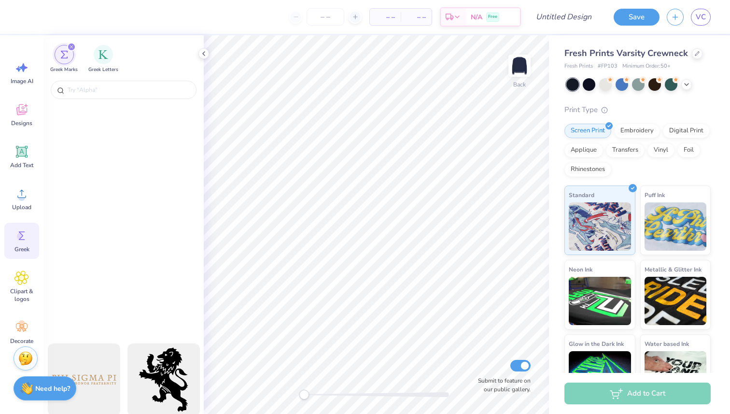
scroll to position [22, 0]
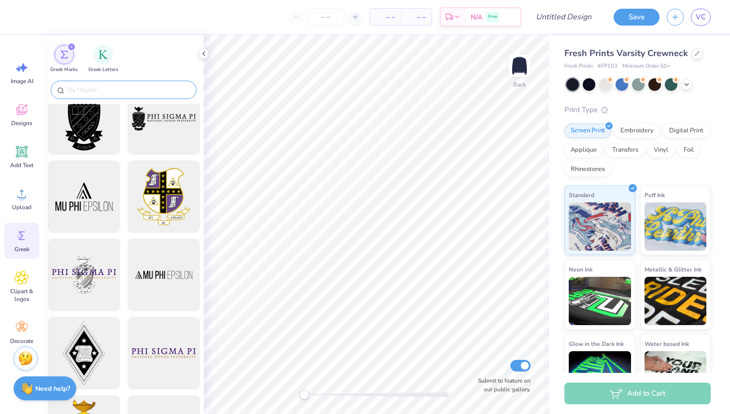
click at [103, 84] on div at bounding box center [124, 90] width 146 height 18
click at [109, 88] on input "text" at bounding box center [129, 90] width 124 height 10
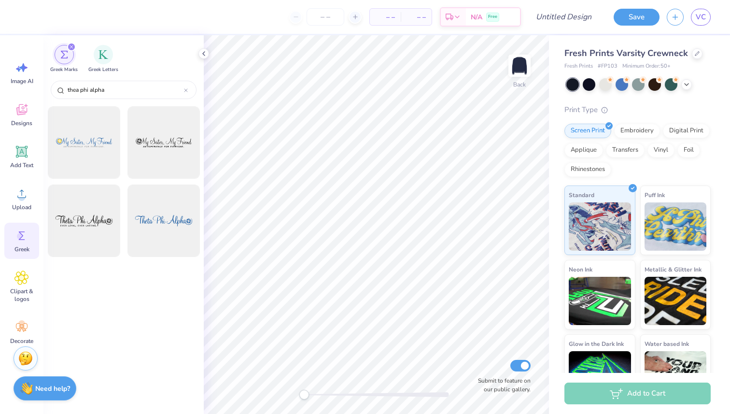
scroll to position [0, 0]
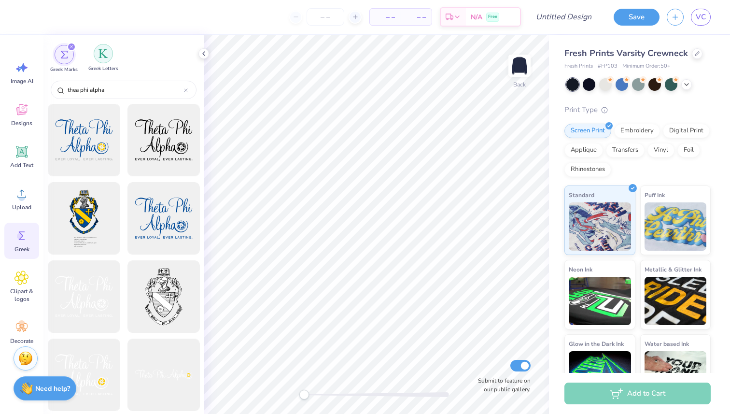
type input "thea phi alpha"
click at [104, 52] on img "filter for Greek Letters" at bounding box center [103, 54] width 10 height 10
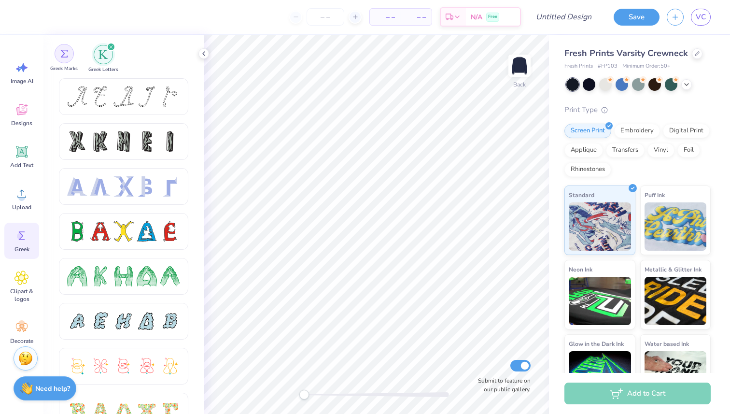
click at [69, 56] on div "filter for Greek Marks" at bounding box center [64, 53] width 19 height 19
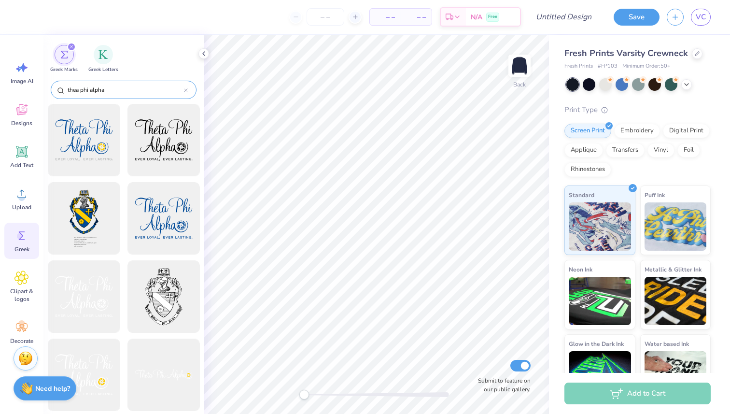
click at [189, 92] on div "thea phi alpha" at bounding box center [124, 90] width 146 height 18
click at [186, 89] on icon at bounding box center [186, 90] width 4 height 4
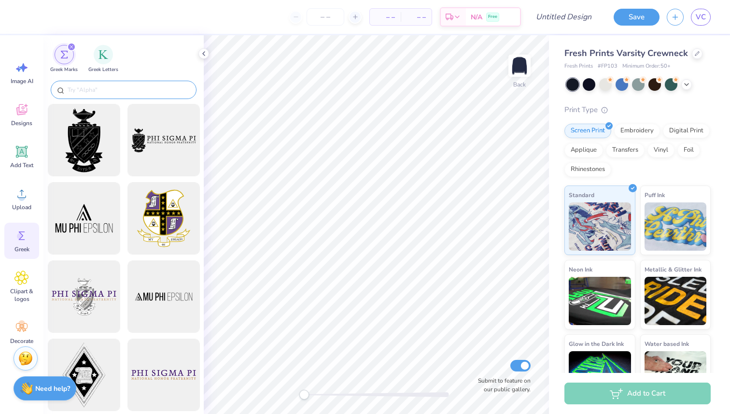
click at [152, 89] on input "text" at bounding box center [129, 90] width 124 height 10
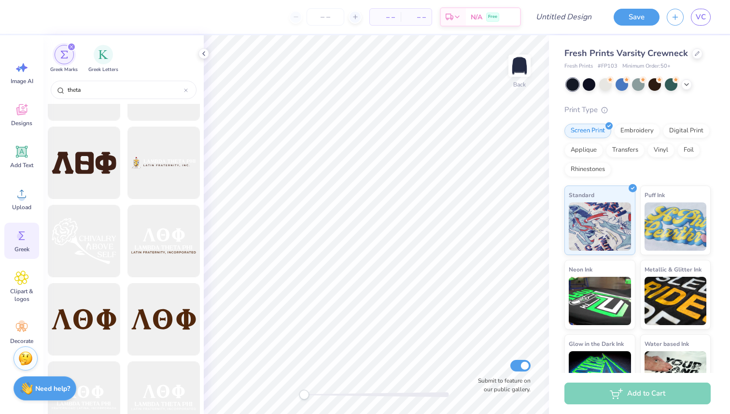
scroll to position [609, 0]
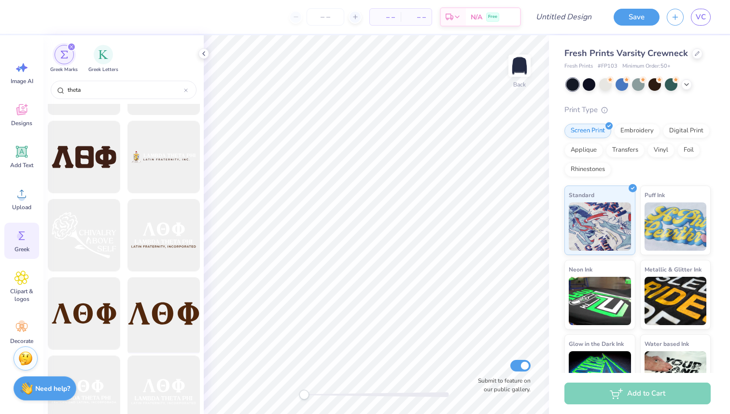
type input "theta"
click at [167, 313] on div at bounding box center [164, 314] width 80 height 80
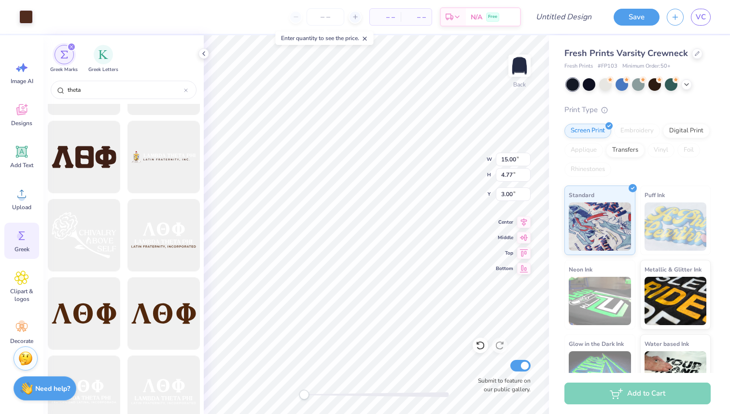
click at [26, 231] on icon at bounding box center [21, 235] width 14 height 14
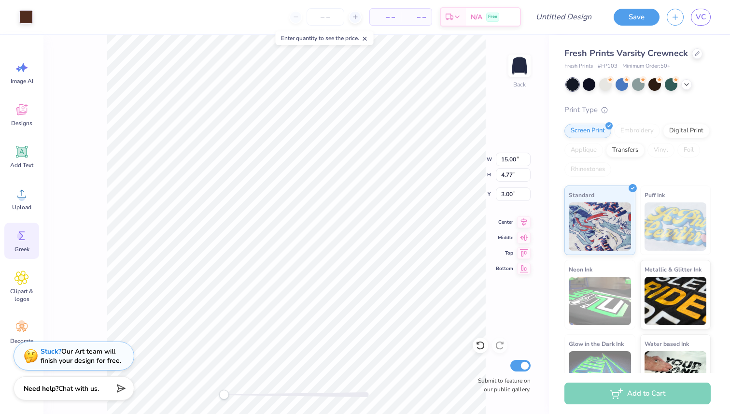
click at [28, 232] on icon at bounding box center [21, 235] width 14 height 14
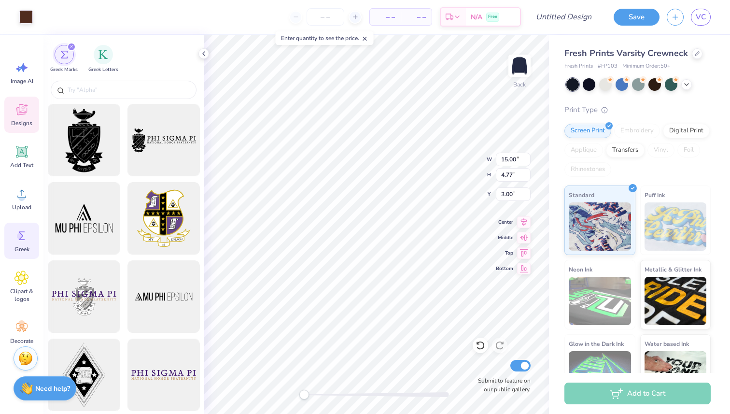
click at [24, 120] on span "Designs" at bounding box center [21, 123] width 21 height 8
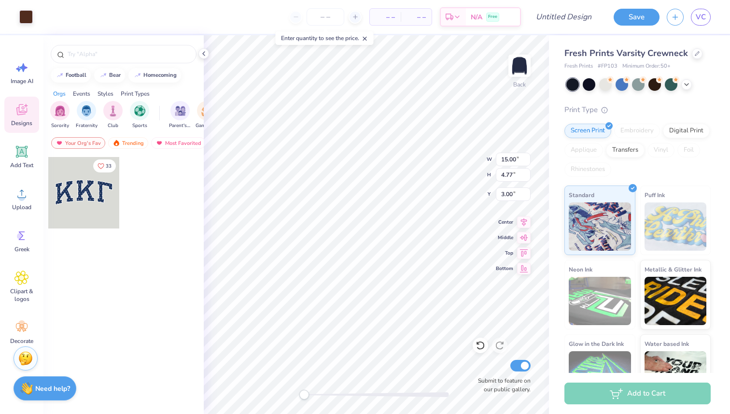
type input "8.39"
type input "2.67"
type input "8.47"
click at [21, 247] on span "Greek" at bounding box center [21, 249] width 15 height 8
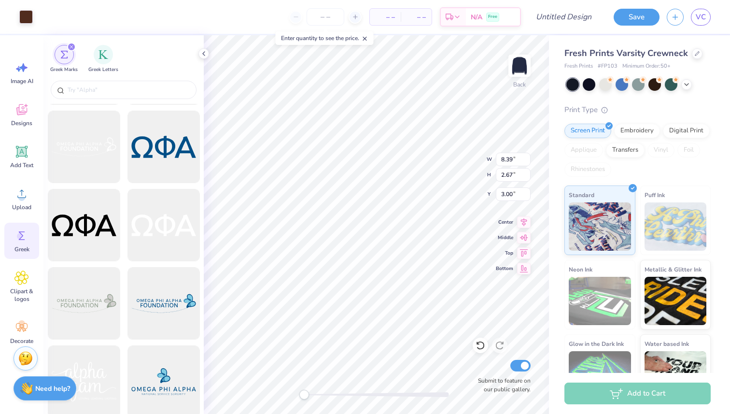
scroll to position [1882, 0]
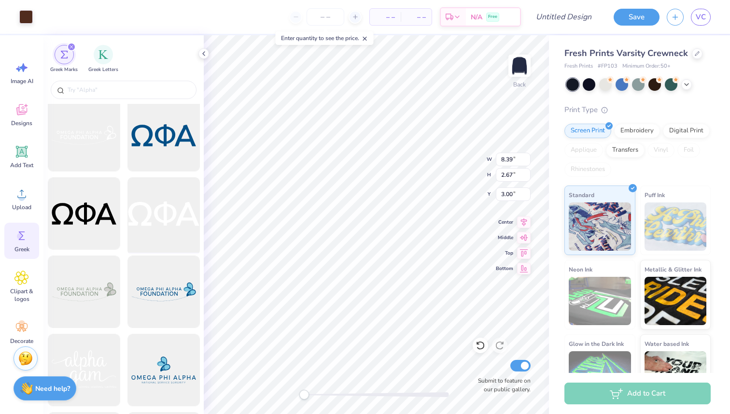
click at [152, 224] on div at bounding box center [164, 214] width 80 height 80
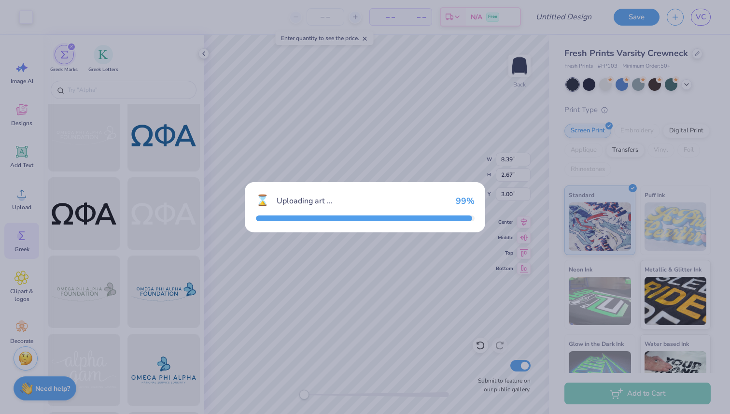
type input "15.00"
type input "5.14"
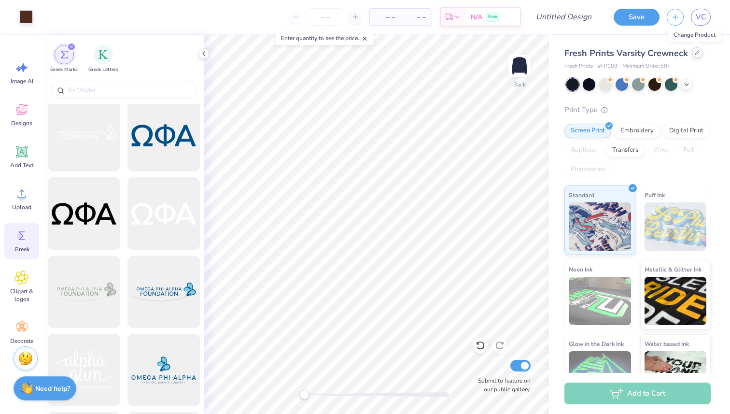
click at [693, 55] on div at bounding box center [697, 52] width 11 height 11
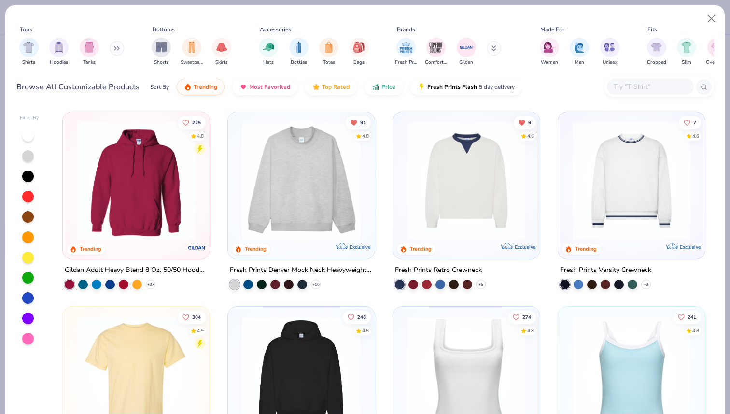
click at [599, 191] on img at bounding box center [631, 181] width 127 height 118
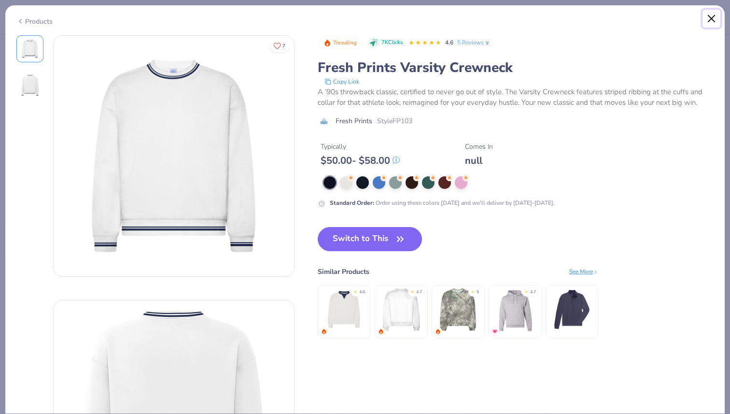
click at [712, 19] on button "Close" at bounding box center [711, 19] width 18 height 18
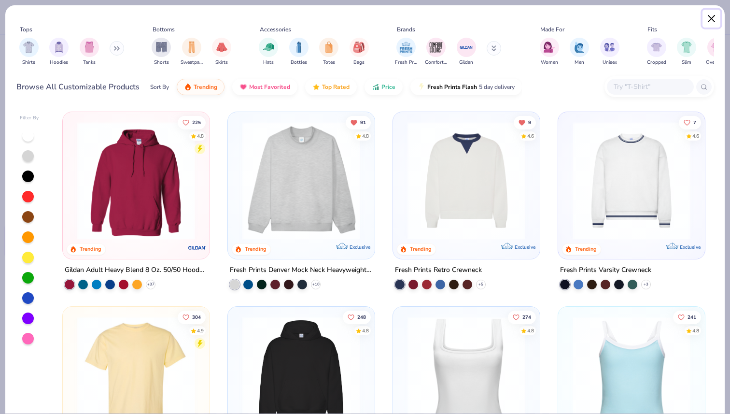
click at [712, 16] on button "Close" at bounding box center [711, 19] width 18 height 18
